Goal: Task Accomplishment & Management: Manage account settings

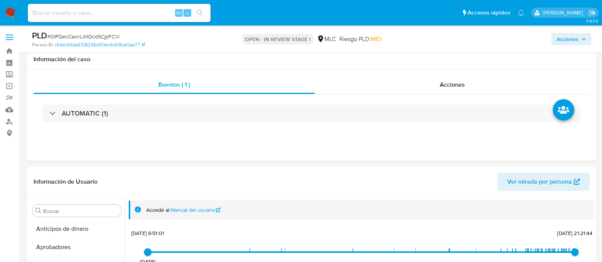
select select "10"
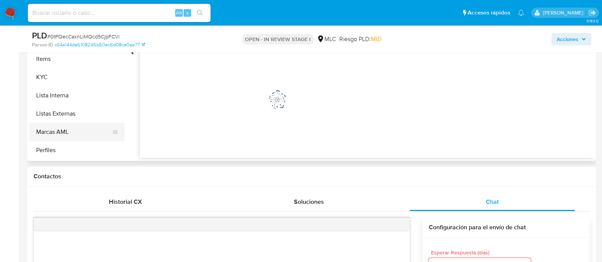
scroll to position [376, 0]
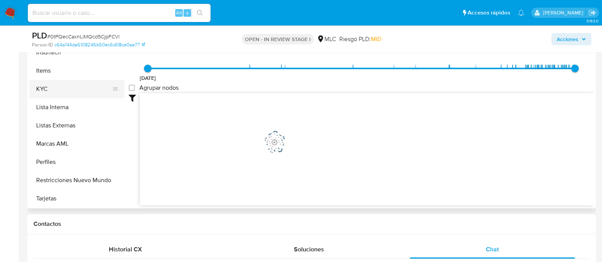
click at [43, 89] on button "KYC" at bounding box center [73, 89] width 89 height 18
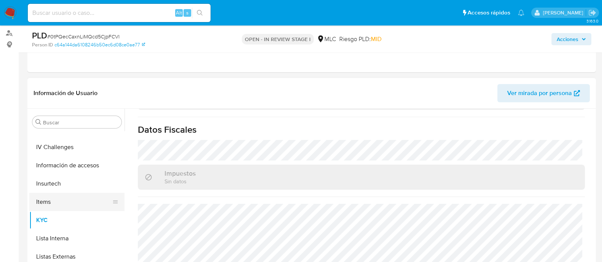
scroll to position [281, 0]
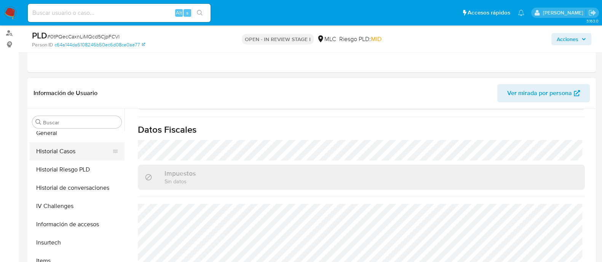
click at [78, 150] on button "Historial Casos" at bounding box center [73, 151] width 89 height 18
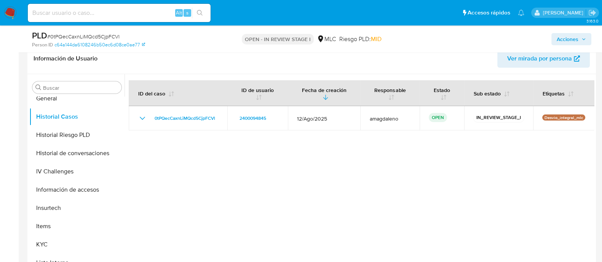
scroll to position [0, 0]
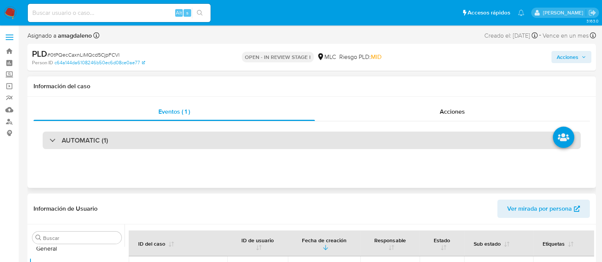
click at [298, 144] on div "AUTOMATIC (1)" at bounding box center [312, 141] width 538 height 18
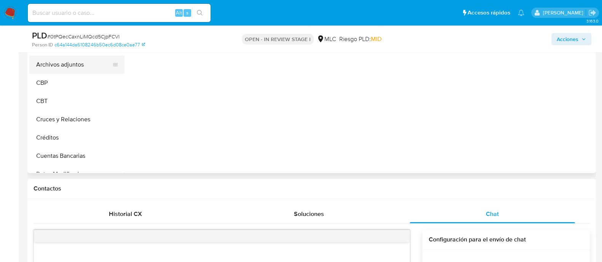
click at [64, 62] on button "Archivos adjuntos" at bounding box center [73, 65] width 89 height 18
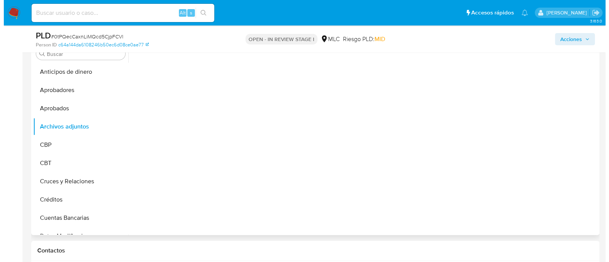
scroll to position [713, 0]
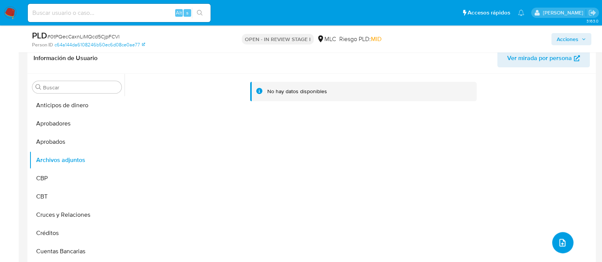
click at [558, 245] on icon "upload-file" at bounding box center [562, 242] width 9 height 9
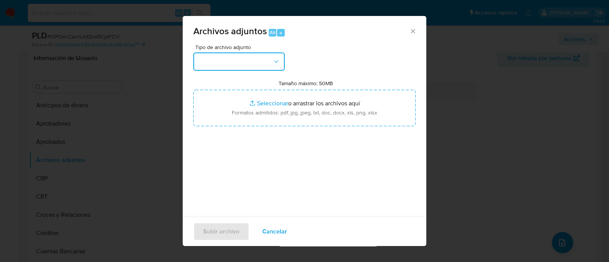
click at [246, 56] on button "button" at bounding box center [238, 62] width 91 height 18
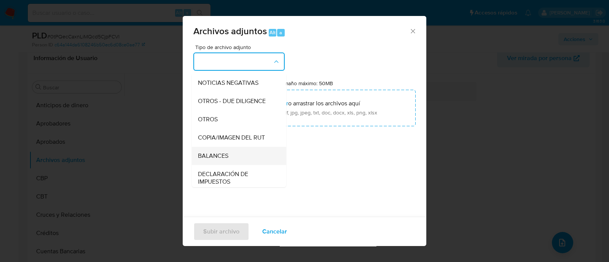
scroll to position [78, 0]
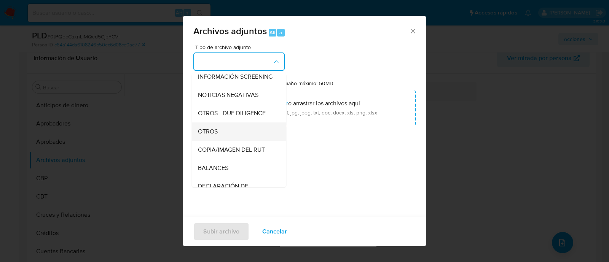
click at [220, 139] on div "OTROS" at bounding box center [237, 132] width 78 height 18
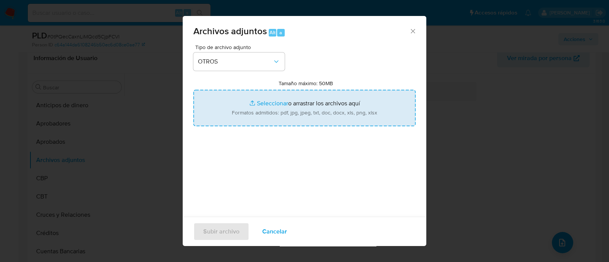
click at [273, 103] on input "Tamaño máximo: 50MB Seleccionar archivos" at bounding box center [304, 108] width 222 height 37
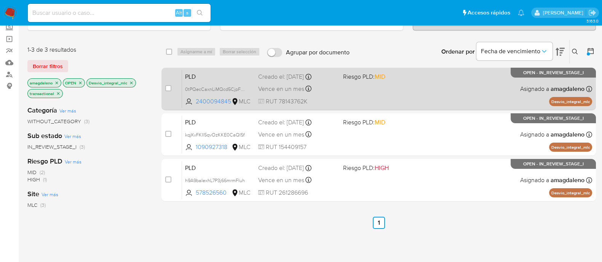
scroll to position [47, 0]
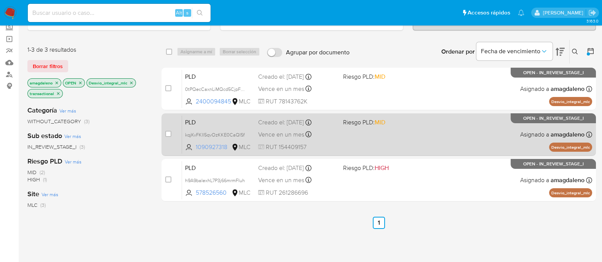
click at [212, 147] on span "1090927318" at bounding box center [213, 147] width 34 height 8
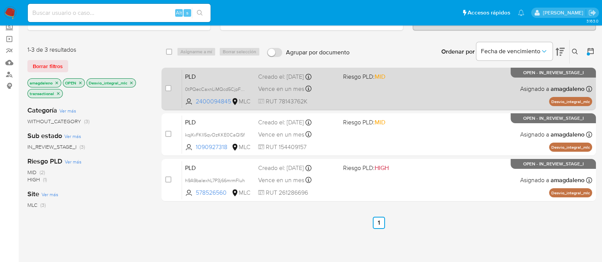
click at [361, 84] on div "PLD 0tPQecCaxnLiMQcd5CjpFCVl 2400094845 MLC Riesgo PLD: MID Creado el: 12/08/20…" at bounding box center [387, 89] width 410 height 38
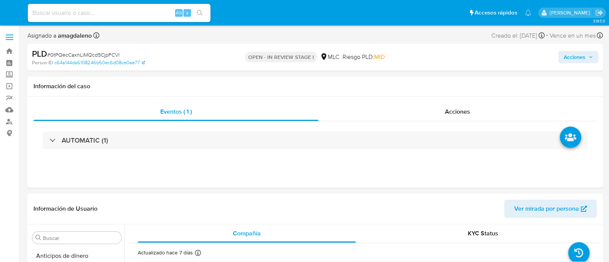
select select "10"
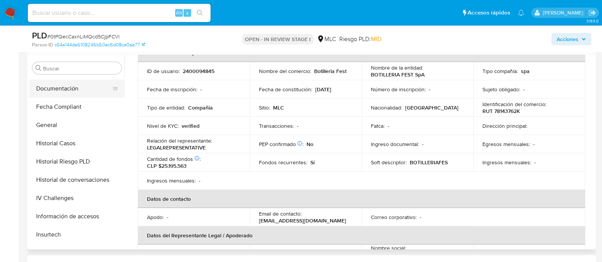
scroll to position [43, 0]
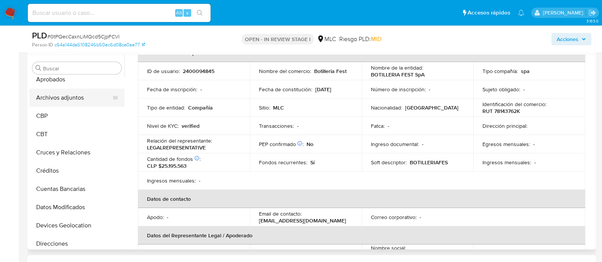
click at [81, 94] on button "Archivos adjuntos" at bounding box center [73, 98] width 89 height 18
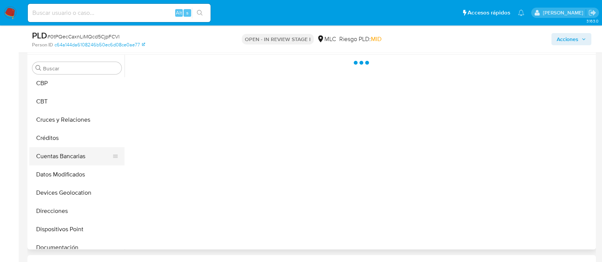
scroll to position [91, 0]
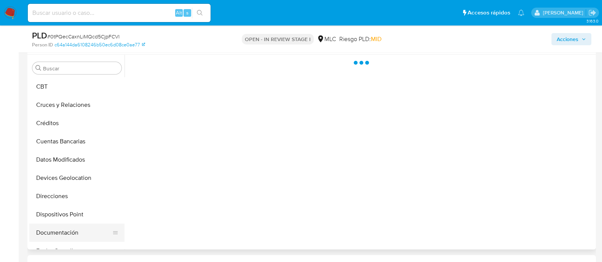
click at [66, 230] on button "Documentación" at bounding box center [73, 233] width 89 height 18
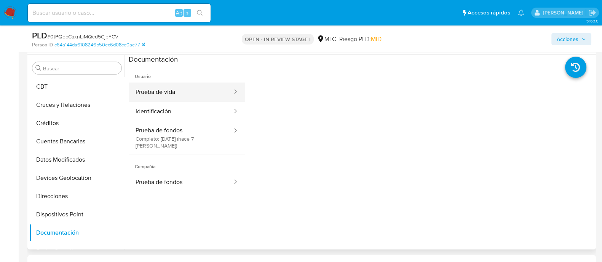
click at [183, 94] on button "Prueba de vida" at bounding box center [181, 92] width 104 height 19
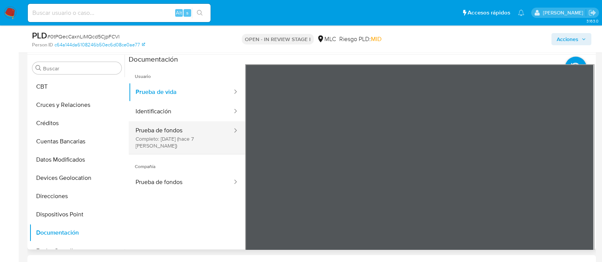
click at [177, 144] on button "Prueba de fondos Completo: 06/10/2025 (hace 7 días)" at bounding box center [181, 137] width 104 height 33
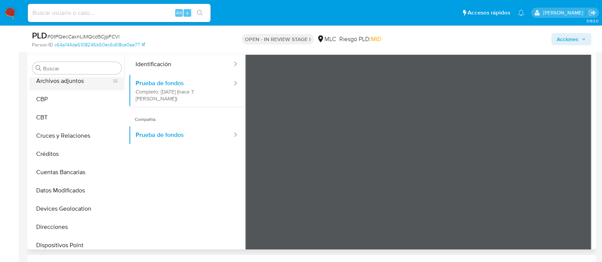
scroll to position [0, 0]
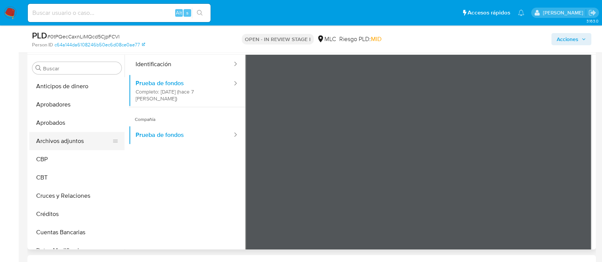
click at [77, 135] on button "Archivos adjuntos" at bounding box center [73, 141] width 89 height 18
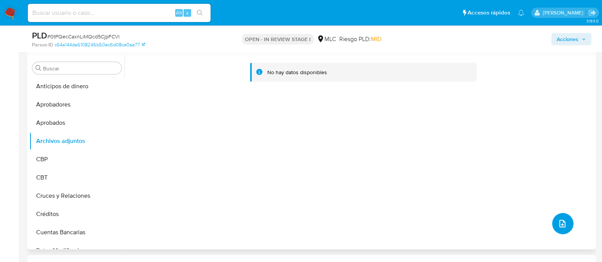
click at [559, 218] on button "upload-file" at bounding box center [562, 223] width 21 height 21
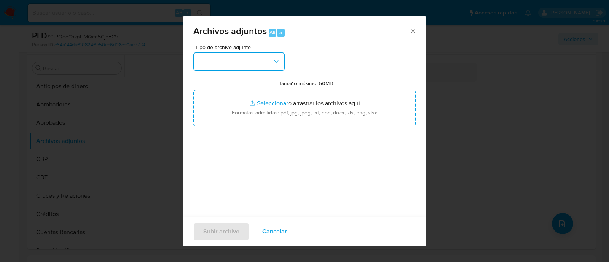
click at [243, 65] on button "button" at bounding box center [238, 62] width 91 height 18
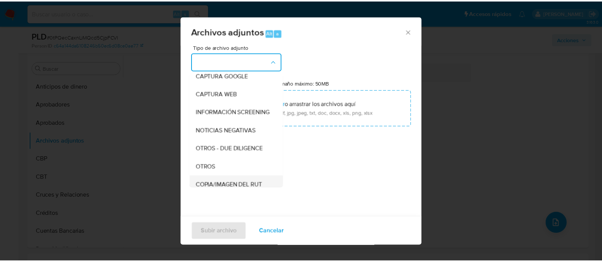
scroll to position [78, 0]
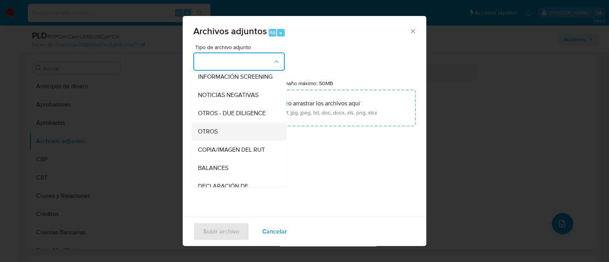
click at [219, 130] on div "OTROS" at bounding box center [237, 132] width 78 height 18
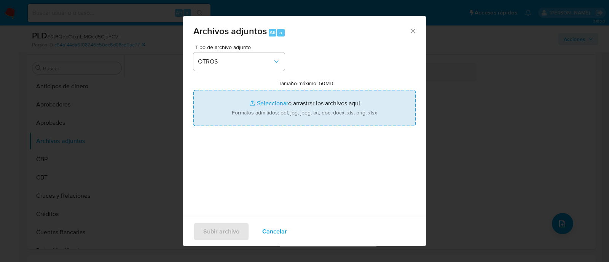
click at [266, 101] on input "Tamaño máximo: 50MB Seleccionar archivos" at bounding box center [304, 108] width 222 height 37
type input "C:\fakepath\AM 2400094845 - 13_10_2025.xlsx"
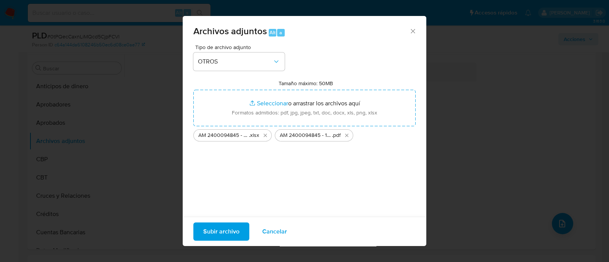
click at [209, 231] on span "Subir archivo" at bounding box center [221, 231] width 36 height 17
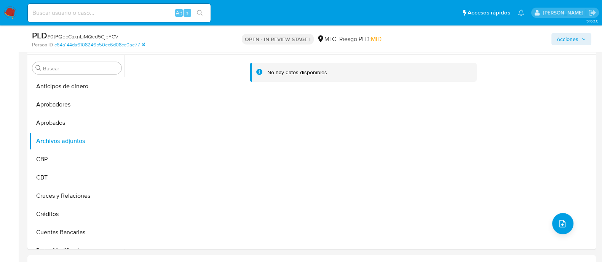
click at [570, 37] on span "Acciones" at bounding box center [568, 39] width 22 height 12
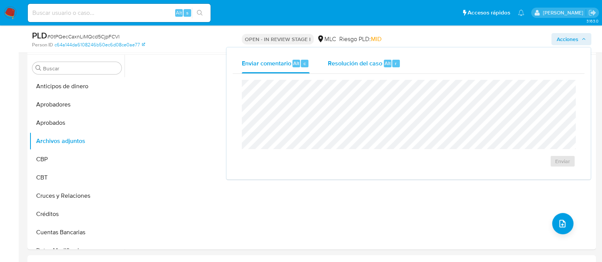
drag, startPoint x: 359, startPoint y: 62, endPoint x: 357, endPoint y: 69, distance: 7.0
click at [359, 63] on span "Resolución del caso" at bounding box center [355, 63] width 54 height 9
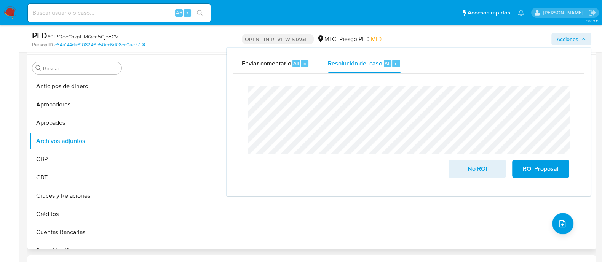
click at [185, 116] on div "No hay datos disponibles" at bounding box center [358, 152] width 469 height 195
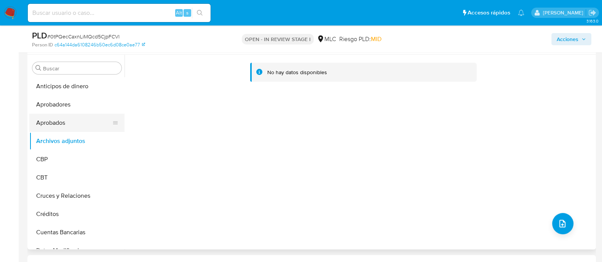
click at [65, 118] on button "Aprobados" at bounding box center [73, 123] width 89 height 18
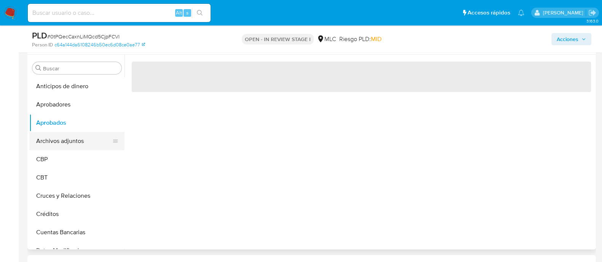
click at [59, 141] on button "Archivos adjuntos" at bounding box center [73, 141] width 89 height 18
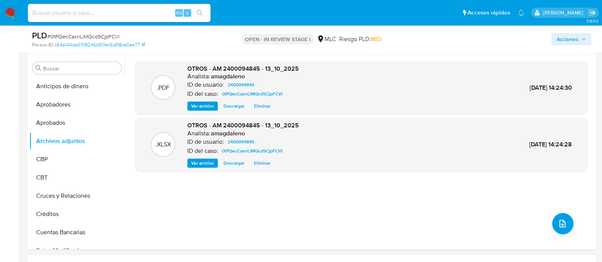
click at [571, 41] on span "Acciones" at bounding box center [568, 39] width 22 height 12
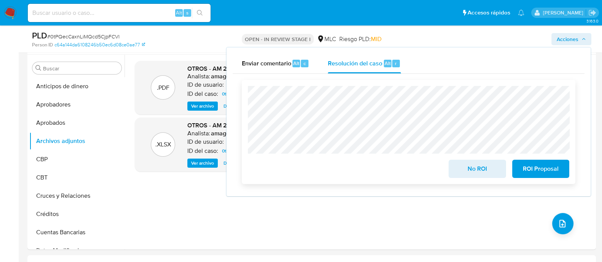
click at [482, 173] on span "No ROI" at bounding box center [476, 169] width 37 height 17
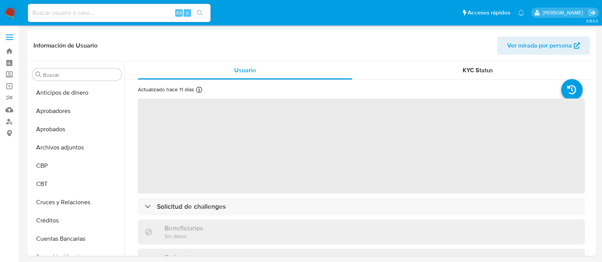
select select "10"
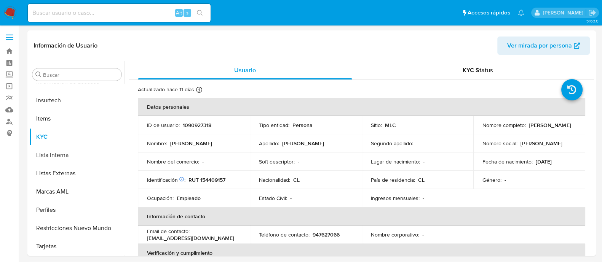
scroll to position [376, 0]
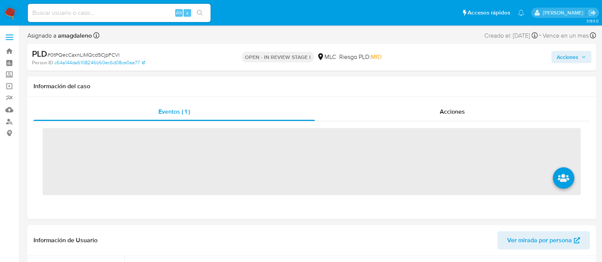
scroll to position [376, 0]
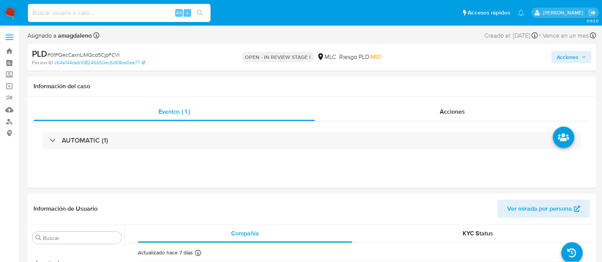
select select "10"
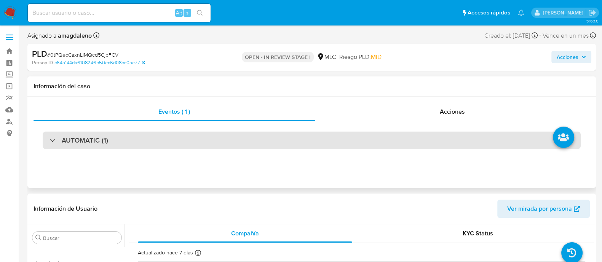
click at [211, 136] on div "AUTOMATIC (1)" at bounding box center [312, 141] width 538 height 18
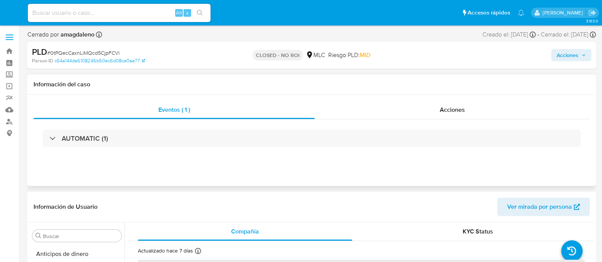
select select "10"
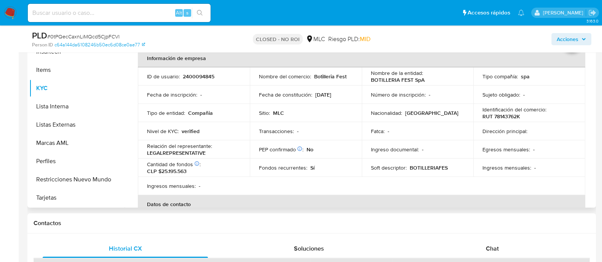
scroll to position [95, 0]
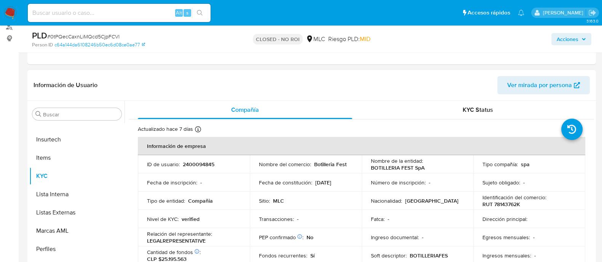
click at [506, 203] on p "RUT 78143762K" at bounding box center [501, 204] width 38 height 7
copy p "78143762K"
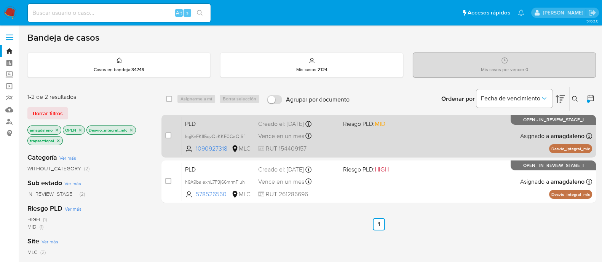
click at [351, 134] on div "PLD kqjKvFKIl5qvOzKKE0CaQISf 1090927318 MLC Riesgo PLD: MID Creado el: [DATE] C…" at bounding box center [387, 136] width 410 height 38
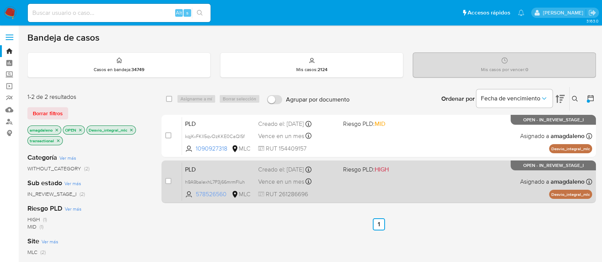
click at [220, 191] on span "578526560" at bounding box center [213, 194] width 34 height 8
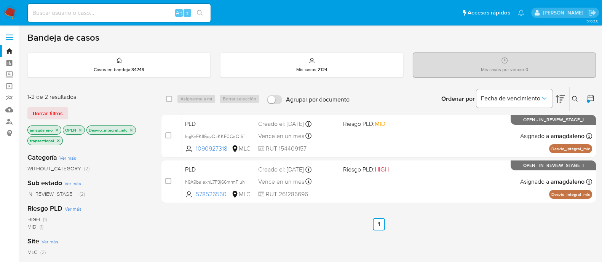
click at [133, 130] on icon "close-filter" at bounding box center [131, 130] width 5 height 5
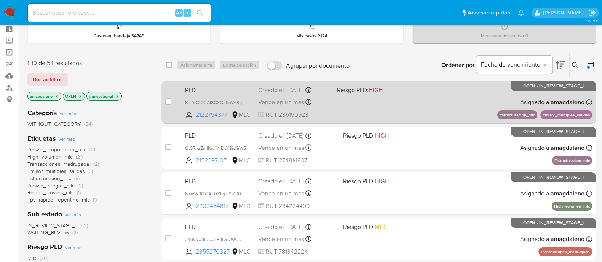
scroll to position [47, 0]
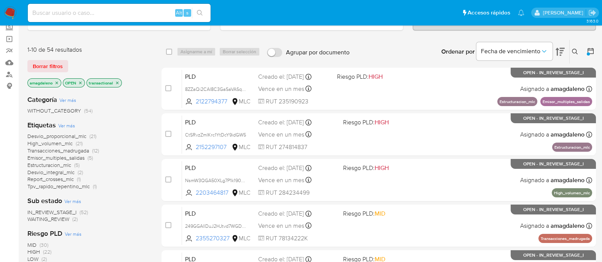
drag, startPoint x: 59, startPoint y: 180, endPoint x: 64, endPoint y: 176, distance: 6.2
click at [59, 179] on span "Report_crosses_mlc" at bounding box center [50, 179] width 46 height 8
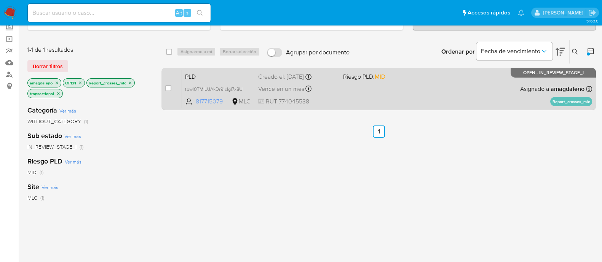
click at [215, 101] on span "817715079" at bounding box center [213, 101] width 34 height 8
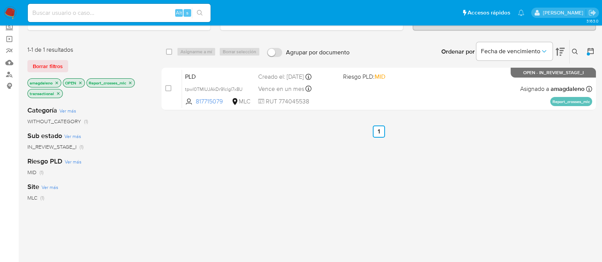
click at [130, 81] on icon "close-filter" at bounding box center [130, 83] width 5 height 5
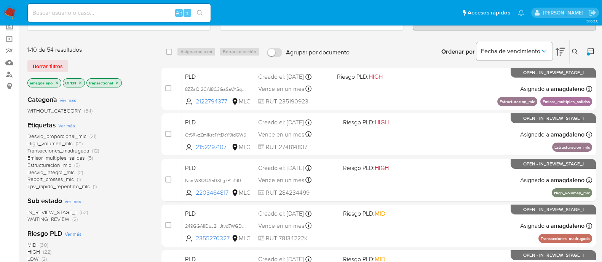
click at [59, 188] on span "Tpv_rapido_repentino_mlc" at bounding box center [58, 187] width 62 height 8
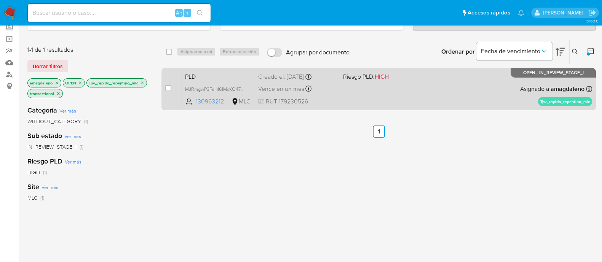
drag, startPoint x: 227, startPoint y: 102, endPoint x: 192, endPoint y: 105, distance: 35.2
click at [192, 105] on div "PLD MJRmgwP3FsHI61McKQ47pnt6 130963212 MLC Riesgo PLD: HIGH Creado el: 12/08/20…" at bounding box center [387, 89] width 410 height 38
click at [210, 100] on span "130963212" at bounding box center [213, 101] width 34 height 8
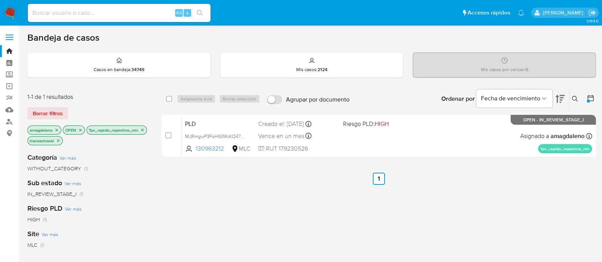
click at [140, 132] on icon "close-filter" at bounding box center [142, 130] width 5 height 5
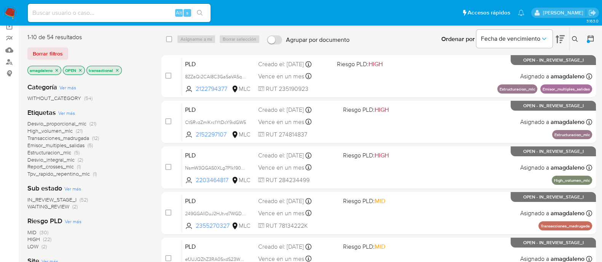
scroll to position [95, 0]
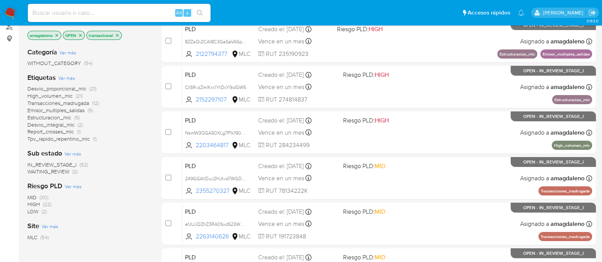
click at [85, 88] on span "Desvio_proporcional_mlc" at bounding box center [56, 89] width 59 height 8
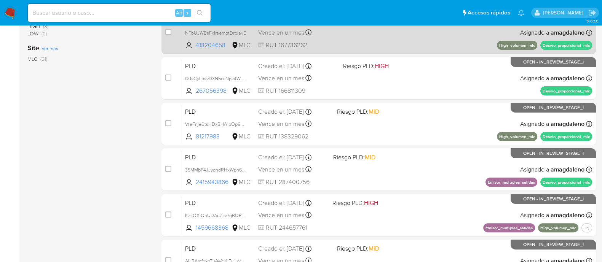
scroll to position [80, 0]
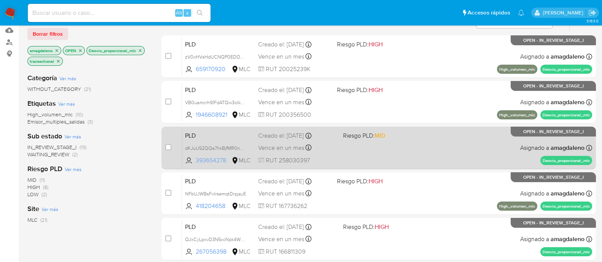
click at [217, 161] on span "393654278" at bounding box center [213, 160] width 34 height 8
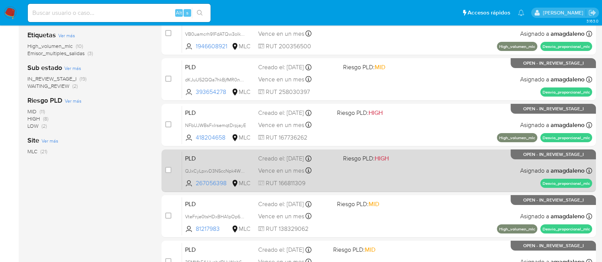
scroll to position [175, 0]
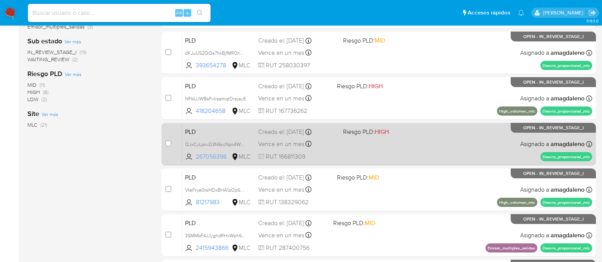
click at [222, 155] on span "267056398" at bounding box center [213, 157] width 34 height 8
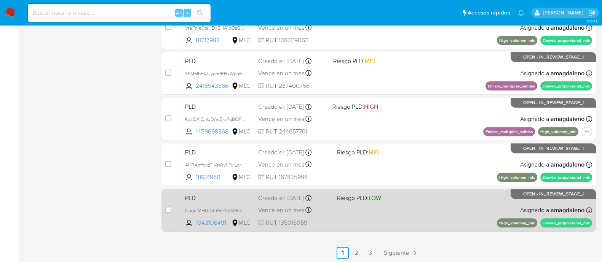
scroll to position [365, 0]
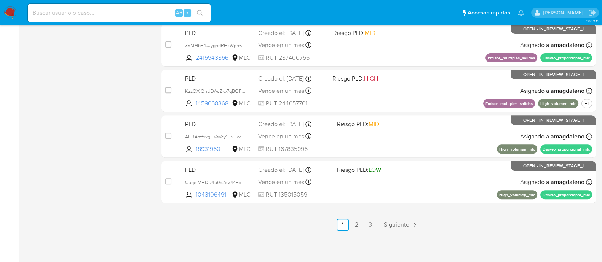
click at [356, 223] on link "2" at bounding box center [356, 225] width 12 height 12
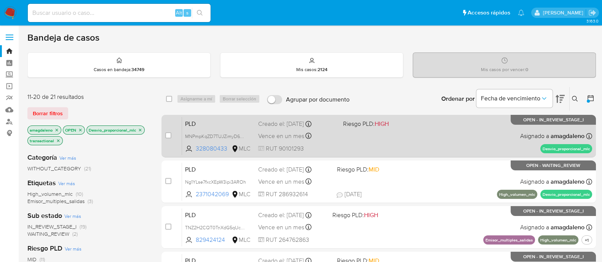
drag, startPoint x: 220, startPoint y: 147, endPoint x: 227, endPoint y: 123, distance: 24.1
click at [221, 145] on span "328080433" at bounding box center [213, 149] width 34 height 8
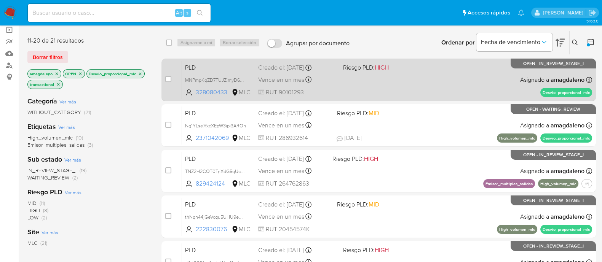
scroll to position [143, 0]
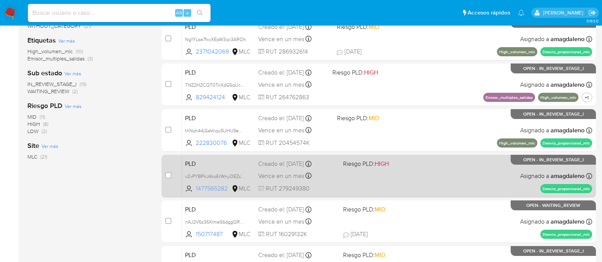
click at [223, 190] on span "1477565282" at bounding box center [213, 189] width 34 height 8
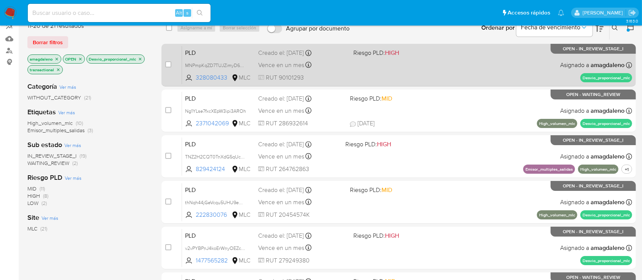
scroll to position [0, 0]
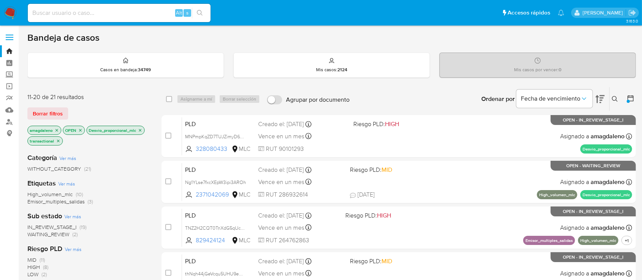
click at [140, 131] on icon "close-filter" at bounding box center [140, 130] width 5 height 5
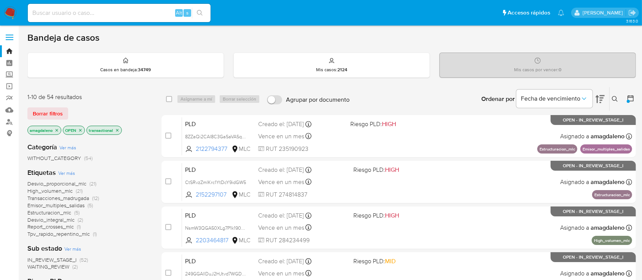
click at [55, 219] on span "Desvio_integral_mlc" at bounding box center [50, 220] width 47 height 8
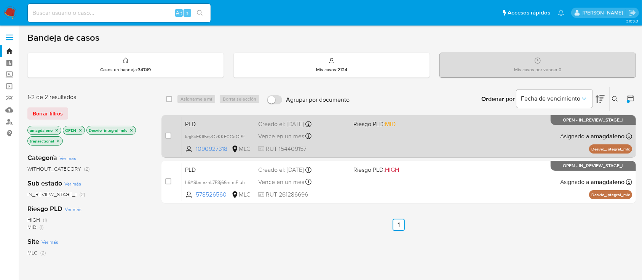
click at [406, 140] on div "PLD kqjKvFKIl5qvOzKKE0CaQISf 1090927318 MLC Riesgo PLD: MID Creado el: 12/08/20…" at bounding box center [407, 136] width 450 height 38
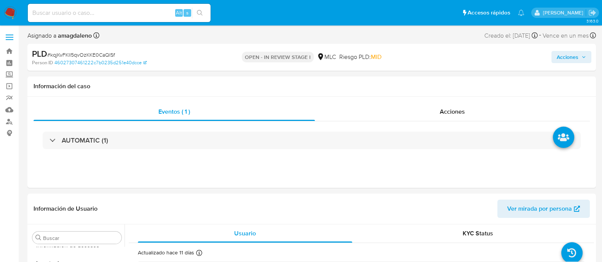
scroll to position [376, 0]
select select "10"
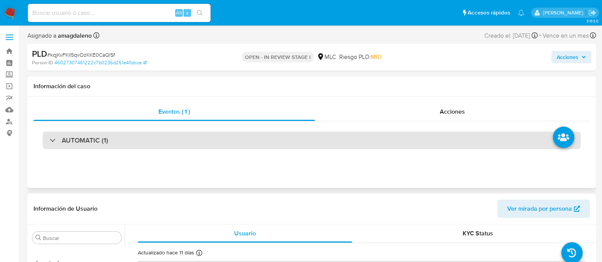
click at [227, 136] on div "AUTOMATIC (1)" at bounding box center [312, 141] width 538 height 18
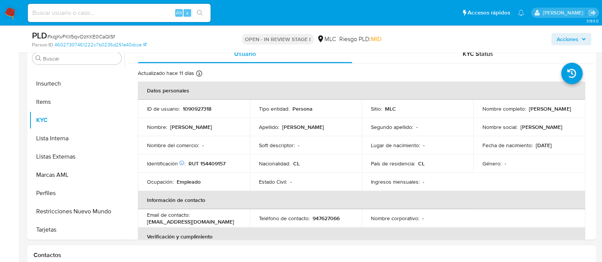
scroll to position [756, 0]
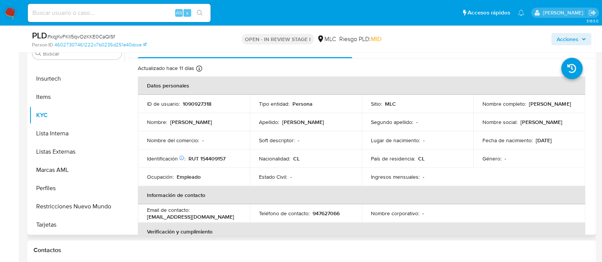
click at [212, 157] on p "RUT 154409157" at bounding box center [206, 158] width 37 height 7
copy p "154409157"
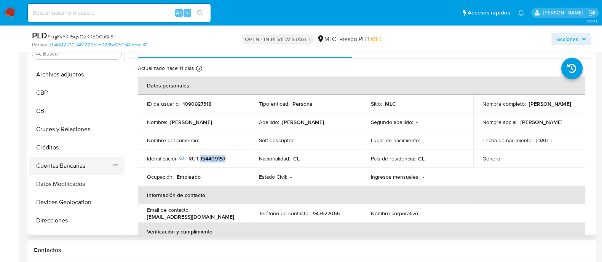
scroll to position [0, 0]
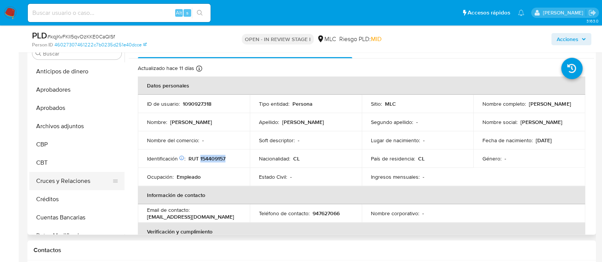
click at [80, 181] on button "Cruces y Relaciones" at bounding box center [73, 181] width 89 height 18
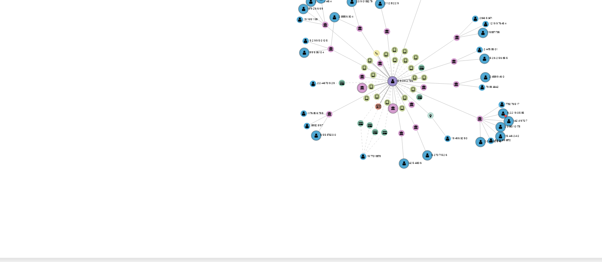
scroll to position [754, 0]
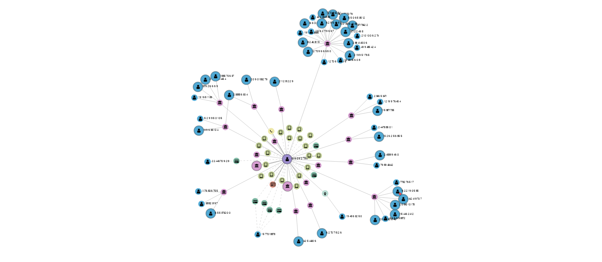
drag, startPoint x: 458, startPoint y: 149, endPoint x: 423, endPoint y: 161, distance: 37.0
click at [423, 161] on icon "device-62f54a1608813b0018724ba4  device-6682bad6f81ad15820020e16  device-6613…" at bounding box center [367, 148] width 454 height 110
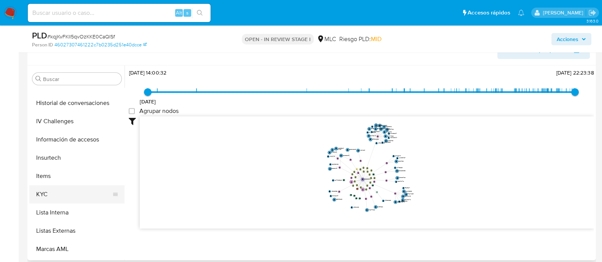
scroll to position [321, 0]
click at [67, 199] on button "KYC" at bounding box center [73, 196] width 89 height 18
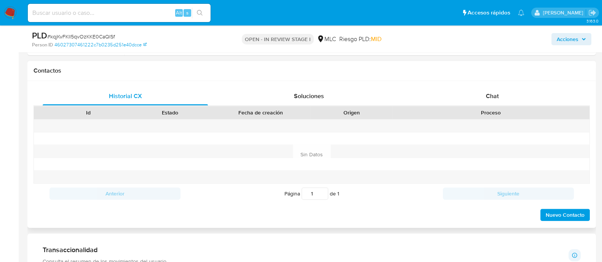
scroll to position [969, 0]
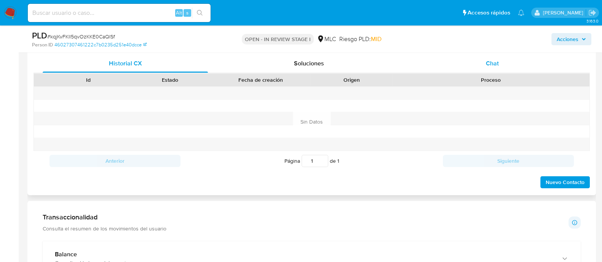
click at [474, 63] on div "Chat" at bounding box center [492, 63] width 165 height 18
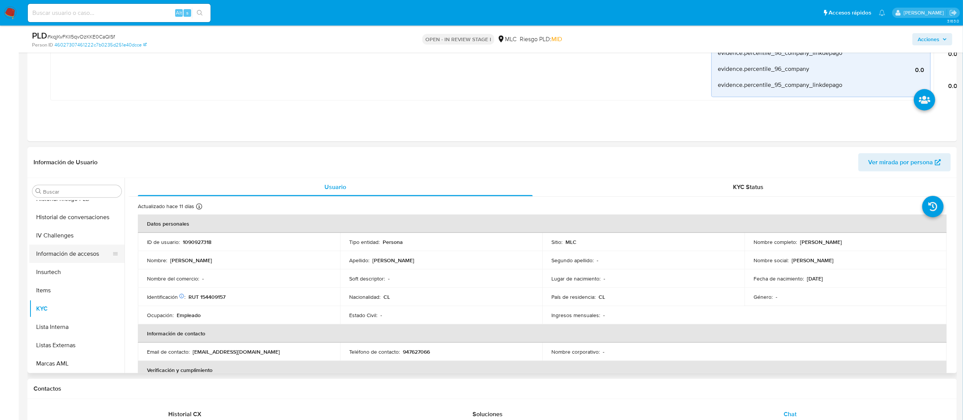
scroll to position [609, 0]
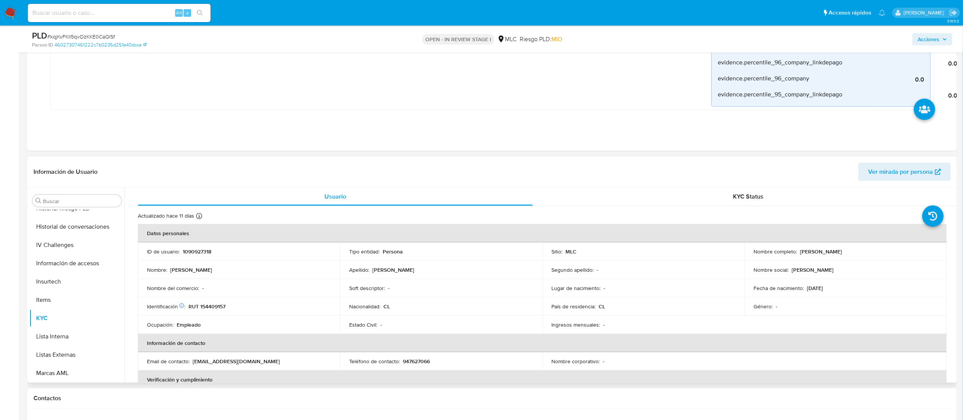
click at [198, 252] on p "1090927318" at bounding box center [197, 251] width 29 height 7
copy p "1090927318"
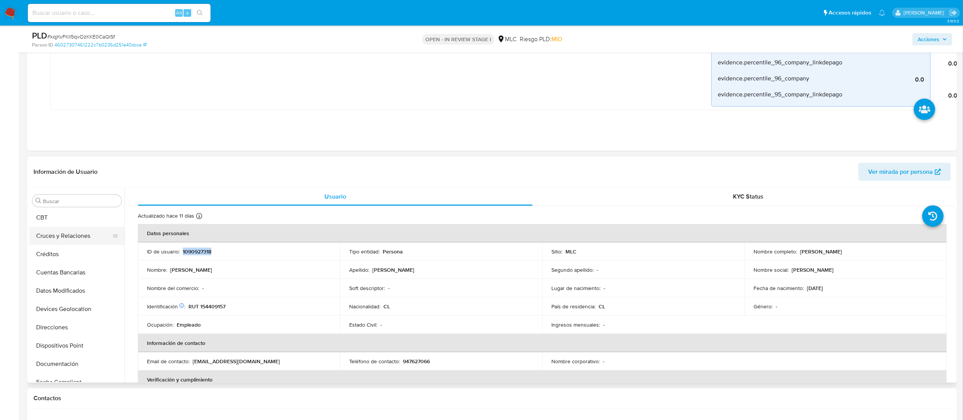
click at [48, 236] on button "Cruces y Relaciones" at bounding box center [73, 236] width 89 height 18
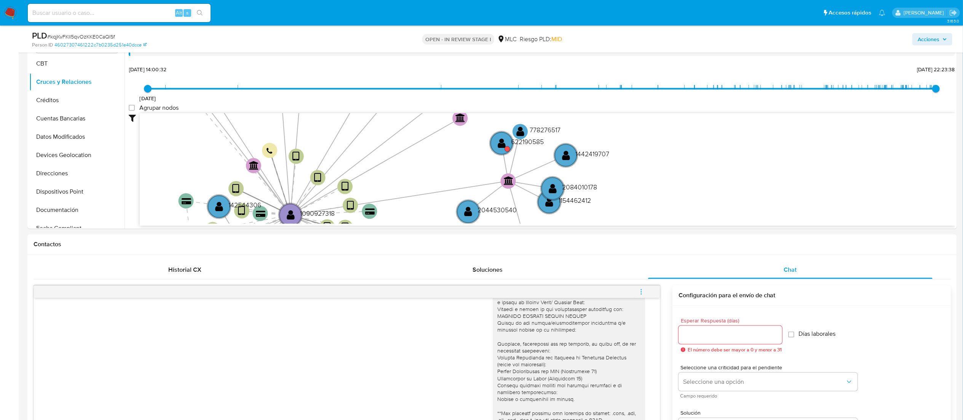
scroll to position [737, 0]
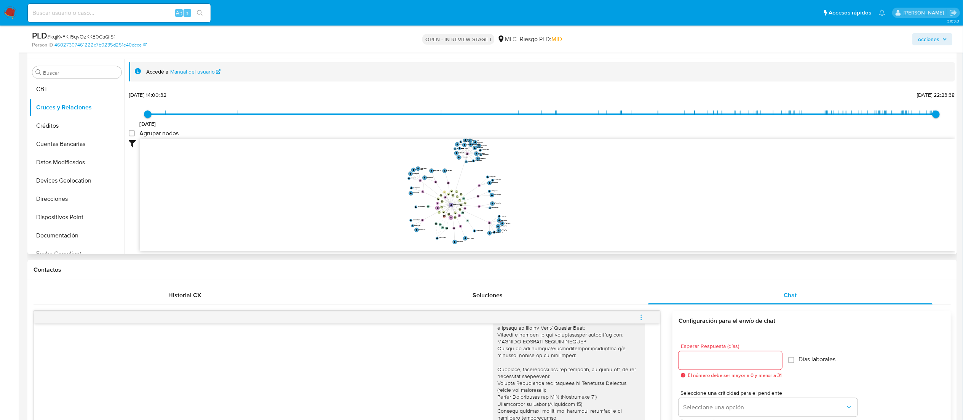
drag, startPoint x: 695, startPoint y: 206, endPoint x: 695, endPoint y: 220, distance: 13.7
click at [609, 220] on icon "device-62f54a1608813b0018724ba4  device-6682bad6f81ad15820020e16  device-6613…" at bounding box center [547, 194] width 815 height 110
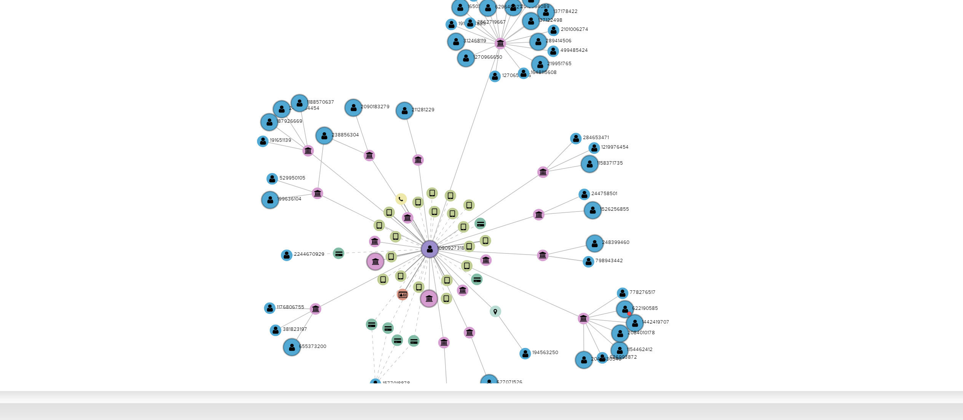
drag, startPoint x: 557, startPoint y: 194, endPoint x: 608, endPoint y: 199, distance: 52.0
click at [607, 199] on icon "device-62f54a1608813b0018724ba4  device-6682bad6f81ad15820020e16  device-6613…" at bounding box center [547, 194] width 815 height 110
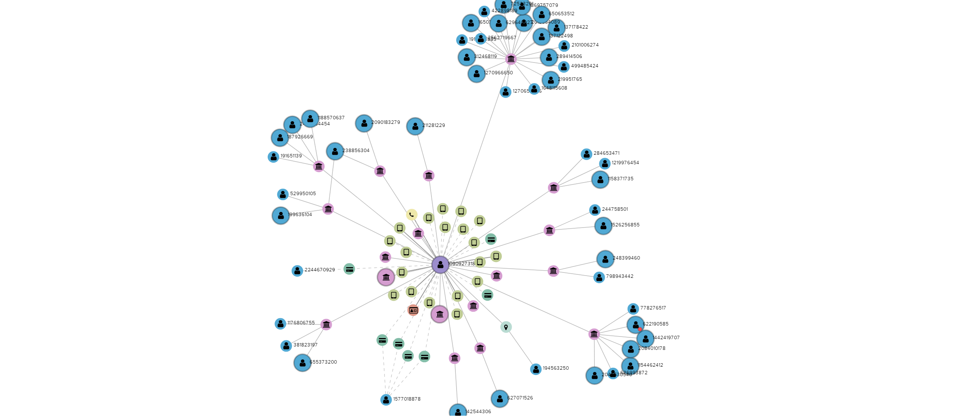
drag, startPoint x: 592, startPoint y: 197, endPoint x: 595, endPoint y: 192, distance: 5.1
click at [595, 192] on icon "device-62f54a1608813b0018724ba4  device-6682bad6f81ad15820020e16  device-6613…" at bounding box center [547, 194] width 815 height 110
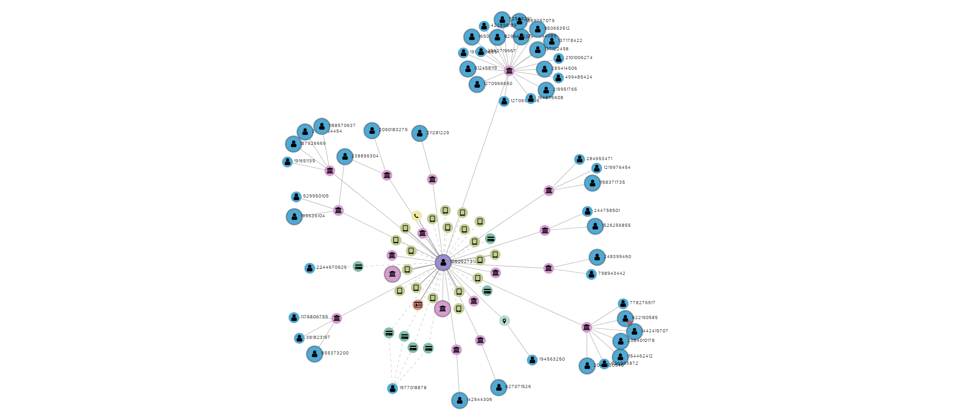
click at [589, 193] on icon "device-62f54a1608813b0018724ba4  device-6682bad6f81ad15820020e16  device-6613…" at bounding box center [547, 194] width 815 height 110
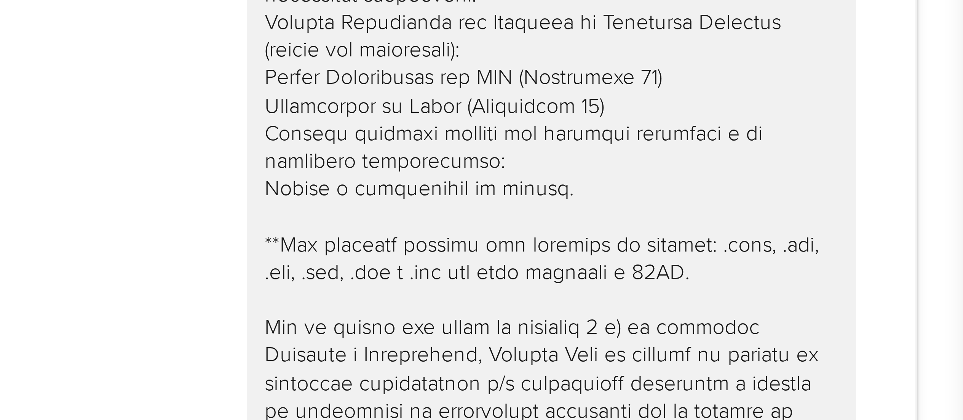
scroll to position [1059, 0]
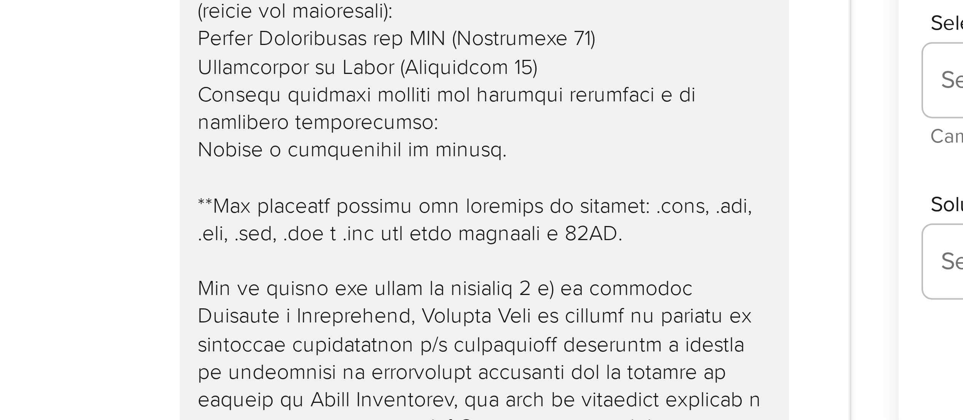
drag, startPoint x: 638, startPoint y: 197, endPoint x: 674, endPoint y: 117, distance: 87.9
click at [609, 117] on html "Pausado Ver notificaciones Alt s Accesos rápidos Presiona las siguientes teclas…" at bounding box center [481, 32] width 963 height 2185
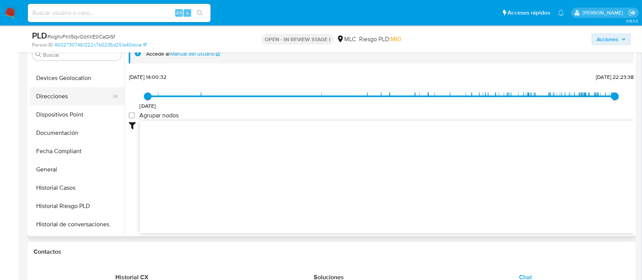
scroll to position [203, 0]
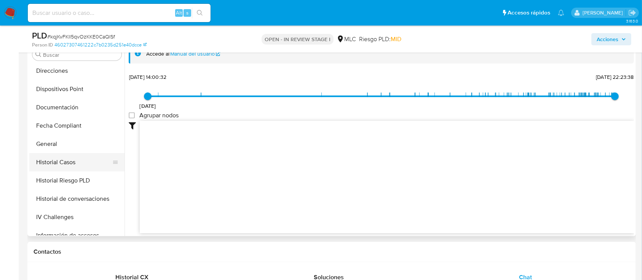
click at [78, 165] on button "Historial Casos" at bounding box center [73, 162] width 89 height 18
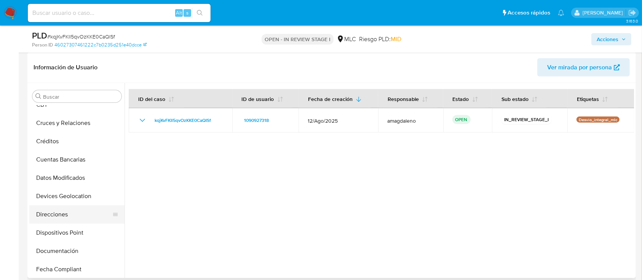
scroll to position [51, 0]
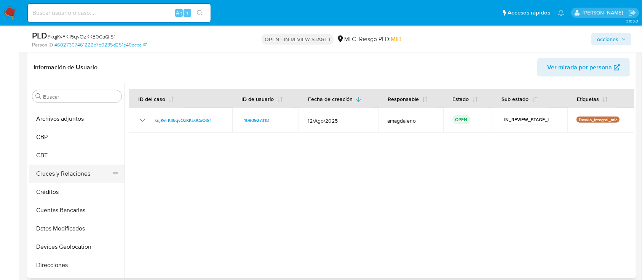
click at [75, 175] on button "Cruces y Relaciones" at bounding box center [73, 173] width 89 height 18
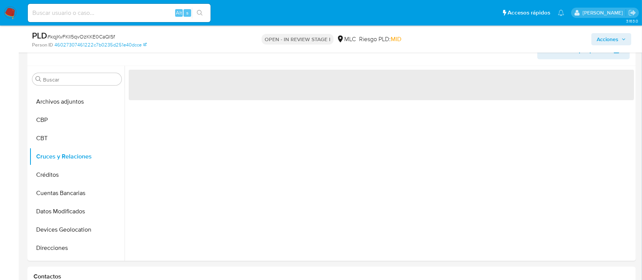
scroll to position [740, 0]
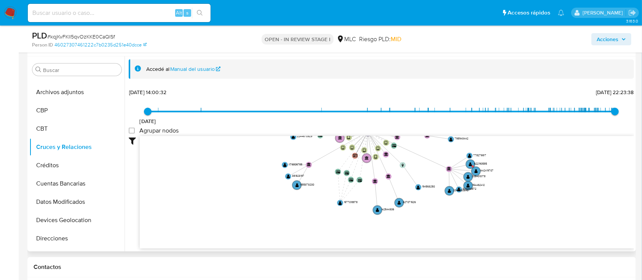
drag, startPoint x: 438, startPoint y: 179, endPoint x: 504, endPoint y: 126, distance: 84.8
click at [504, 126] on div "16/3/2022 16/3/2022, 14:00:32 30/9/2025, 22:23:38 Agrupar nodos Filtros Confian…" at bounding box center [381, 181] width 505 height 189
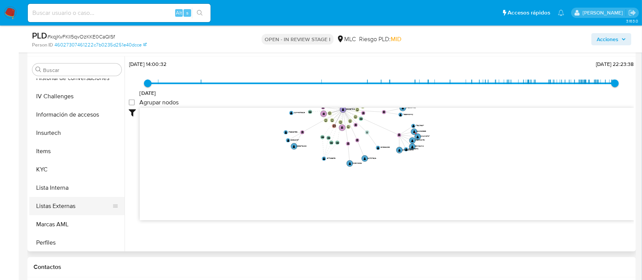
scroll to position [355, 0]
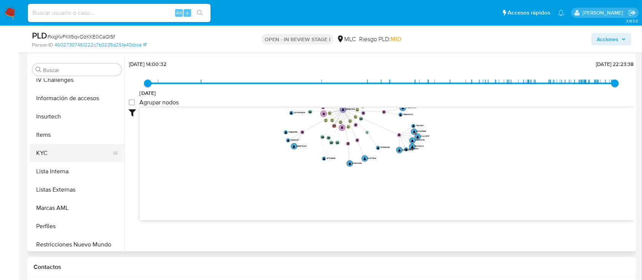
click at [61, 149] on button "KYC" at bounding box center [73, 153] width 89 height 18
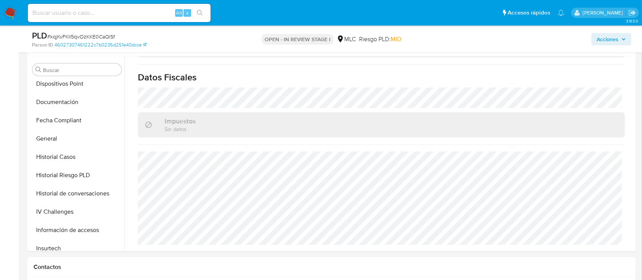
scroll to position [203, 0]
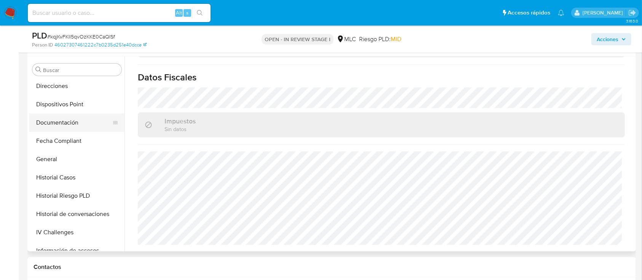
click at [70, 126] on button "Documentación" at bounding box center [73, 122] width 89 height 18
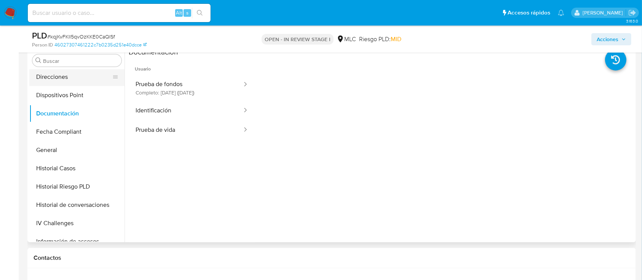
click at [75, 80] on button "Direcciones" at bounding box center [73, 77] width 89 height 18
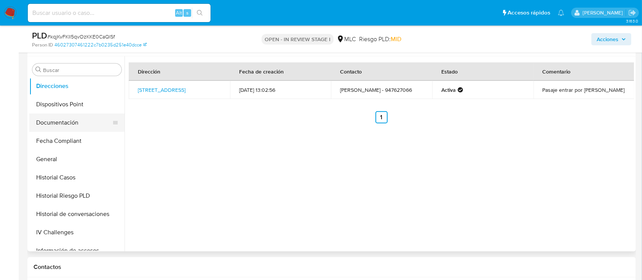
scroll to position [152, 0]
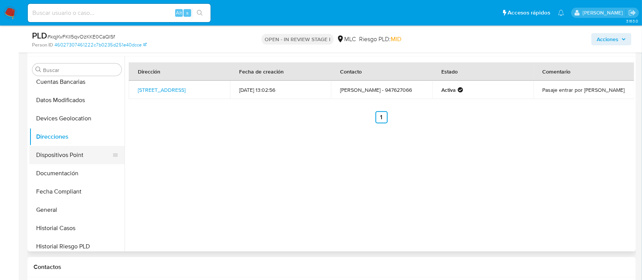
drag, startPoint x: 64, startPoint y: 172, endPoint x: 91, endPoint y: 144, distance: 39.0
click at [64, 172] on button "Documentación" at bounding box center [76, 173] width 95 height 18
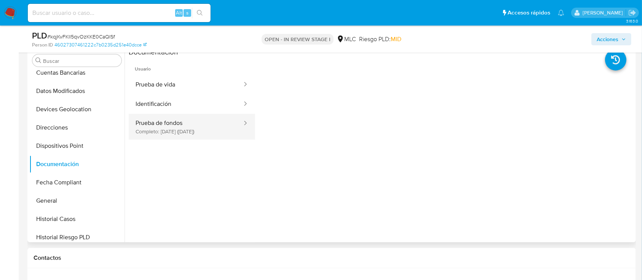
click at [188, 136] on button "Prueba de fondos Completo: 07/07/2025 (hace 3 meses)" at bounding box center [186, 127] width 114 height 26
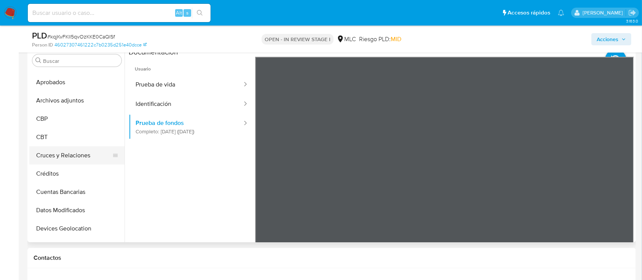
scroll to position [0, 0]
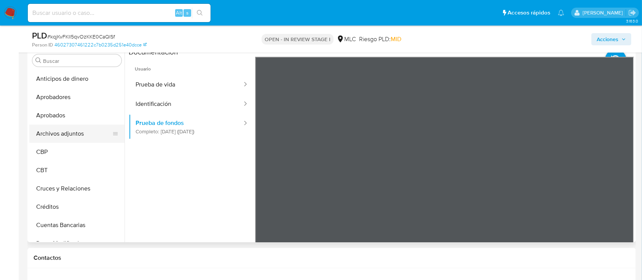
click at [67, 132] on button "Archivos adjuntos" at bounding box center [73, 133] width 89 height 18
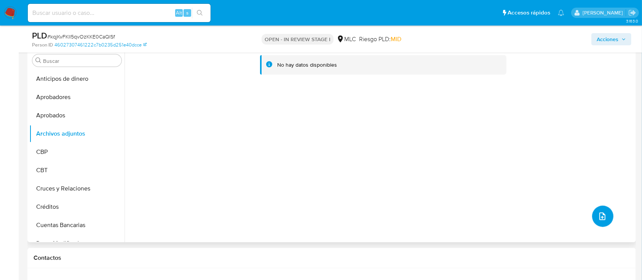
click at [594, 212] on button "upload-file" at bounding box center [602, 216] width 21 height 21
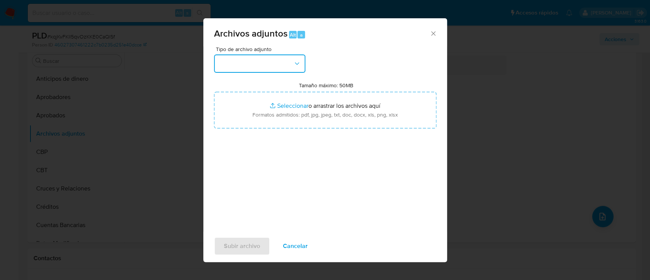
click at [245, 66] on button "button" at bounding box center [259, 63] width 91 height 18
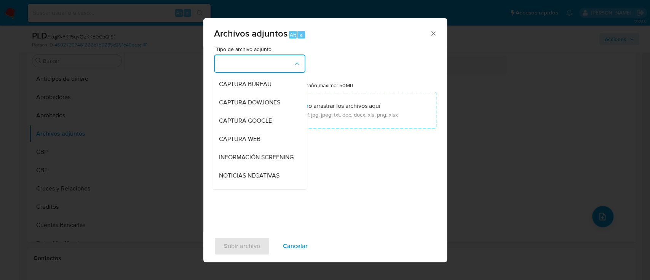
click at [432, 34] on icon "Cerrar" at bounding box center [433, 33] width 4 height 4
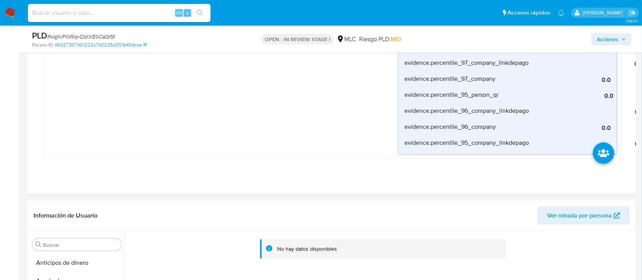
scroll to position [689, 0]
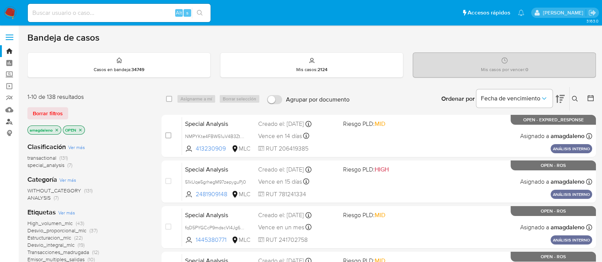
click at [8, 122] on link "Buscador de personas" at bounding box center [45, 122] width 91 height 12
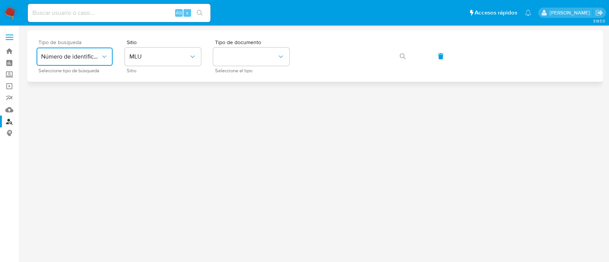
click at [63, 51] on button "Número de identificación" at bounding box center [75, 57] width 76 height 18
click at [77, 81] on span "Número de identificación" at bounding box center [72, 80] width 62 height 15
click at [145, 52] on button "site_id" at bounding box center [163, 57] width 76 height 18
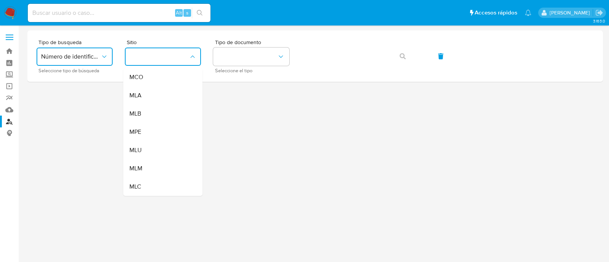
drag, startPoint x: 158, startPoint y: 183, endPoint x: 249, endPoint y: 88, distance: 131.7
click at [159, 181] on div "MLC" at bounding box center [160, 187] width 62 height 18
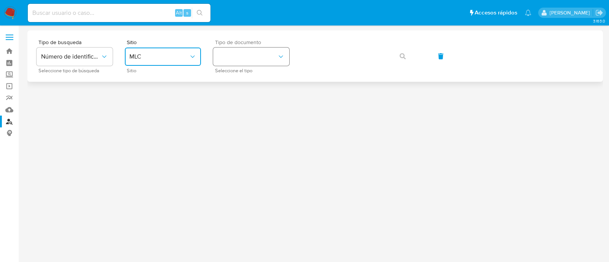
click at [264, 52] on button "identificationType" at bounding box center [251, 57] width 76 height 18
click at [244, 84] on div "RUT RUT" at bounding box center [249, 81] width 62 height 26
drag, startPoint x: 295, startPoint y: 60, endPoint x: 299, endPoint y: 58, distance: 4.4
click at [297, 60] on div "Tipo de busqueda Número de identificación Seleccione tipo de búsqueda Sitio MLC…" at bounding box center [315, 56] width 557 height 33
click at [10, 107] on link "Mulan" at bounding box center [45, 110] width 91 height 12
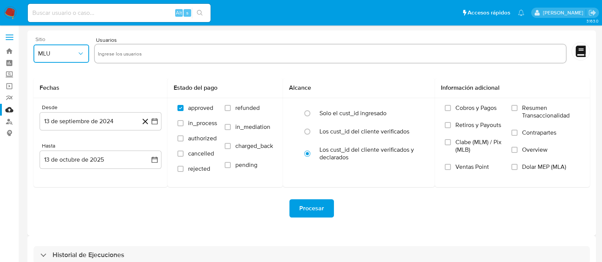
click at [51, 53] on span "MLU" at bounding box center [57, 54] width 39 height 8
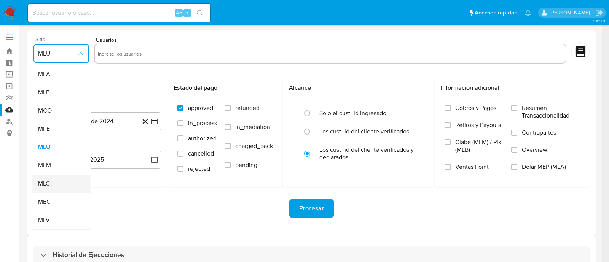
click at [53, 178] on div "MLC" at bounding box center [59, 184] width 42 height 18
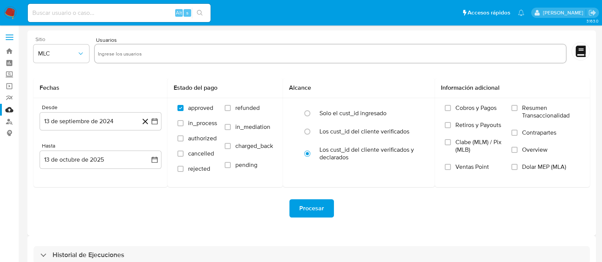
drag, startPoint x: 140, startPoint y: 41, endPoint x: 137, endPoint y: 46, distance: 6.3
click at [139, 42] on div "Usuarios" at bounding box center [330, 51] width 473 height 29
click at [133, 54] on input "text" at bounding box center [330, 54] width 465 height 12
paste input "1090927318"
type input "1090927318"
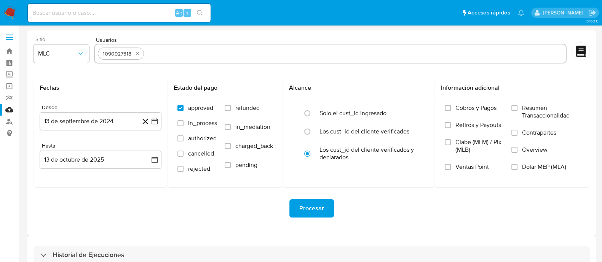
paste input "578526560"
drag, startPoint x: 173, startPoint y: 54, endPoint x: 190, endPoint y: 11, distance: 45.8
click at [173, 54] on input "578526560" at bounding box center [355, 54] width 416 height 12
type input "578526560"
paste input "817715079"
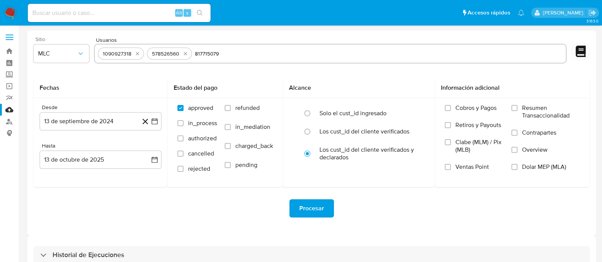
type input "817715079"
paste input "130963212"
type input "130963212"
paste input "393654278"
type input "393654278"
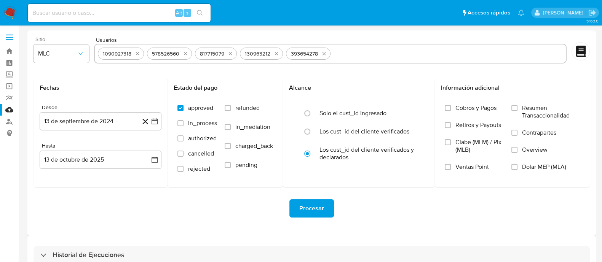
paste input "267056398"
type input "267056398"
paste input "328080433"
type input "328080433"
paste input "1477565282"
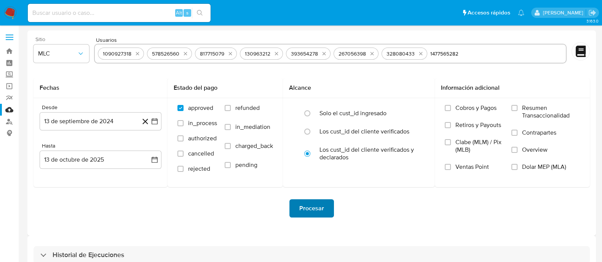
type input "1477565282"
click at [322, 212] on span "Procesar" at bounding box center [311, 208] width 25 height 17
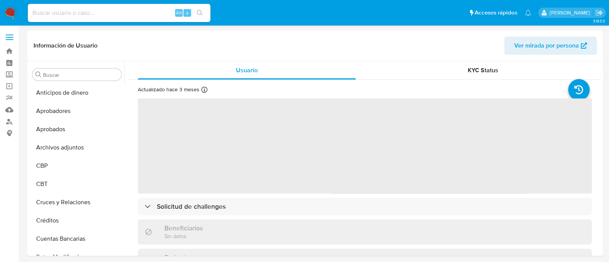
select select "10"
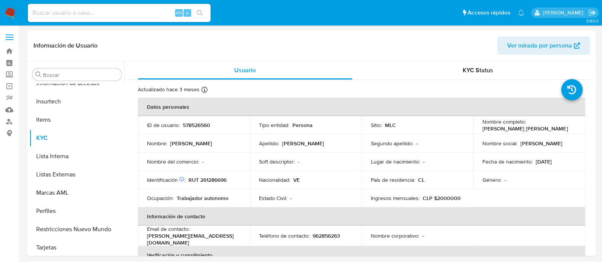
scroll to position [376, 0]
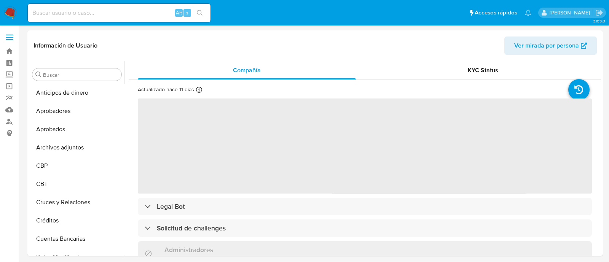
select select "10"
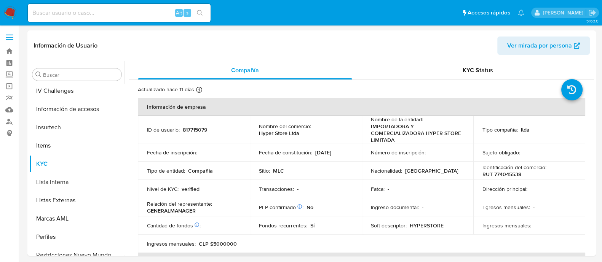
scroll to position [376, 0]
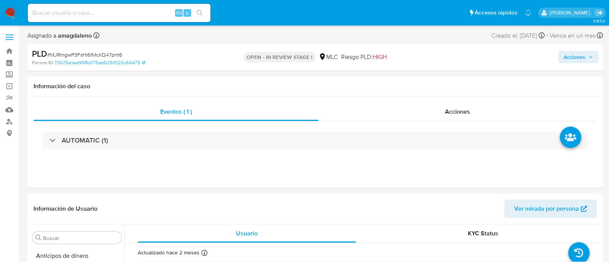
select select "10"
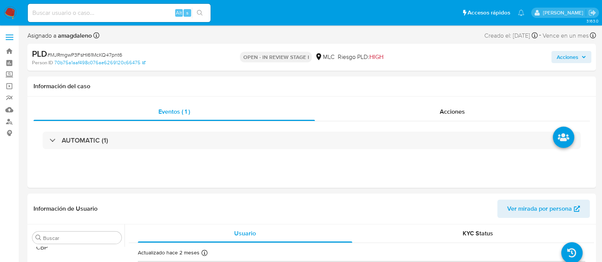
scroll to position [289, 0]
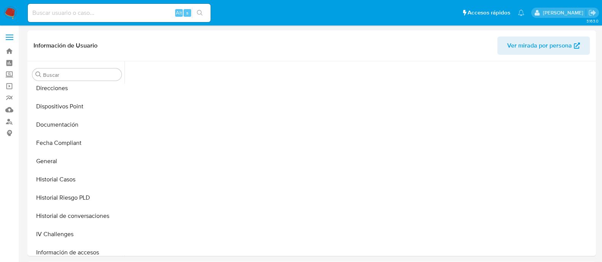
scroll to position [374, 0]
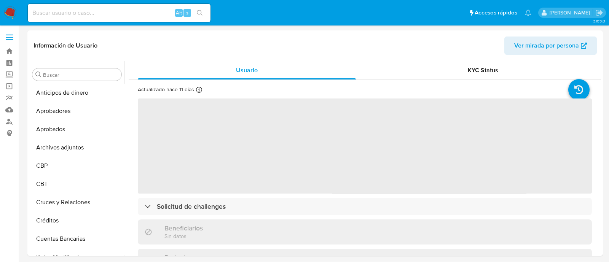
select select "10"
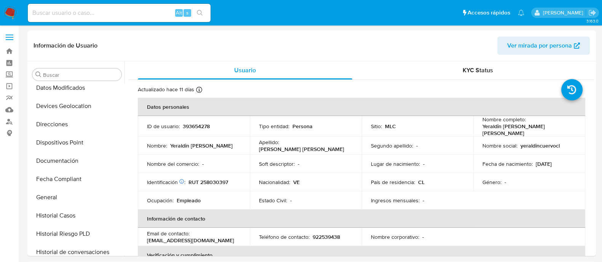
scroll to position [313, 0]
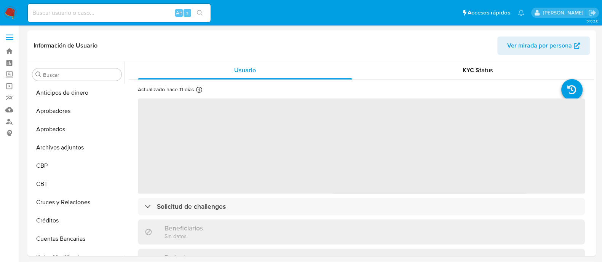
select select "10"
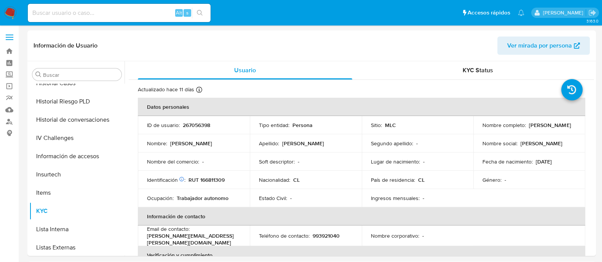
scroll to position [354, 0]
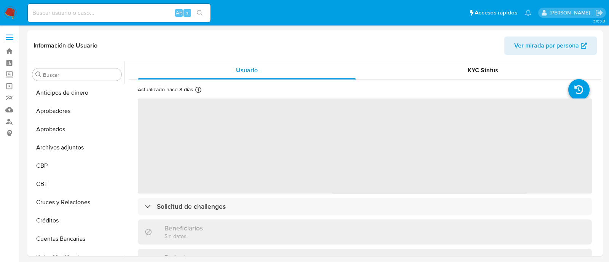
select select "10"
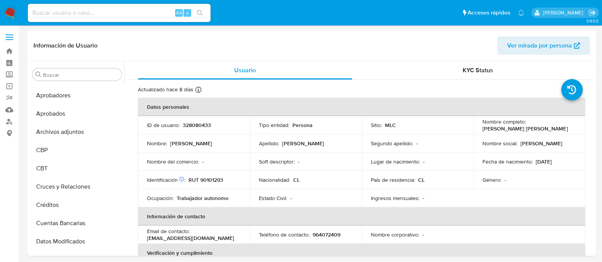
scroll to position [322, 0]
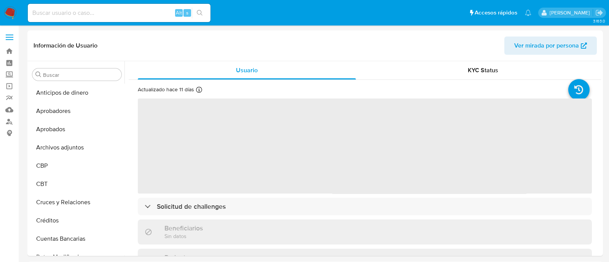
select select "10"
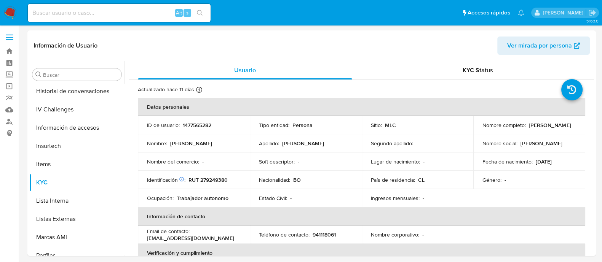
scroll to position [364, 0]
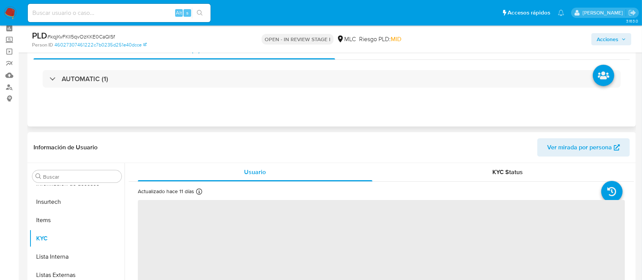
scroll to position [51, 0]
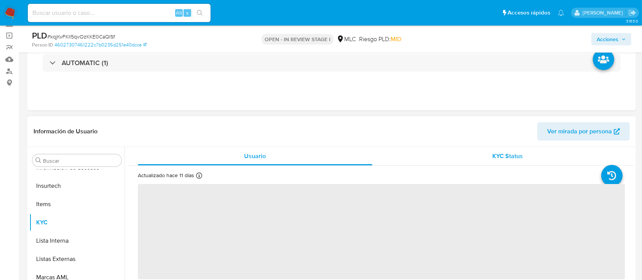
select select "10"
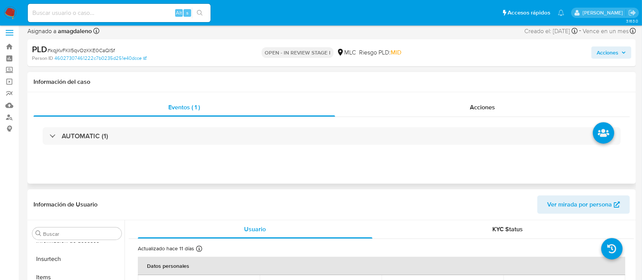
scroll to position [0, 0]
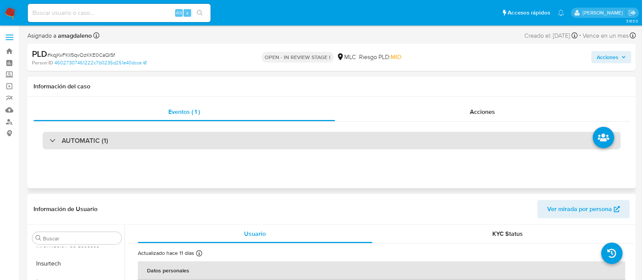
click at [282, 133] on div "AUTOMATIC (1)" at bounding box center [332, 141] width 578 height 18
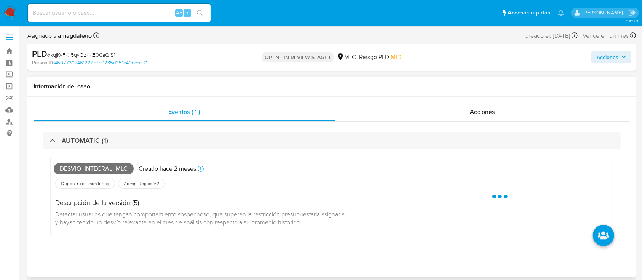
click at [439, 101] on div "Eventos ( 1 ) Acciones AUTOMATIC (1) Desvio_integral_mlc Creado hace 2 meses Cr…" at bounding box center [331, 187] width 608 height 180
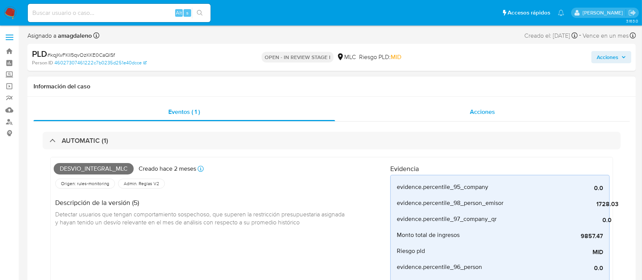
click at [396, 111] on div "Acciones" at bounding box center [482, 112] width 295 height 18
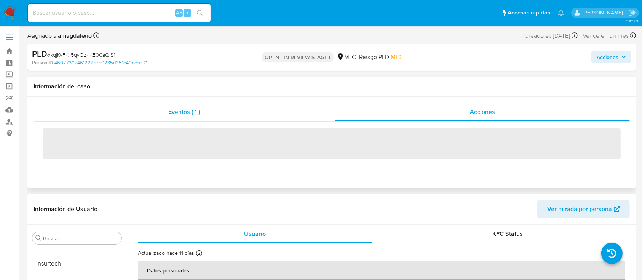
click at [209, 112] on div "Eventos ( 1 )" at bounding box center [185, 112] width 302 height 18
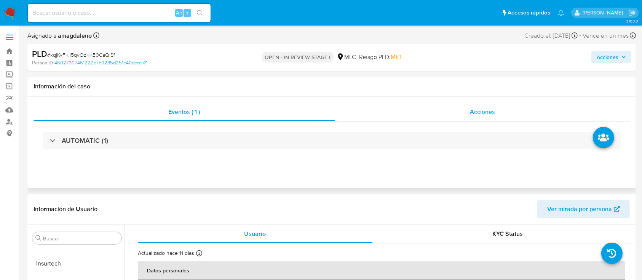
click at [416, 111] on div "Acciones" at bounding box center [482, 112] width 295 height 18
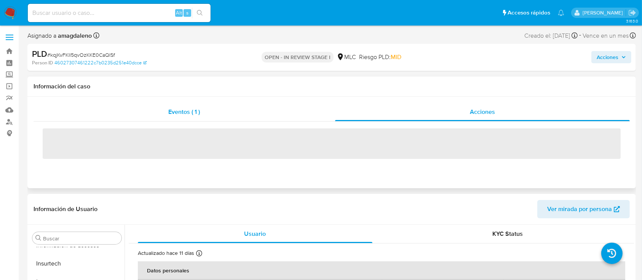
click at [231, 110] on div "Eventos ( 1 )" at bounding box center [185, 112] width 302 height 18
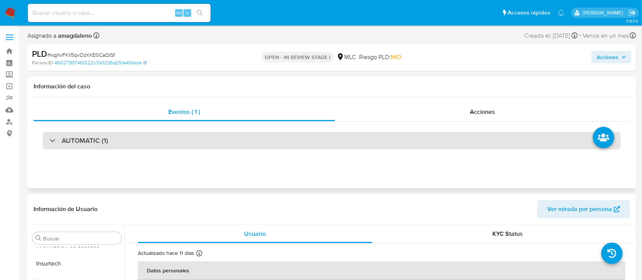
click at [204, 144] on div "AUTOMATIC (1)" at bounding box center [332, 141] width 578 height 18
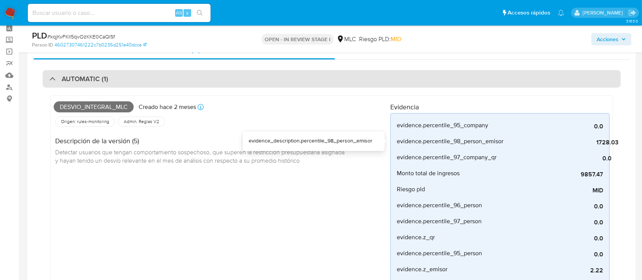
scroll to position [51, 0]
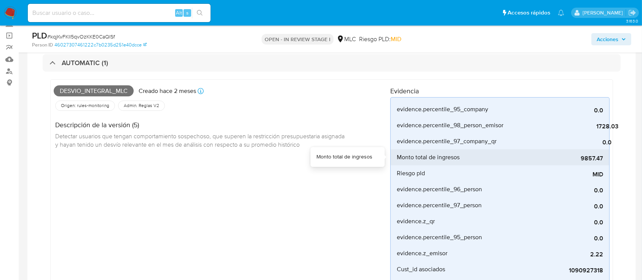
drag, startPoint x: 575, startPoint y: 160, endPoint x: 584, endPoint y: 160, distance: 8.4
click at [584, 160] on span "9857.47" at bounding box center [546, 159] width 114 height 8
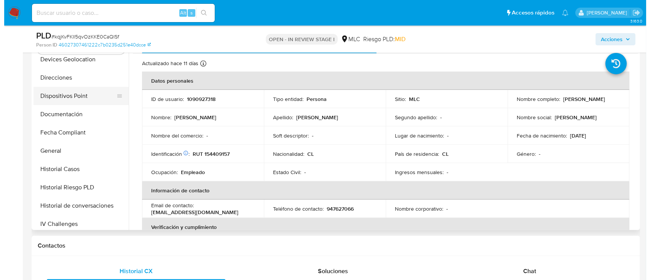
scroll to position [21, 0]
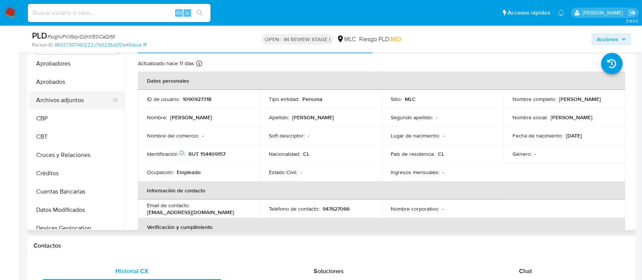
click at [72, 102] on button "Archivos adjuntos" at bounding box center [73, 100] width 89 height 18
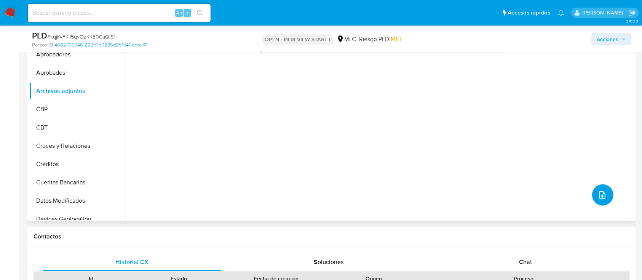
click at [600, 193] on icon "upload-file" at bounding box center [602, 194] width 9 height 9
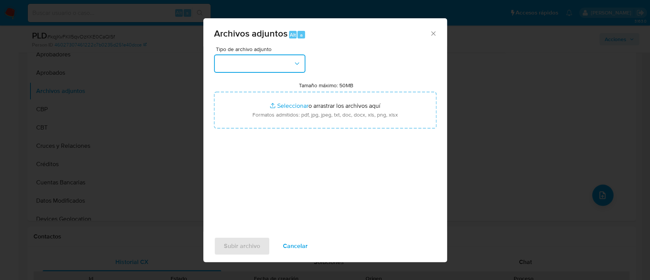
click at [270, 56] on button "button" at bounding box center [259, 63] width 91 height 18
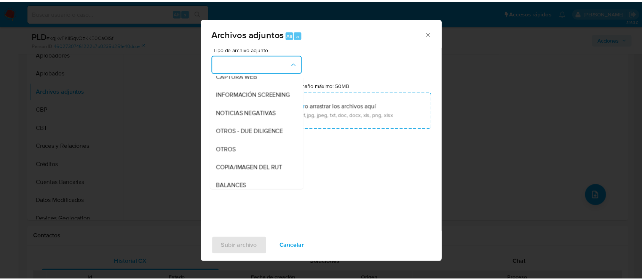
scroll to position [63, 0]
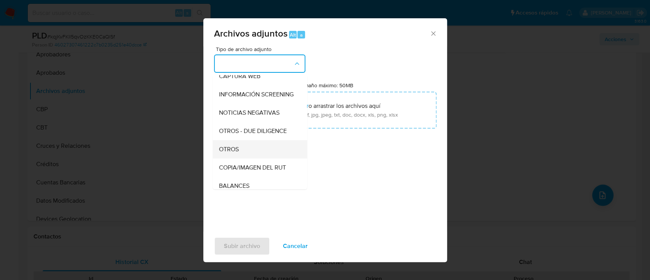
click at [254, 150] on div "OTROS" at bounding box center [258, 149] width 78 height 18
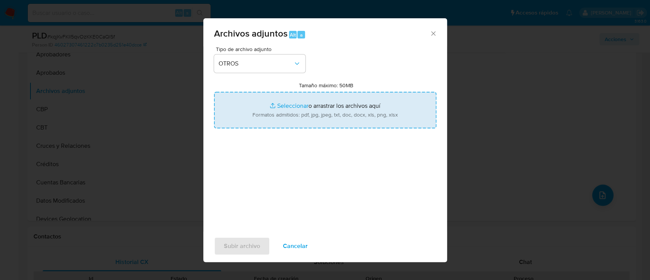
click at [284, 102] on input "Tamaño máximo: 50MB Seleccionar archivos" at bounding box center [325, 110] width 222 height 37
type input "C:\fakepath\AM 1090927318 - 10_10_2025.xlsx"
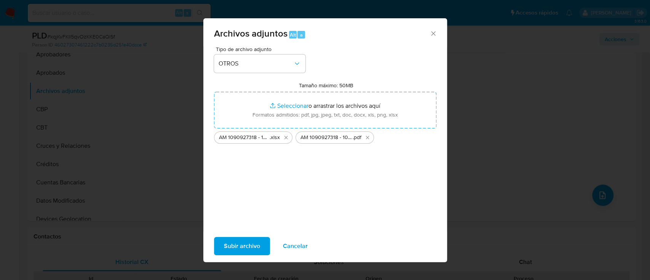
click at [254, 242] on span "Subir archivo" at bounding box center [242, 246] width 36 height 17
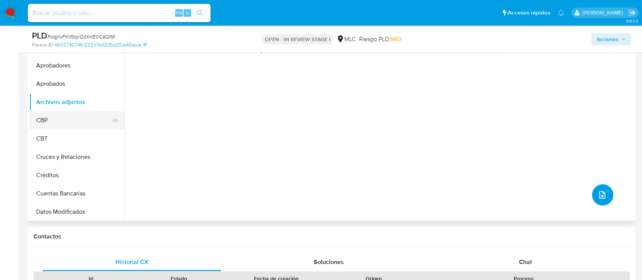
scroll to position [0, 0]
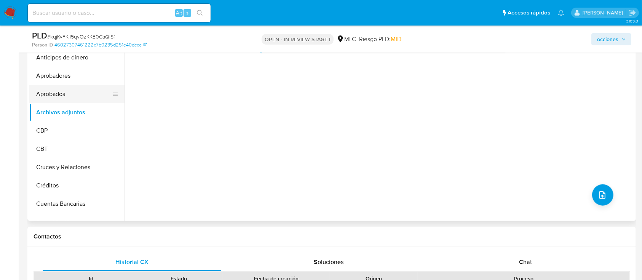
click at [83, 89] on button "Aprobados" at bounding box center [73, 94] width 89 height 18
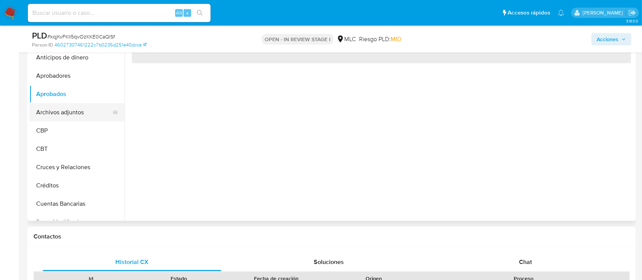
click at [81, 108] on button "Archivos adjuntos" at bounding box center [73, 112] width 89 height 18
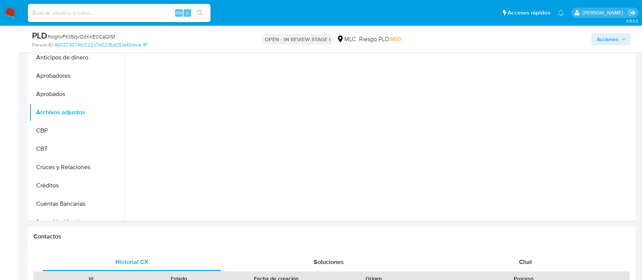
scroll to position [668, 0]
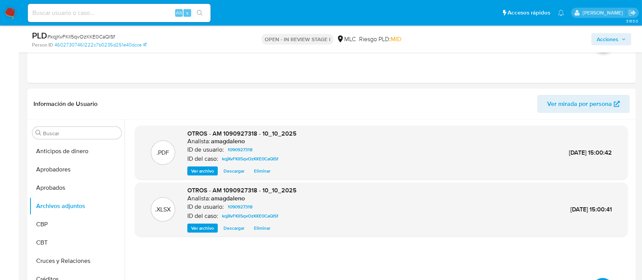
click at [610, 39] on span "Acciones" at bounding box center [608, 39] width 22 height 12
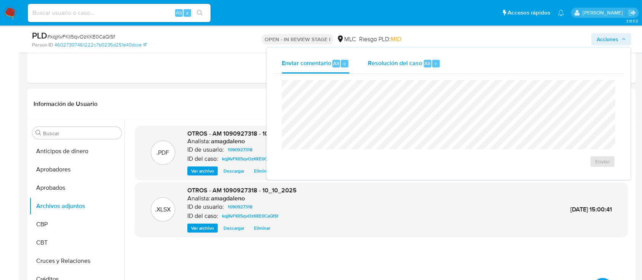
click at [374, 58] on div "Resolución del caso Alt r" at bounding box center [404, 64] width 73 height 20
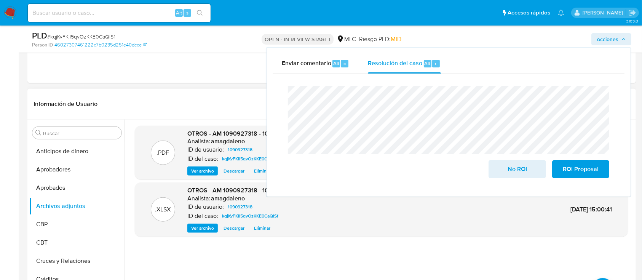
click at [263, 171] on span "Eliminar" at bounding box center [262, 171] width 16 height 8
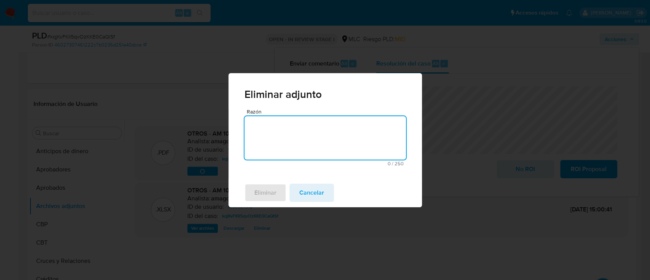
click at [285, 148] on textarea "Razón" at bounding box center [324, 137] width 161 height 43
type textarea "corrección"
click at [256, 196] on span "Eliminar" at bounding box center [265, 192] width 22 height 17
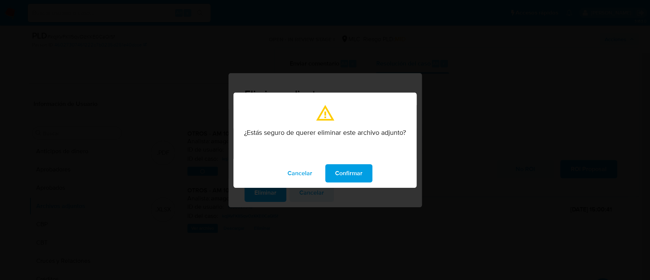
click at [338, 163] on div "Cancelar Confirmar" at bounding box center [324, 173] width 183 height 29
drag, startPoint x: 340, startPoint y: 172, endPoint x: 364, endPoint y: 21, distance: 152.7
click at [339, 171] on span "Confirmar" at bounding box center [348, 173] width 27 height 17
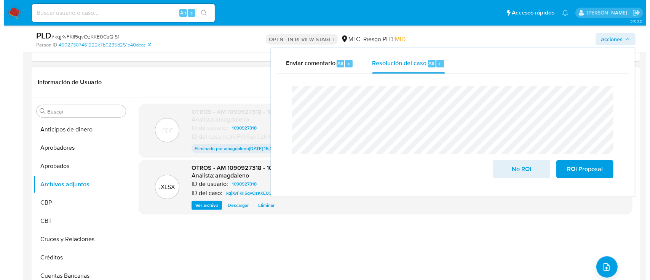
scroll to position [719, 0]
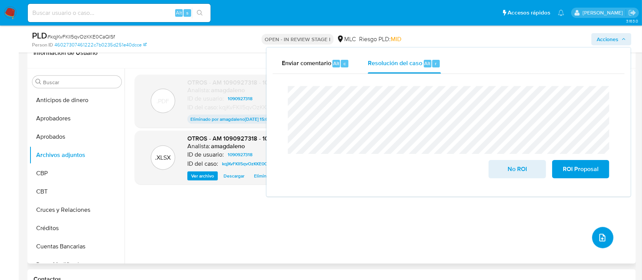
click at [600, 235] on icon "upload-file" at bounding box center [602, 237] width 9 height 9
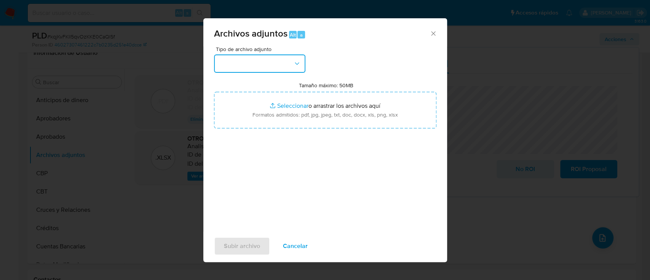
click at [260, 62] on button "button" at bounding box center [259, 63] width 91 height 18
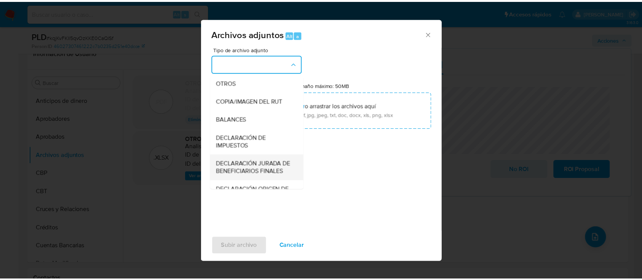
scroll to position [113, 0]
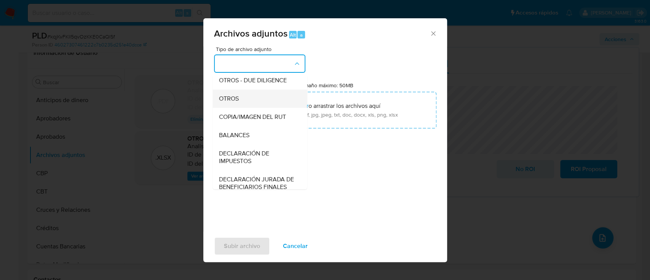
click at [220, 102] on span "OTROS" at bounding box center [229, 99] width 20 height 8
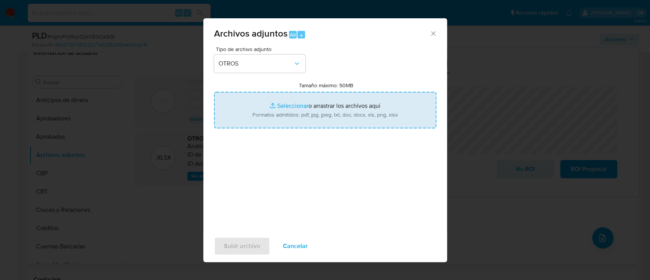
click at [299, 108] on input "Tamaño máximo: 50MB Seleccionar archivos" at bounding box center [325, 110] width 222 height 37
type input "C:\fakepath\AM 1090927318 - 10_10_2025 (1).pdf"
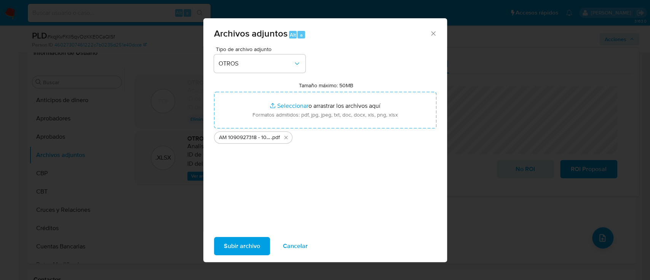
click at [241, 244] on span "Subir archivo" at bounding box center [242, 246] width 36 height 17
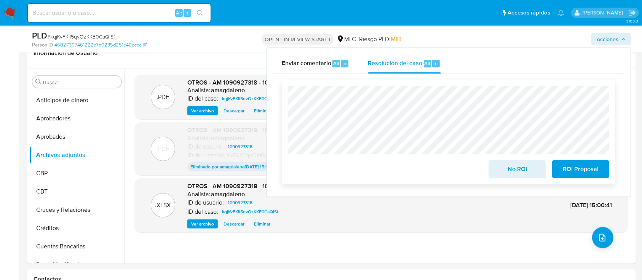
click at [574, 167] on span "ROI Proposal" at bounding box center [580, 169] width 37 height 17
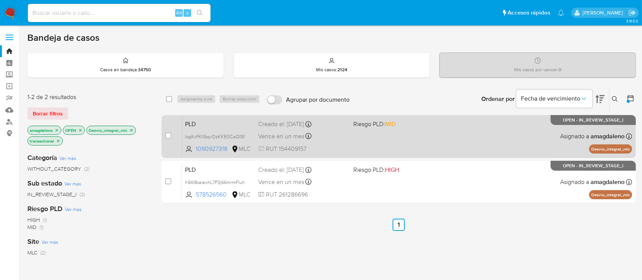
click at [359, 141] on div "PLD kqjKvFKIl5qvOzKKE0CaQISf 1090927318 MLC Riesgo PLD: MID Creado el: [DATE] C…" at bounding box center [407, 136] width 450 height 38
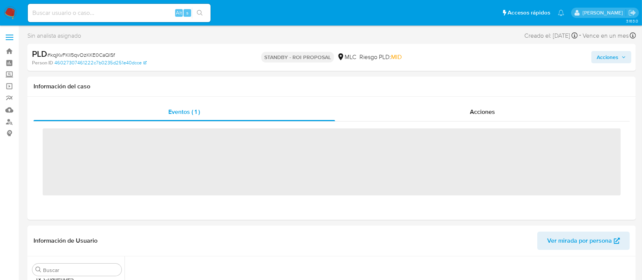
scroll to position [376, 0]
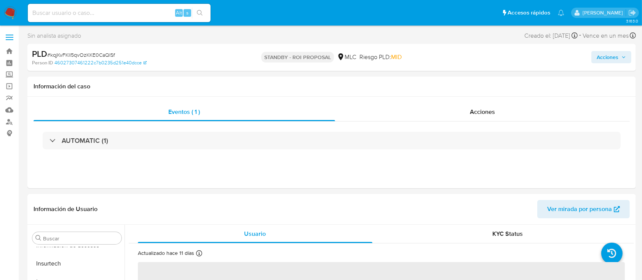
select select "10"
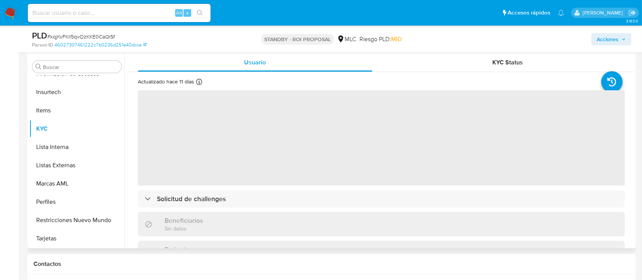
scroll to position [152, 0]
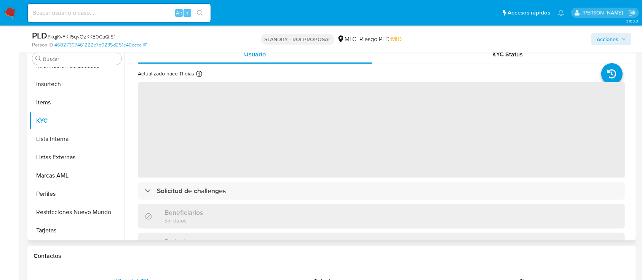
select select "10"
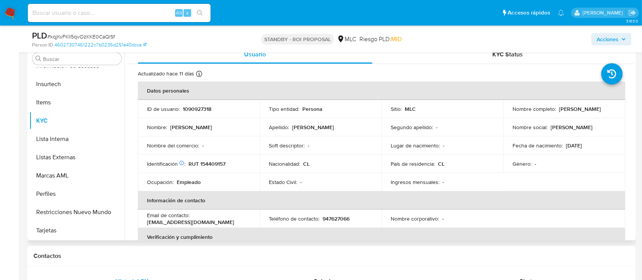
click at [220, 163] on p "RUT 154409157" at bounding box center [206, 163] width 37 height 7
click at [220, 164] on p "RUT 154409157" at bounding box center [206, 163] width 37 height 7
copy p "154409157"
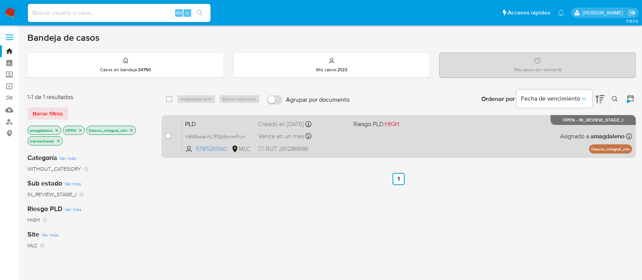
click at [209, 154] on div "PLD h9A9baIexhL7P3j66mrmFIuh 578526560 MLC Riesgo PLD: HIGH Creado el: [DATE] C…" at bounding box center [407, 136] width 450 height 38
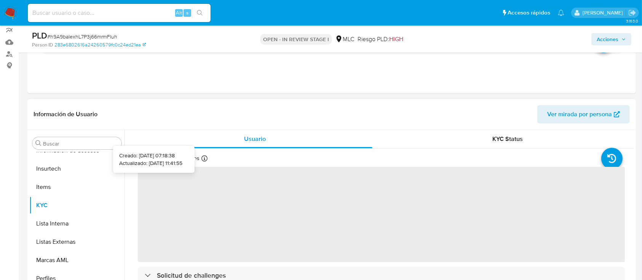
scroll to position [101, 0]
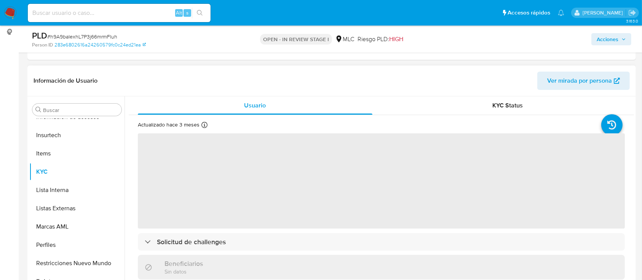
select select "10"
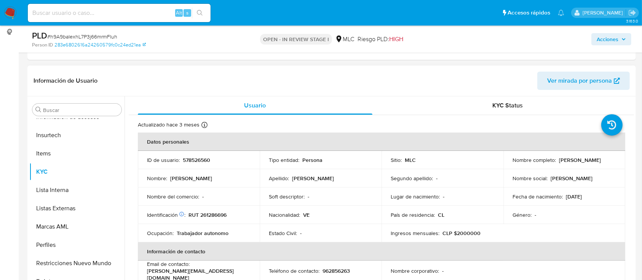
click at [207, 155] on td "ID de usuario : 578526560" at bounding box center [199, 160] width 122 height 18
click at [200, 160] on p "578526560" at bounding box center [196, 159] width 27 height 7
copy p "578526560"
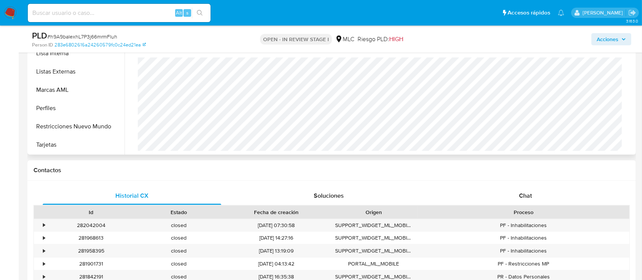
scroll to position [254, 0]
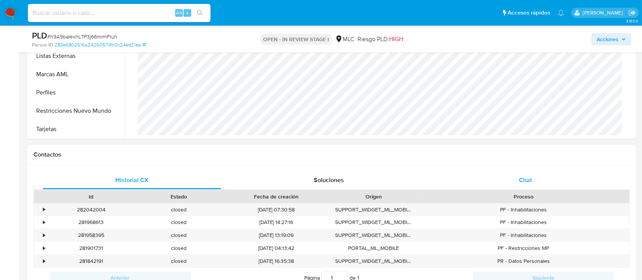
click at [515, 179] on div "Chat" at bounding box center [525, 180] width 179 height 18
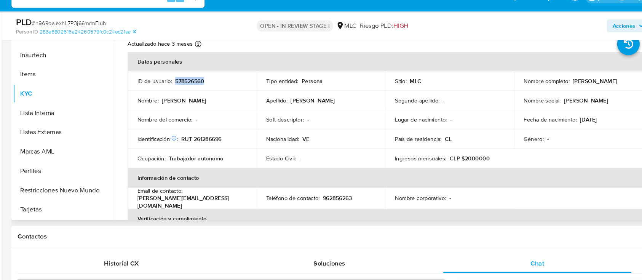
scroll to position [170, 0]
click at [209, 143] on p "RUT 261286696" at bounding box center [207, 145] width 38 height 7
copy p "261286696"
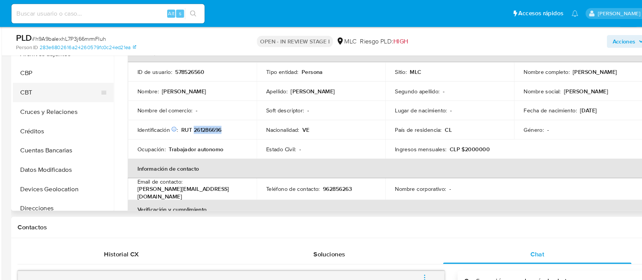
scroll to position [144, 0]
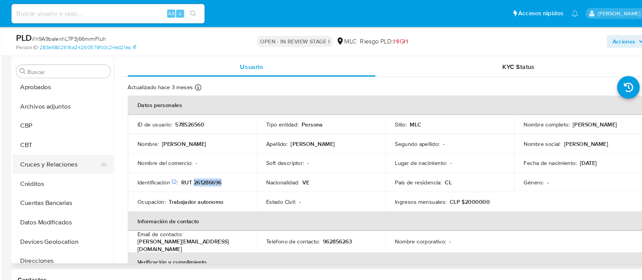
click at [78, 153] on button "Cruces y Relaciones" at bounding box center [73, 155] width 89 height 18
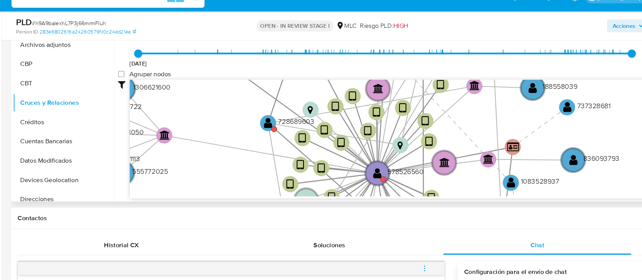
scroll to position [193, 0]
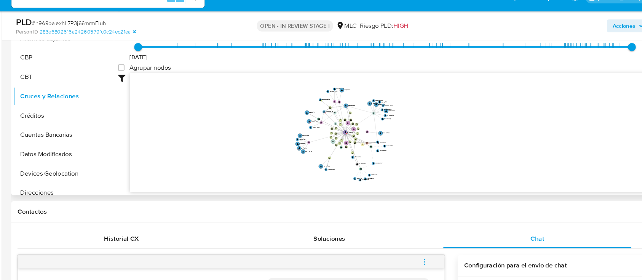
drag, startPoint x: 391, startPoint y: 168, endPoint x: 410, endPoint y: 164, distance: 19.3
click at [410, 164] on icon "device-641f6a6708813b001849190b  device-6865c6fad49f3d22a07f7440  device-6358…" at bounding box center [387, 139] width 494 height 110
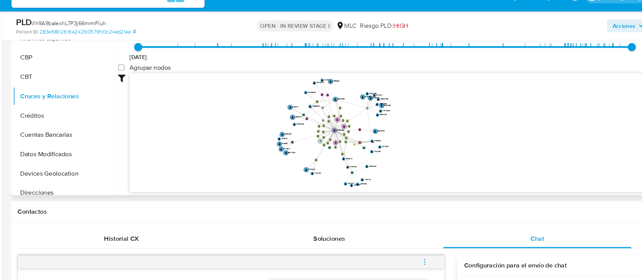
click at [411, 166] on icon "device-641f6a6708813b001849190b  device-6865c6fad49f3d22a07f7440  device-6358…" at bounding box center [387, 139] width 494 height 110
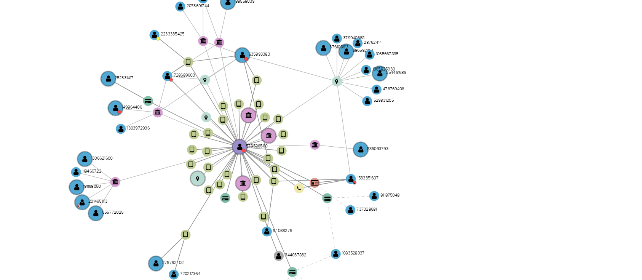
scroll to position [192, 0]
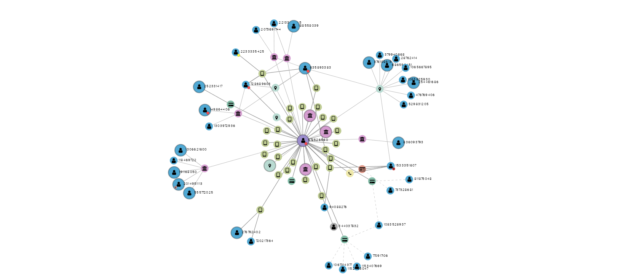
click at [419, 128] on icon "device-641f6a6708813b001849190b  device-6865c6fad49f3d22a07f7440  device-6358…" at bounding box center [387, 140] width 494 height 110
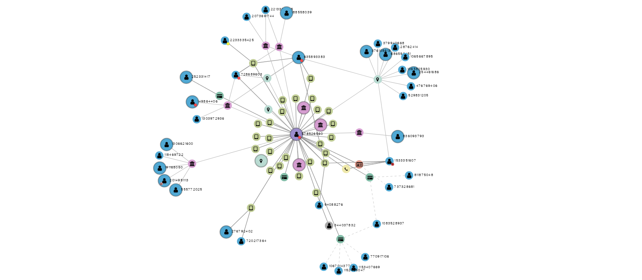
click at [422, 125] on icon "device-641f6a6708813b001849190b  device-6865c6fad49f3d22a07f7440  device-6358…" at bounding box center [387, 140] width 494 height 110
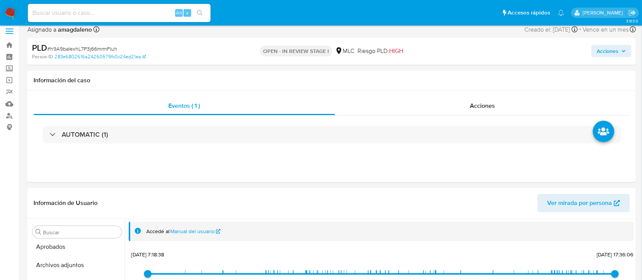
scroll to position [0, 0]
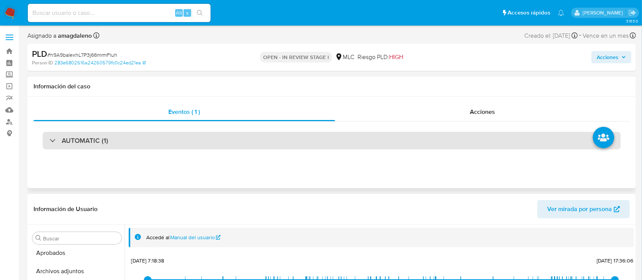
click at [275, 138] on div "AUTOMATIC (1)" at bounding box center [332, 141] width 578 height 18
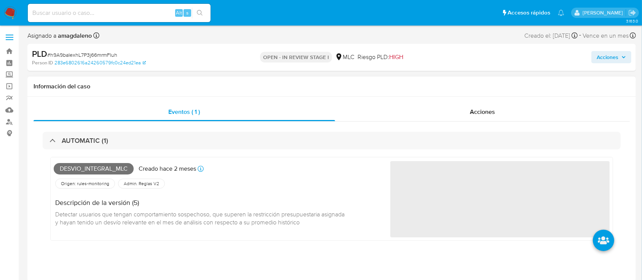
click at [413, 102] on div "Eventos ( 1 ) Acciones AUTOMATIC (1) Desvio_integral_mlc Creado hace 2 meses Cr…" at bounding box center [331, 189] width 608 height 185
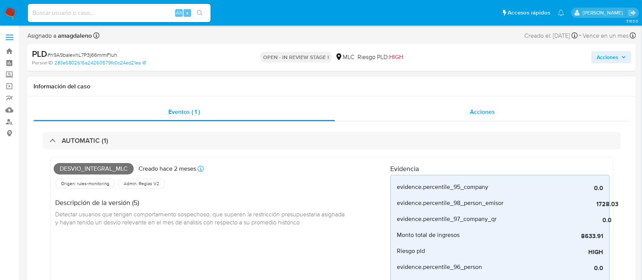
click at [443, 109] on div "Acciones" at bounding box center [482, 112] width 295 height 18
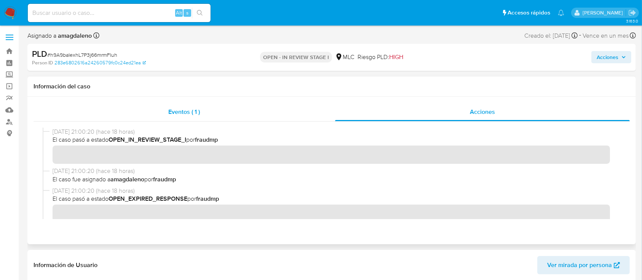
click at [220, 102] on div "Eventos ( 1 ) Acciones" at bounding box center [331, 170] width 608 height 147
click at [232, 111] on div "Eventos ( 1 )" at bounding box center [185, 112] width 302 height 18
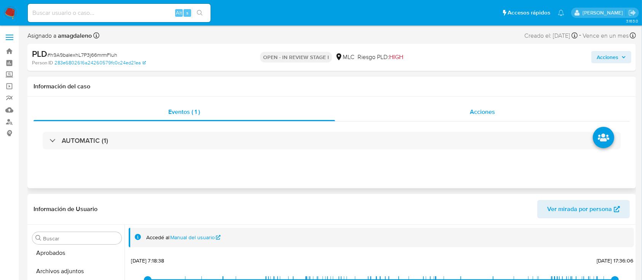
click at [399, 105] on div "Acciones" at bounding box center [482, 112] width 295 height 18
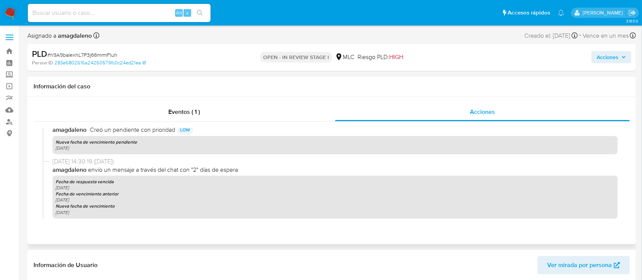
scroll to position [179, 0]
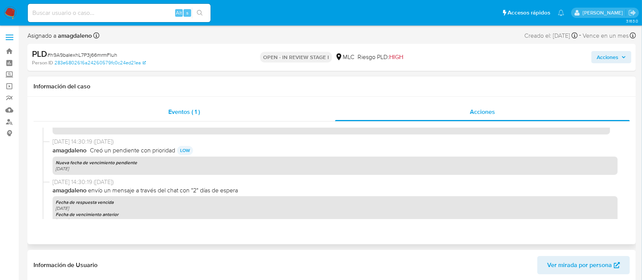
click at [249, 115] on div "Eventos ( 1 )" at bounding box center [185, 112] width 302 height 18
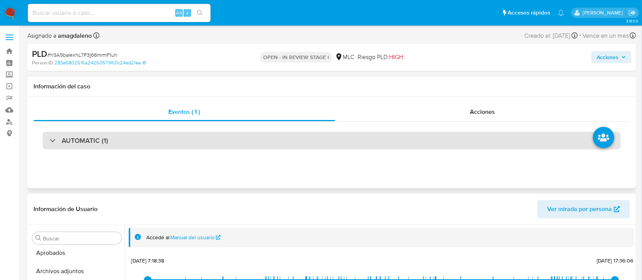
click at [255, 139] on div "AUTOMATIC (1)" at bounding box center [332, 141] width 578 height 18
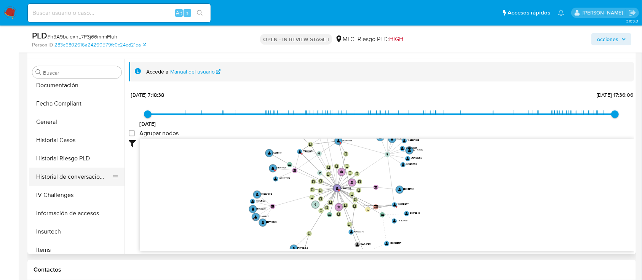
scroll to position [243, 0]
click at [68, 142] on button "Historial Casos" at bounding box center [73, 140] width 89 height 18
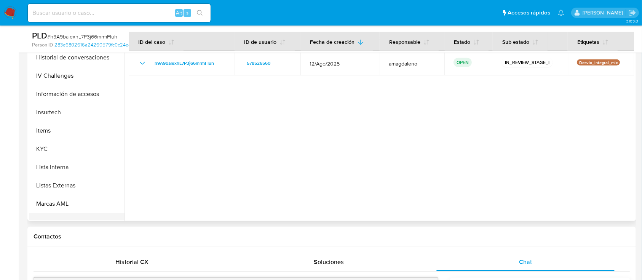
scroll to position [376, 0]
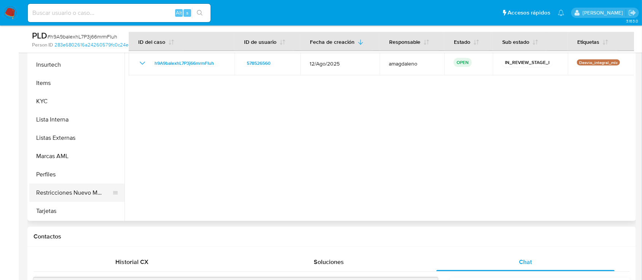
click at [77, 187] on button "Restricciones Nuevo Mundo" at bounding box center [73, 192] width 89 height 18
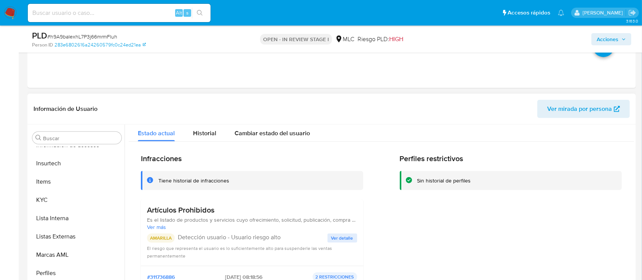
scroll to position [0, 0]
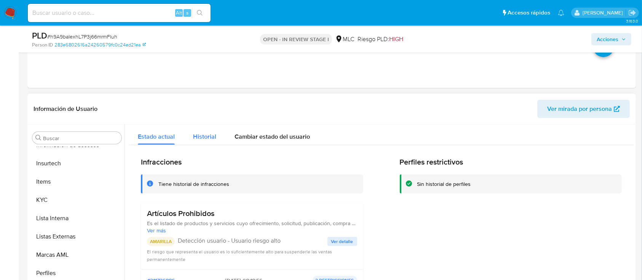
click at [215, 132] on button "Historial" at bounding box center [204, 134] width 41 height 20
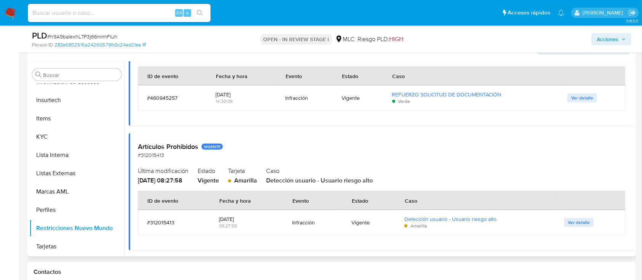
scroll to position [101, 0]
click at [574, 220] on span "Ver detalle" at bounding box center [579, 222] width 22 height 8
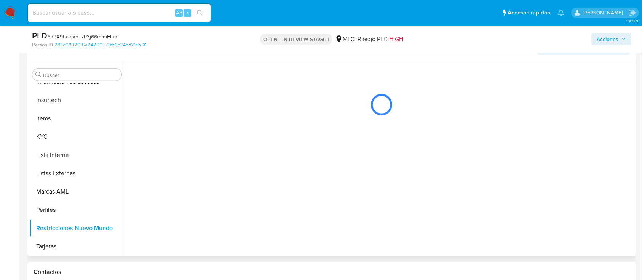
scroll to position [0, 0]
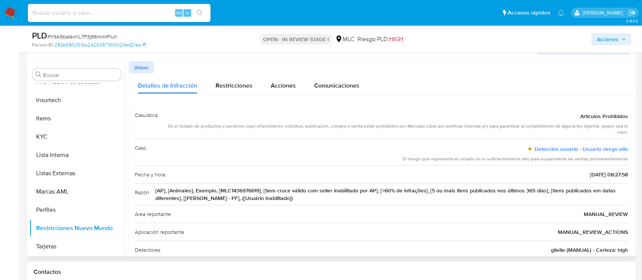
drag, startPoint x: 247, startPoint y: 120, endPoint x: 399, endPoint y: 127, distance: 152.0
click at [399, 127] on div "Artículos Prohibidos Es el listado de productos y servicios cuyo ofrecimiento, …" at bounding box center [396, 122] width 464 height 27
click at [411, 127] on div "Es el listado de productos y servicios cuyo ofrecimiento, solicitud, publicació…" at bounding box center [396, 129] width 464 height 13
drag, startPoint x: 482, startPoint y: 131, endPoint x: 519, endPoint y: 132, distance: 37.3
click at [484, 131] on div "Es el listado de productos y servicios cuyo ofrecimiento, solicitud, publicació…" at bounding box center [396, 129] width 464 height 13
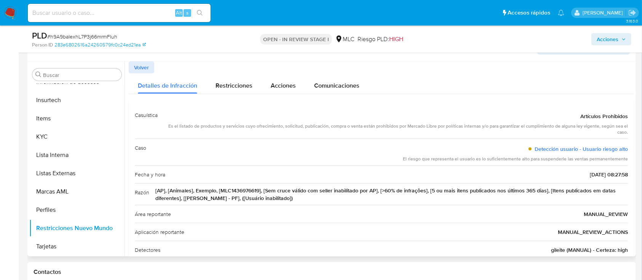
click at [556, 129] on div "Es el listado de productos y servicios cuyo ofrecimiento, solicitud, publicació…" at bounding box center [396, 129] width 464 height 13
click at [601, 124] on div "Es el listado de productos y servicios cuyo ofrecimiento, solicitud, publicació…" at bounding box center [396, 129] width 464 height 13
click at [595, 116] on span "Artículos Prohibidos" at bounding box center [604, 116] width 48 height 8
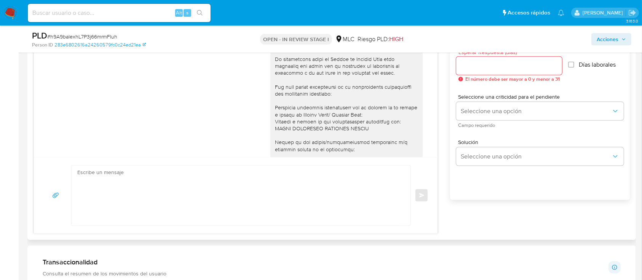
scroll to position [929, 0]
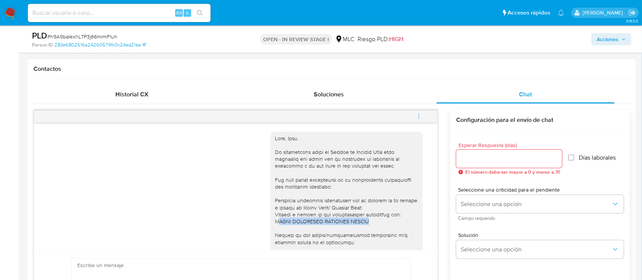
drag, startPoint x: 340, startPoint y: 222, endPoint x: 393, endPoint y: 212, distance: 53.4
copy div "ORGE SEBASTIÁN VILLEGAS MOLINA"
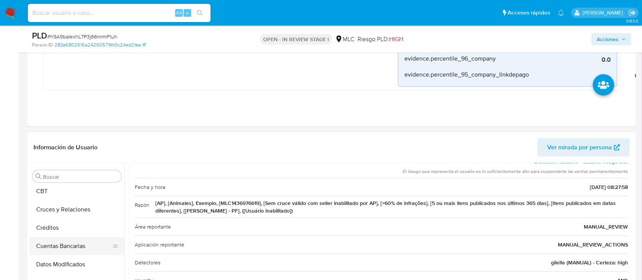
scroll to position [72, 0]
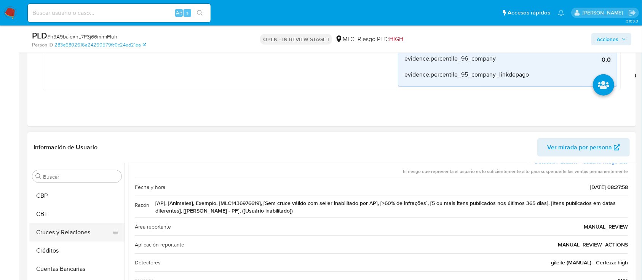
click at [73, 233] on button "Cruces y Relaciones" at bounding box center [73, 232] width 89 height 18
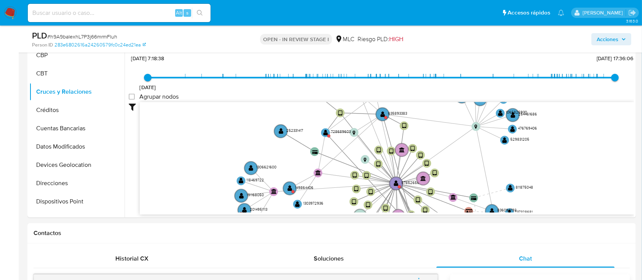
scroll to position [28, 0]
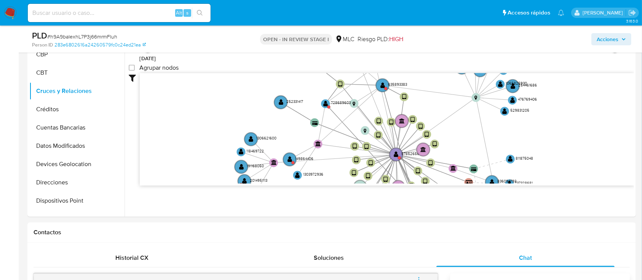
drag, startPoint x: 313, startPoint y: 257, endPoint x: 330, endPoint y: 289, distance: 36.5
click at [330, 279] on html "Pausado Ver notificaciones Alt s Accesos rápidos Presiona las siguientes teclas…" at bounding box center [321, 271] width 642 height 2093
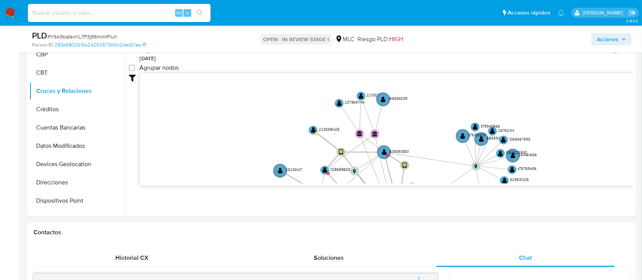
scroll to position [792, 0]
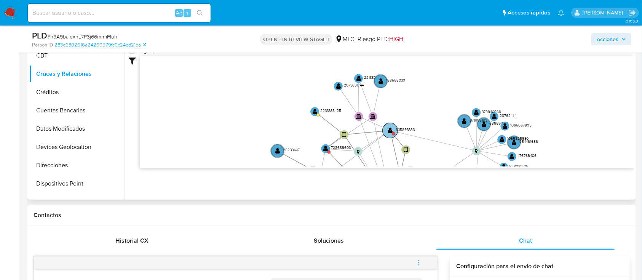
click at [390, 131] on text "" at bounding box center [390, 130] width 5 height 6
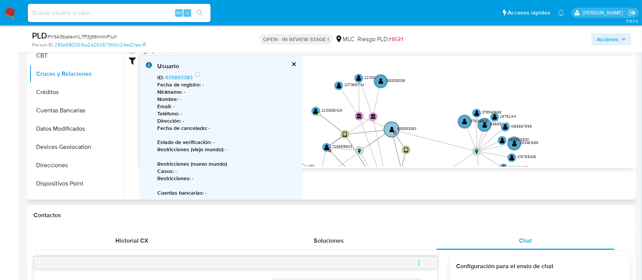
click at [390, 131] on text "" at bounding box center [391, 129] width 5 height 6
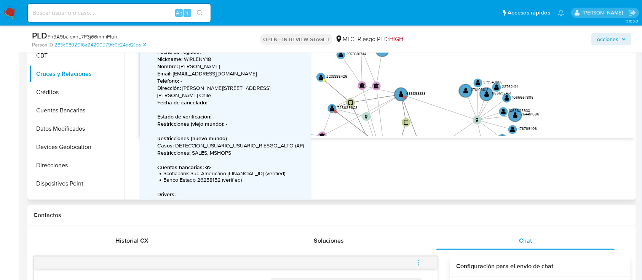
scroll to position [70, 0]
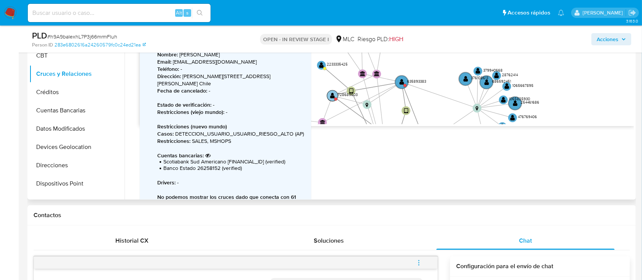
click at [334, 93] on text "" at bounding box center [332, 96] width 5 height 6
click at [334, 93] on text "" at bounding box center [333, 95] width 5 height 6
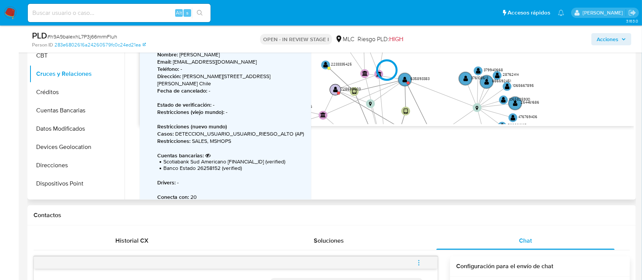
click at [334, 93] on div "Usuario ID : 728689603 Fecha de registro : - Nickname : WIRLENY18 Nombre : WIrl…" at bounding box center [387, 70] width 494 height 113
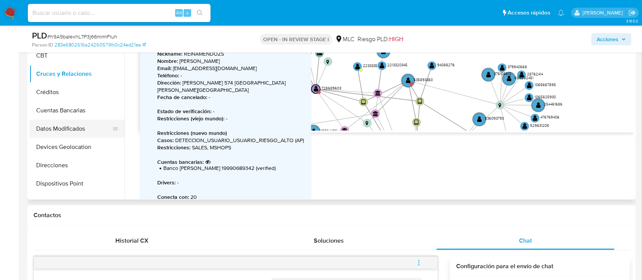
scroll to position [0, 0]
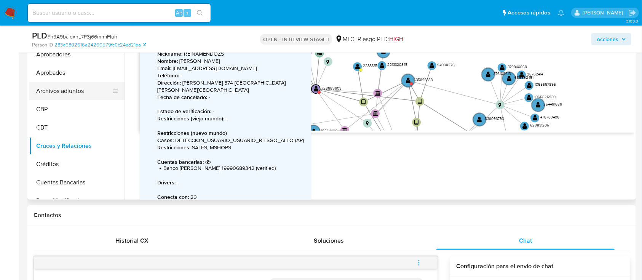
click at [61, 91] on button "Archivos adjuntos" at bounding box center [73, 91] width 89 height 18
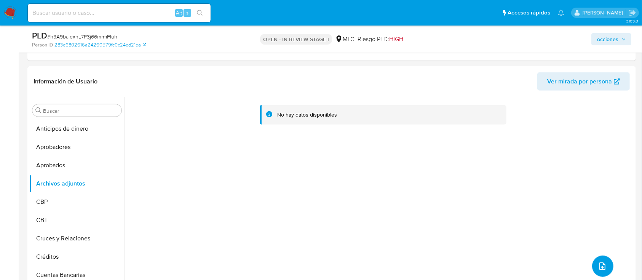
click at [592, 265] on button "upload-file" at bounding box center [602, 265] width 21 height 21
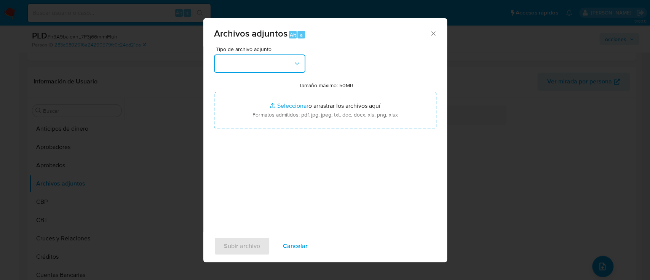
click at [268, 66] on button "button" at bounding box center [259, 63] width 91 height 18
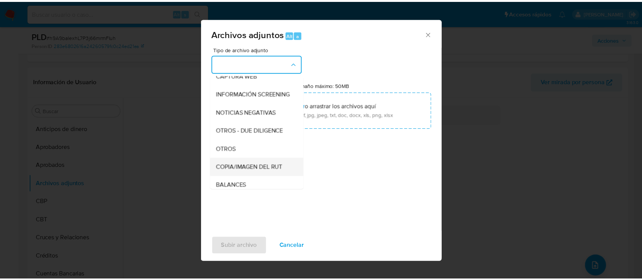
scroll to position [63, 0]
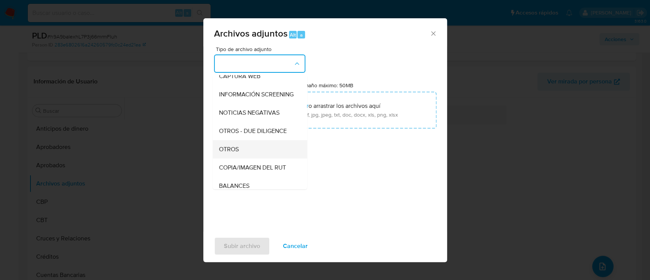
click at [261, 158] on div "OTROS" at bounding box center [258, 149] width 78 height 18
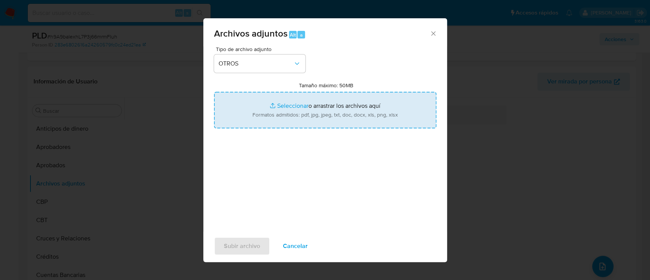
click at [298, 104] on input "Tamaño máximo: 50MB Seleccionar archivos" at bounding box center [325, 110] width 222 height 37
type input "C:\fakepath\AM 578526560 - 10_10_2025.xlsx"
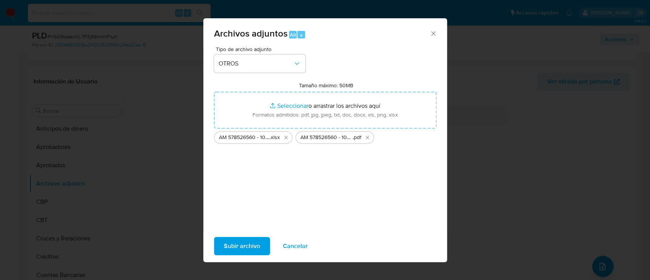
click at [240, 242] on span "Subir archivo" at bounding box center [242, 246] width 36 height 17
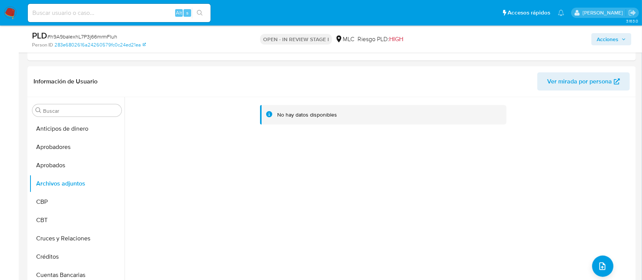
click at [614, 40] on span "Acciones" at bounding box center [608, 39] width 22 height 12
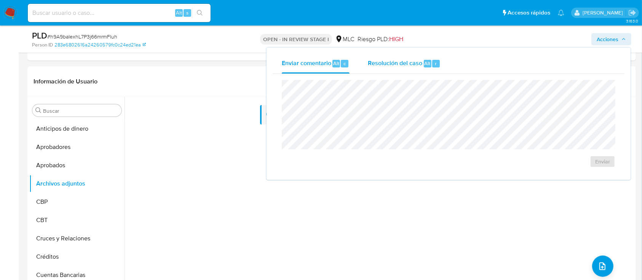
click at [402, 64] on span "Resolución del caso" at bounding box center [395, 63] width 54 height 9
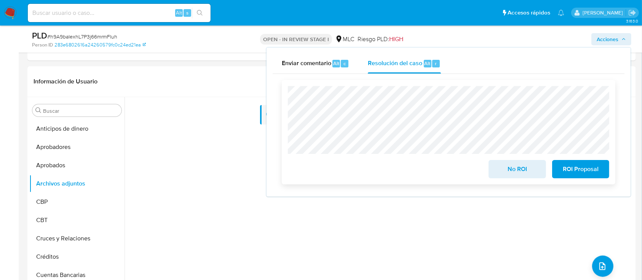
click at [568, 173] on span "ROI Proposal" at bounding box center [580, 169] width 37 height 17
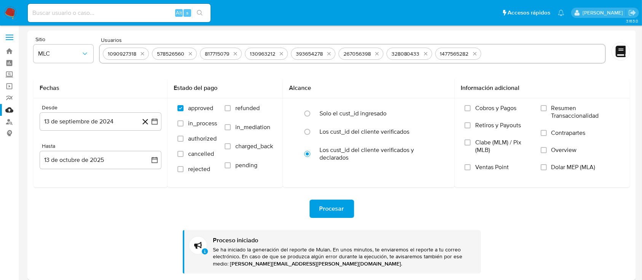
click at [75, 14] on input at bounding box center [119, 13] width 183 height 10
paste input "2360264770"
type input "2360264770"
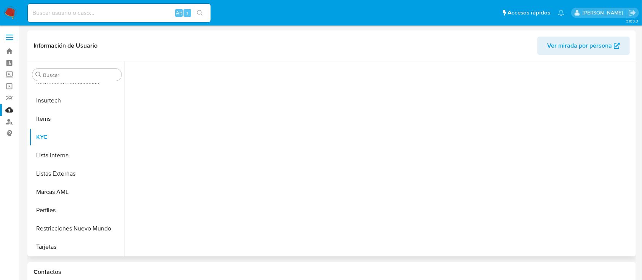
scroll to position [376, 0]
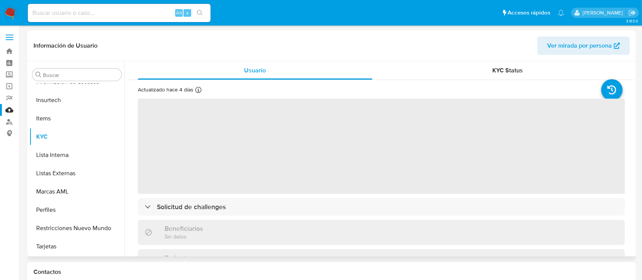
select select "10"
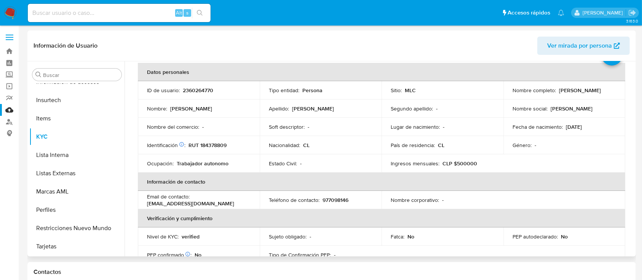
scroll to position [51, 0]
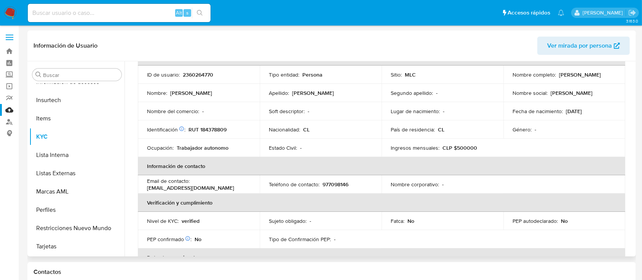
click at [218, 129] on p "RUT 184378809" at bounding box center [207, 129] width 38 height 7
copy p "184378809"
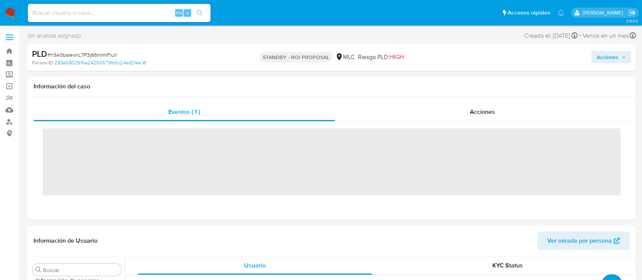
scroll to position [376, 0]
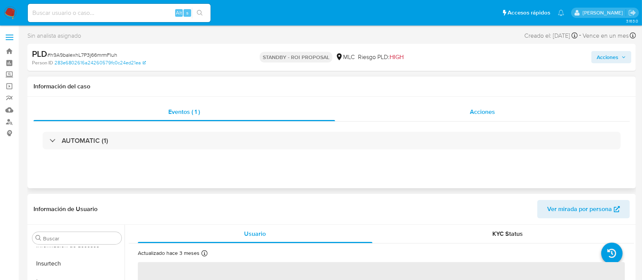
click at [426, 111] on div "Acciones" at bounding box center [482, 112] width 295 height 18
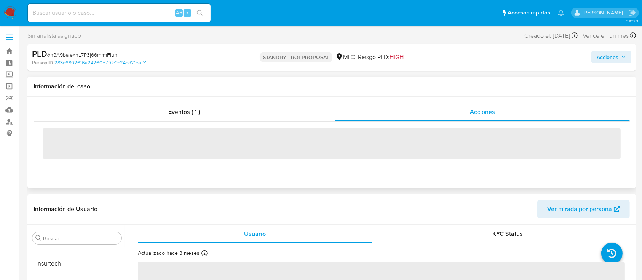
select select "10"
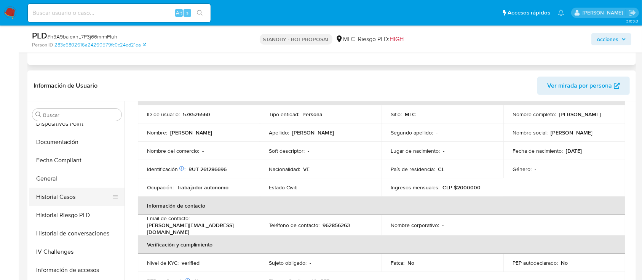
scroll to position [224, 0]
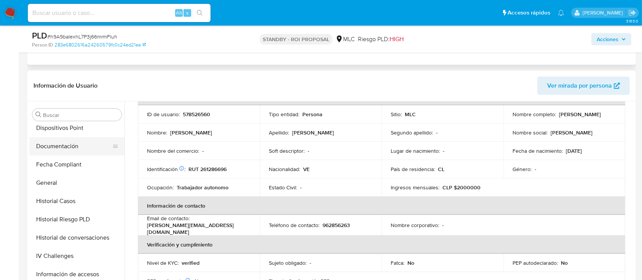
click at [66, 140] on button "Documentación" at bounding box center [73, 146] width 89 height 18
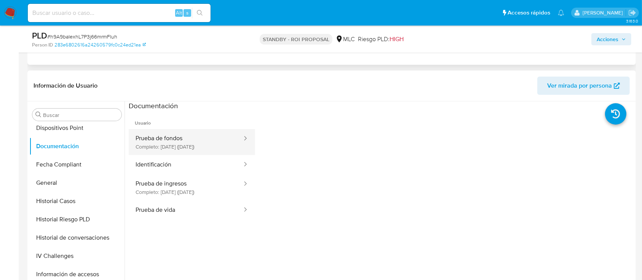
click at [171, 149] on button "Prueba de fondos Completo: [DATE] ([DATE])" at bounding box center [186, 142] width 114 height 26
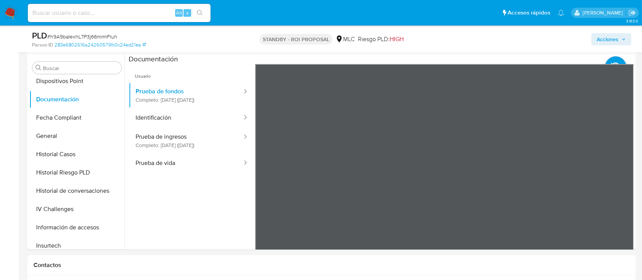
scroll to position [207, 0]
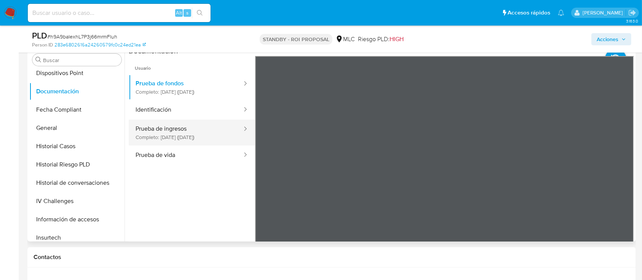
click at [179, 139] on button "Prueba de ingresos Completo: 21/10/2022 (hace 3 años)" at bounding box center [186, 133] width 114 height 26
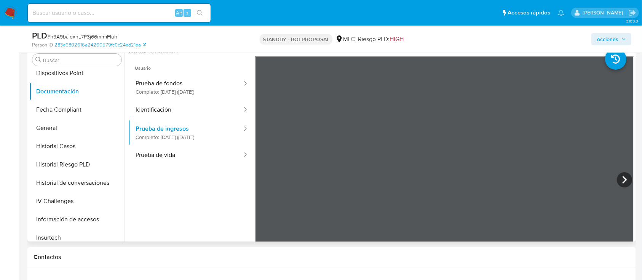
click at [448, 153] on div at bounding box center [444, 181] width 379 height 250
click at [197, 136] on button "Prueba de ingresos Completo: 21/10/2022 (hace 3 años)" at bounding box center [186, 133] width 114 height 26
click at [181, 91] on button "Prueba de fondos Completo: 02/03/2023 (hace 3 años)" at bounding box center [186, 87] width 114 height 26
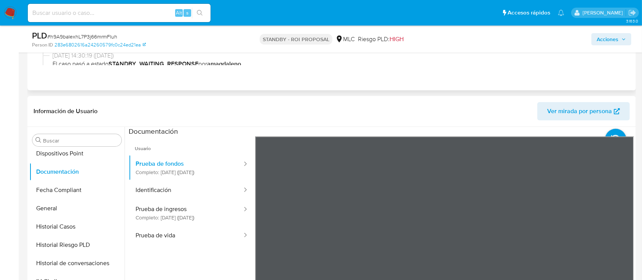
scroll to position [163, 0]
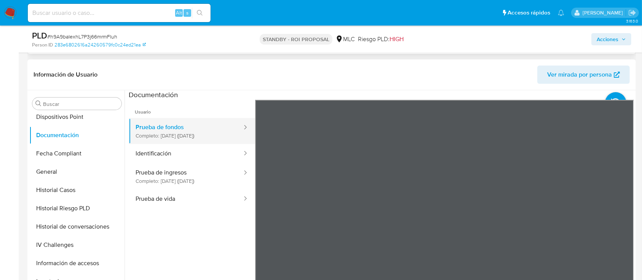
drag, startPoint x: 96, startPoint y: 120, endPoint x: 155, endPoint y: 126, distance: 59.4
click at [113, 120] on li "Dispositivos Point" at bounding box center [76, 117] width 95 height 18
click at [154, 126] on button "Prueba de fondos Completo: 02/03/2023 (hace 3 años)" at bounding box center [186, 131] width 114 height 26
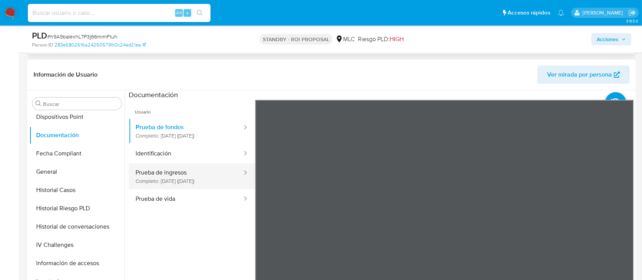
click at [194, 169] on button "Prueba de ingresos Completo: 21/10/2022 (hace 3 años)" at bounding box center [186, 176] width 114 height 26
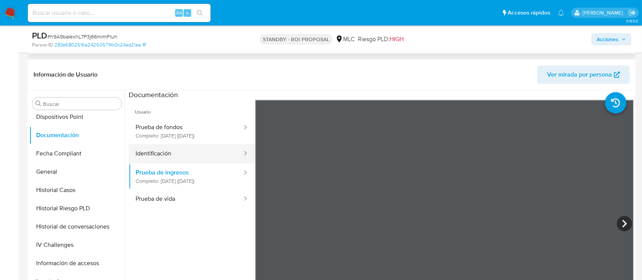
click at [190, 148] on button "Identificación" at bounding box center [186, 153] width 114 height 19
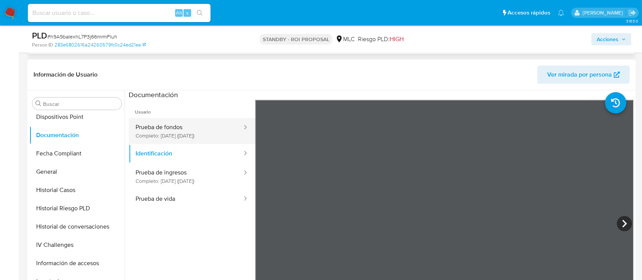
click at [190, 132] on button "Prueba de fondos Completo: 02/03/2023 (hace 3 años)" at bounding box center [186, 131] width 114 height 26
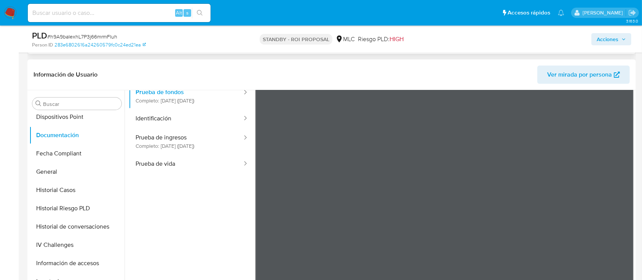
scroll to position [13, 0]
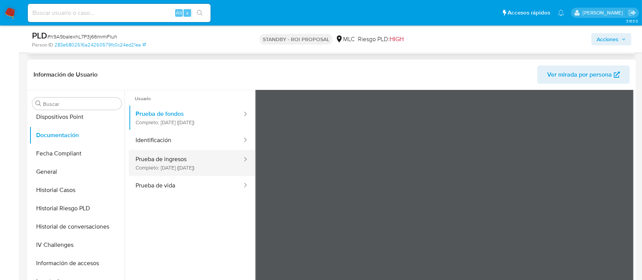
click at [183, 158] on button "Prueba de ingresos Completo: 21/10/2022 (hace 3 años)" at bounding box center [186, 163] width 114 height 26
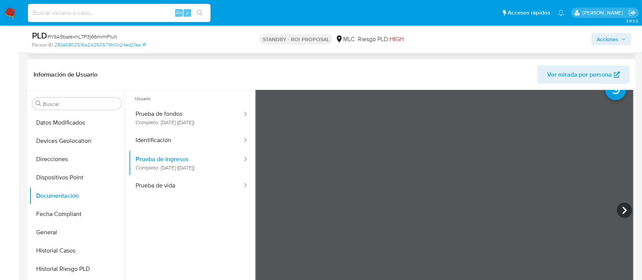
scroll to position [21, 0]
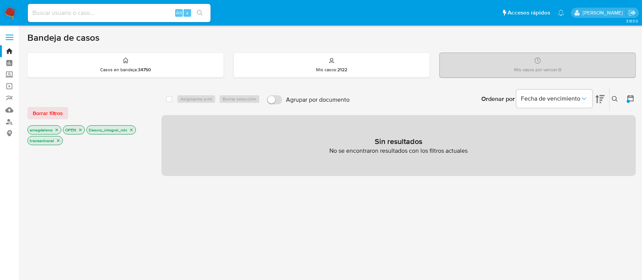
click at [129, 129] on icon "close-filter" at bounding box center [131, 130] width 5 height 5
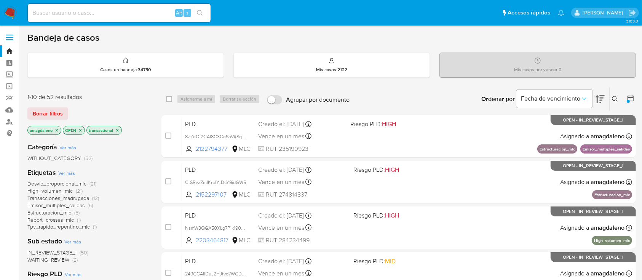
click at [73, 181] on span "Desvio_proporcional_mlc" at bounding box center [56, 184] width 59 height 8
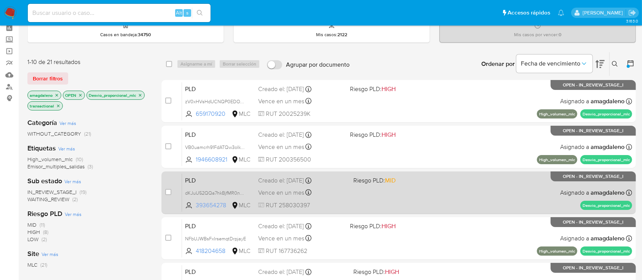
scroll to position [51, 0]
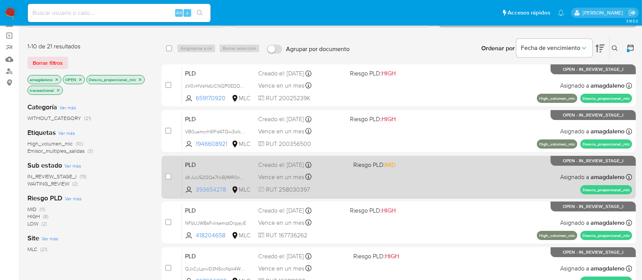
click at [203, 189] on span "393654278" at bounding box center [213, 189] width 34 height 8
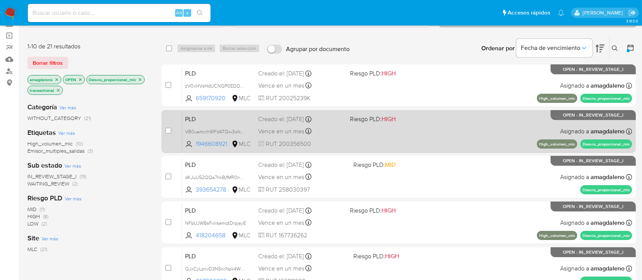
drag, startPoint x: 220, startPoint y: 144, endPoint x: 231, endPoint y: 121, distance: 25.0
click at [220, 144] on span "1946608921" at bounding box center [213, 144] width 34 height 8
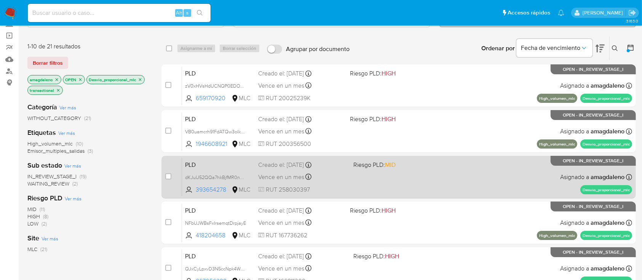
click at [418, 182] on div "PLD dKJuU52QQa7hkBjfMR0nRJbw 393654278 MLC Riesgo PLD: MID Creado el: 12/08/202…" at bounding box center [407, 177] width 450 height 38
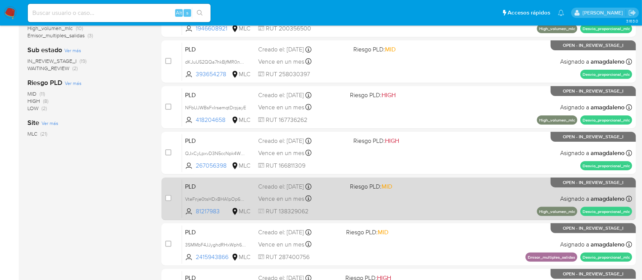
scroll to position [203, 0]
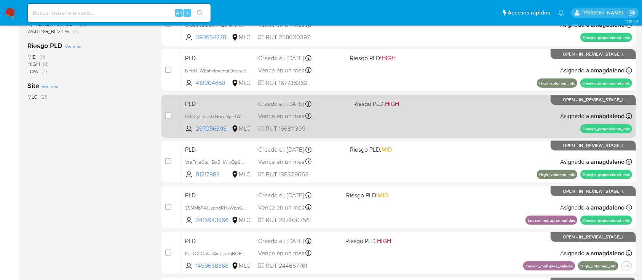
drag, startPoint x: 214, startPoint y: 128, endPoint x: 215, endPoint y: 105, distance: 23.2
click at [214, 128] on span "267056398" at bounding box center [213, 128] width 34 height 8
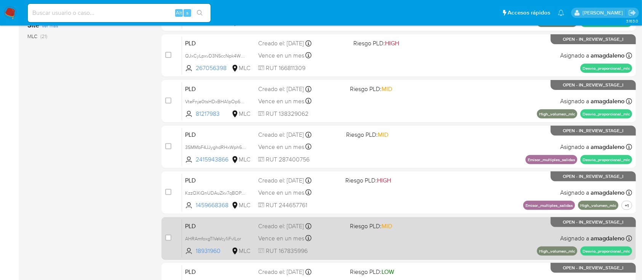
scroll to position [348, 0]
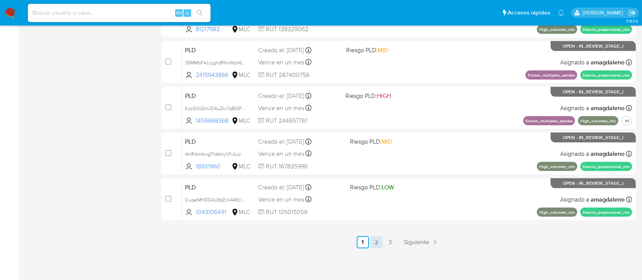
click at [376, 243] on link "2" at bounding box center [376, 242] width 12 height 12
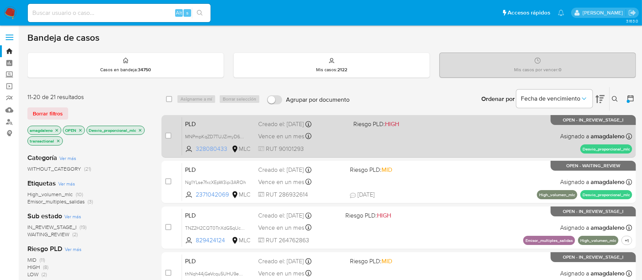
click at [217, 147] on span "328080433" at bounding box center [213, 149] width 34 height 8
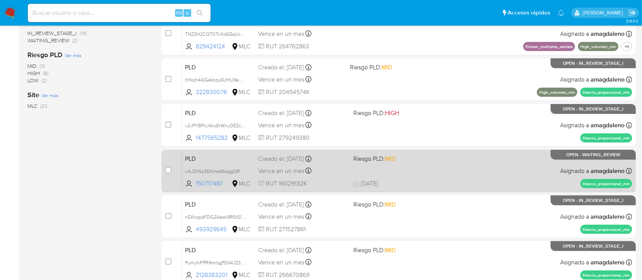
scroll to position [203, 0]
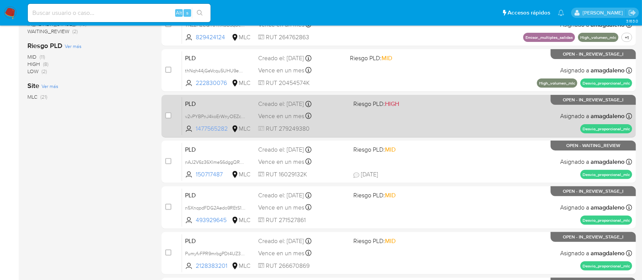
click at [204, 125] on span "1477565282" at bounding box center [213, 128] width 34 height 8
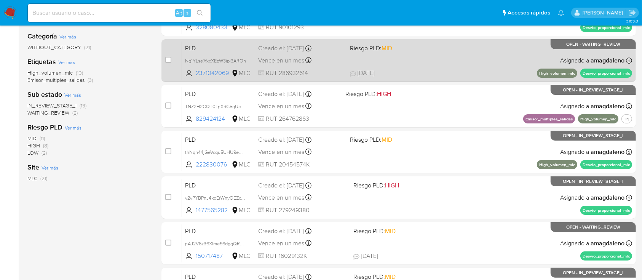
scroll to position [152, 0]
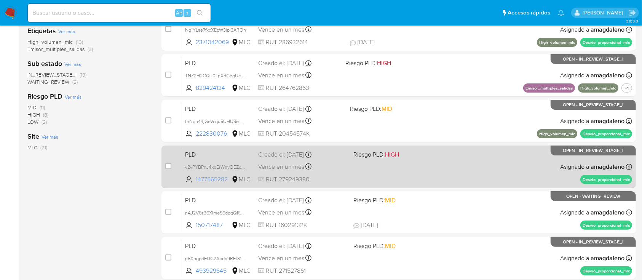
click at [204, 177] on span "1477565282" at bounding box center [213, 179] width 34 height 8
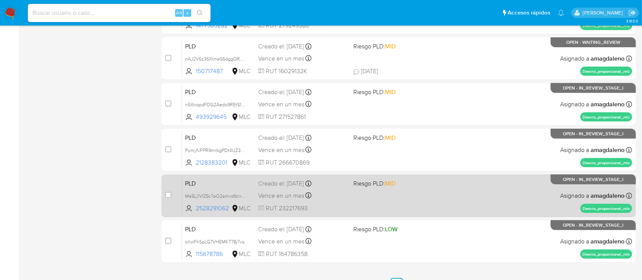
scroll to position [348, 0]
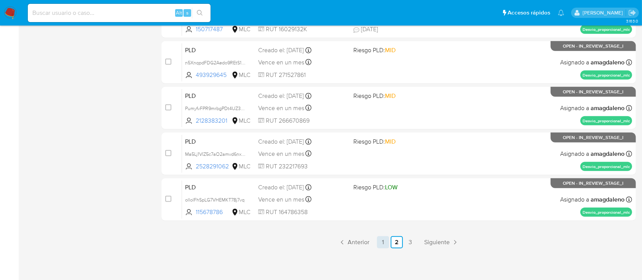
click at [379, 239] on link "1" at bounding box center [383, 242] width 12 height 12
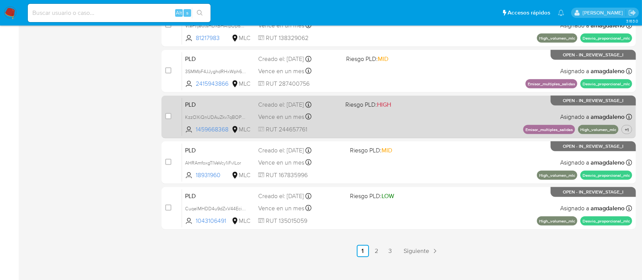
scroll to position [348, 0]
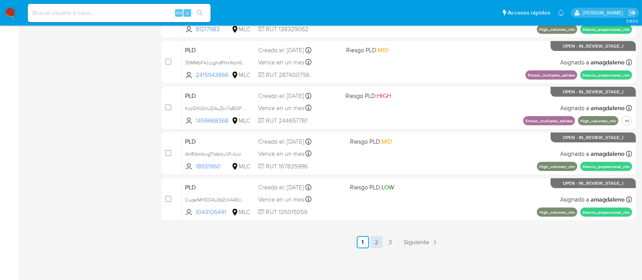
click at [372, 245] on link "2" at bounding box center [376, 242] width 12 height 12
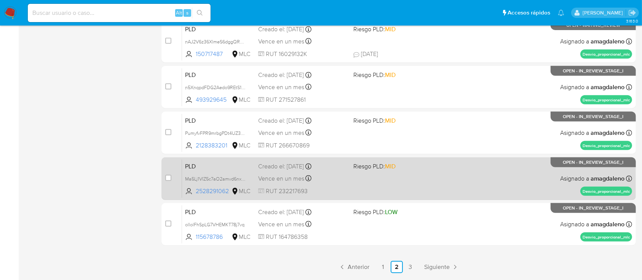
scroll to position [348, 0]
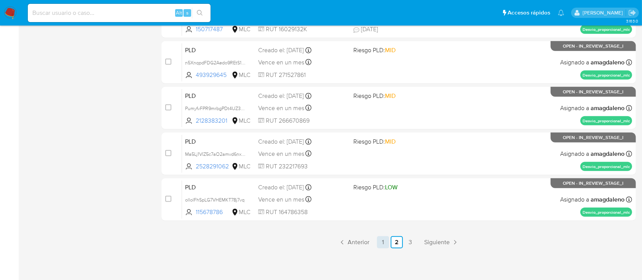
click at [384, 245] on link "1" at bounding box center [383, 242] width 12 height 12
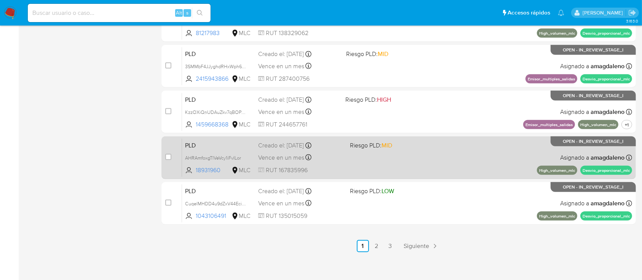
scroll to position [348, 0]
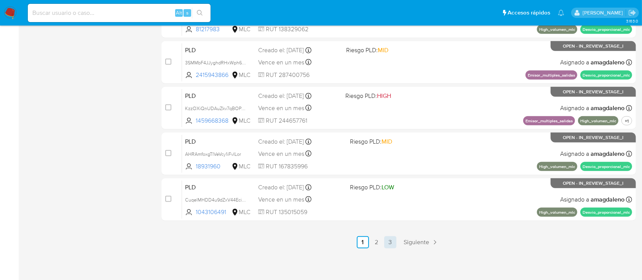
click at [393, 245] on link "3" at bounding box center [390, 242] width 12 height 12
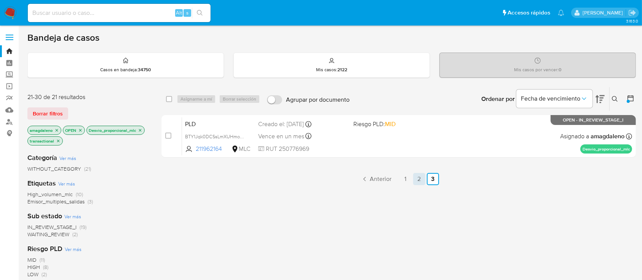
click at [416, 179] on link "2" at bounding box center [419, 179] width 12 height 12
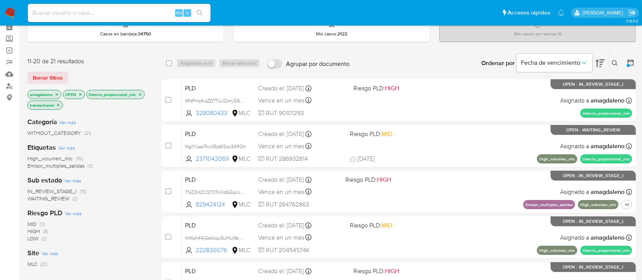
scroll to position [51, 0]
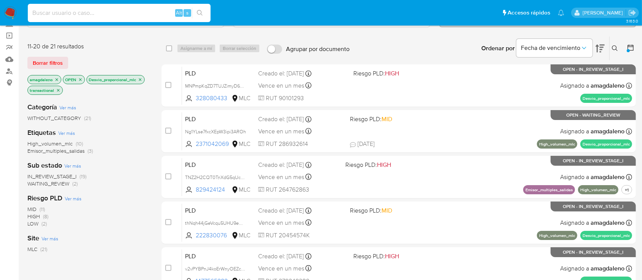
click at [120, 8] on input at bounding box center [119, 13] width 183 height 10
click at [142, 79] on icon "close-filter" at bounding box center [140, 79] width 5 height 5
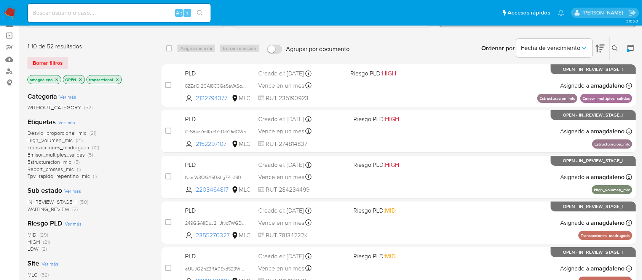
click at [64, 171] on span "Report_crosses_mlc" at bounding box center [50, 169] width 46 height 8
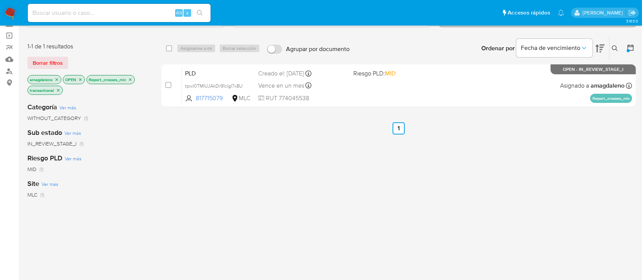
click at [131, 80] on icon "close-filter" at bounding box center [130, 79] width 5 height 5
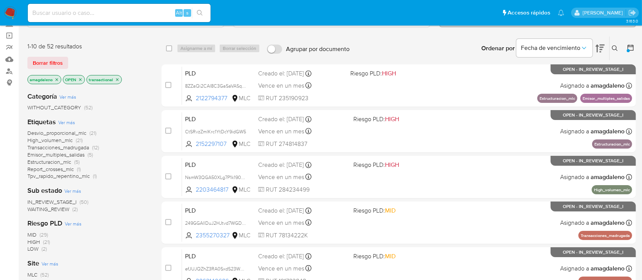
click at [58, 178] on span "Tpv_rapido_repentino_mlc" at bounding box center [58, 176] width 62 height 8
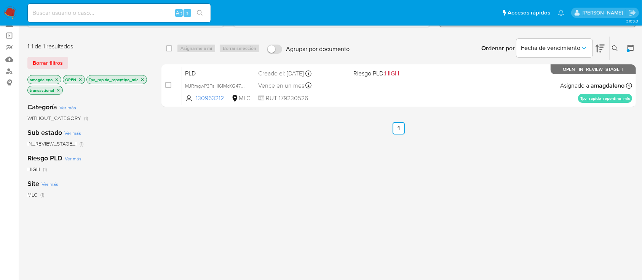
click at [140, 82] on icon "close-filter" at bounding box center [142, 79] width 5 height 5
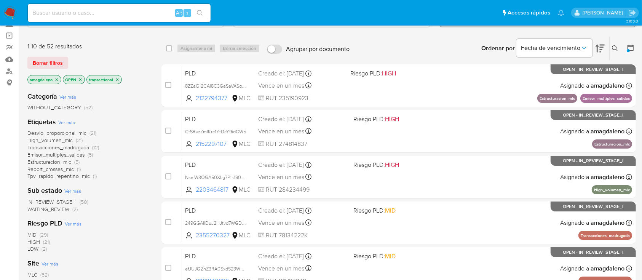
click at [53, 135] on span "Desvio_proporcional_mlc" at bounding box center [56, 133] width 59 height 8
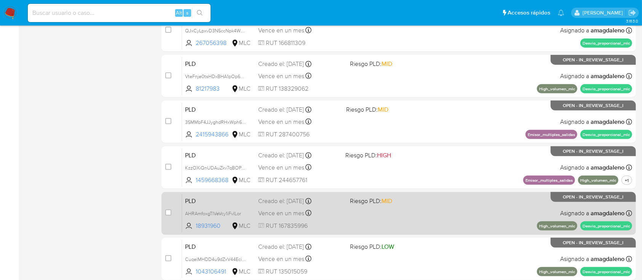
scroll to position [348, 0]
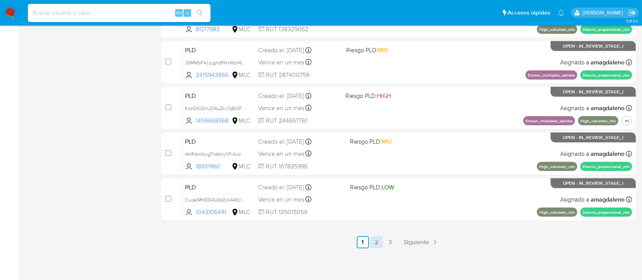
click at [380, 244] on link "2" at bounding box center [376, 242] width 12 height 12
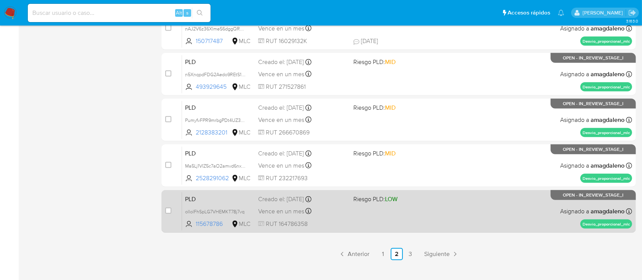
scroll to position [348, 0]
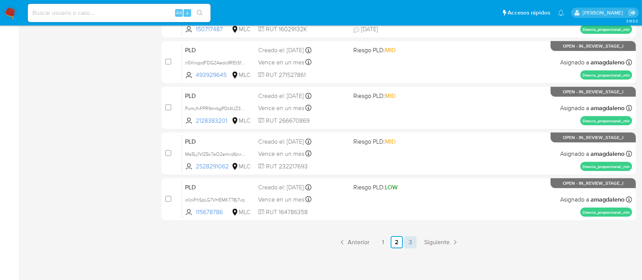
click at [413, 245] on link "3" at bounding box center [410, 242] width 12 height 12
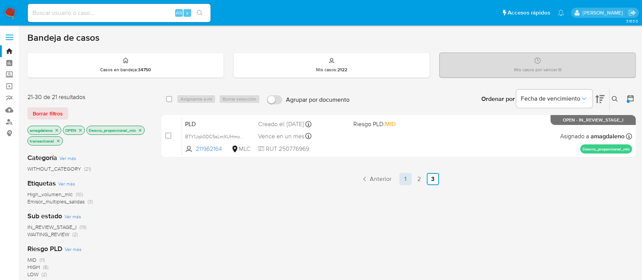
click at [404, 179] on link "1" at bounding box center [405, 179] width 12 height 12
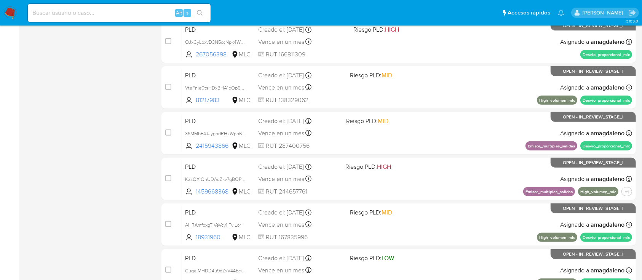
scroll to position [348, 0]
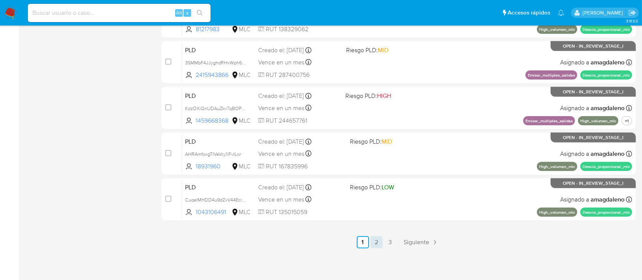
click at [373, 241] on link "2" at bounding box center [376, 242] width 12 height 12
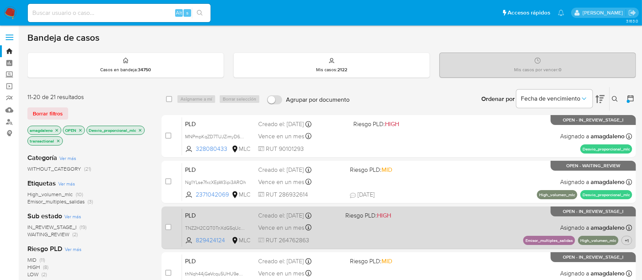
scroll to position [191, 0]
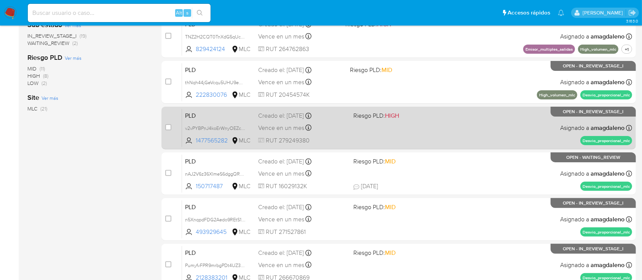
click at [350, 136] on div "PLD v2vPYBPnJ4koErWnyOEZcQ7t 1477565282 MLC Riesgo PLD: HIGH Creado el: 12/08/2…" at bounding box center [407, 127] width 450 height 38
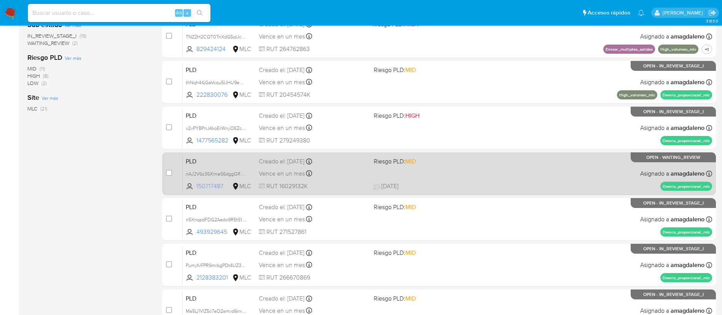
click at [203, 186] on span "150717487" at bounding box center [213, 186] width 34 height 8
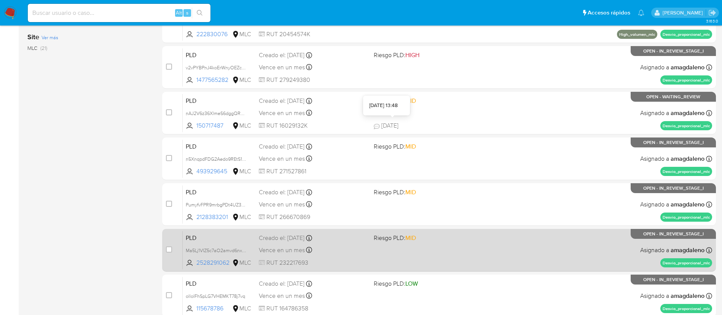
scroll to position [314, 0]
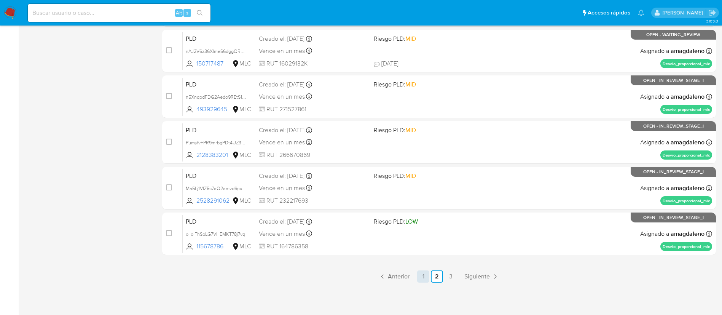
click at [420, 275] on link "1" at bounding box center [423, 276] width 12 height 12
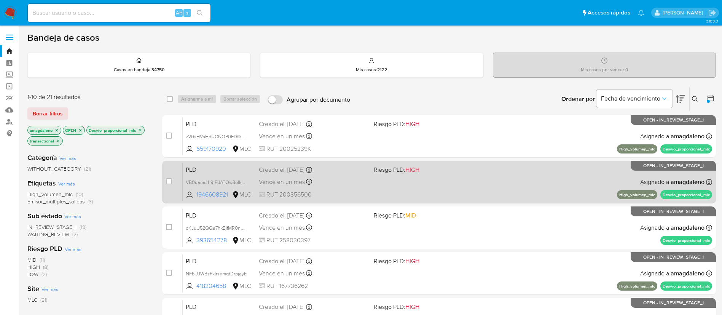
scroll to position [57, 0]
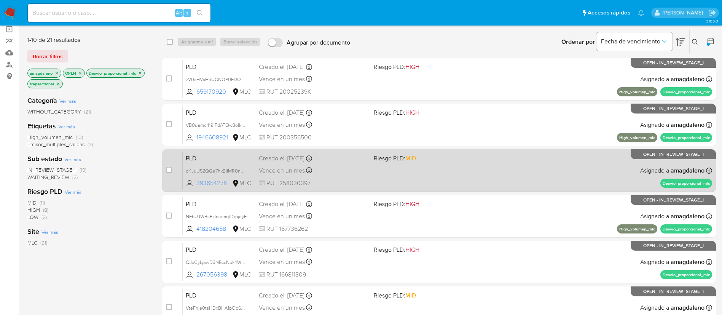
click at [222, 183] on span "393654278" at bounding box center [213, 183] width 34 height 8
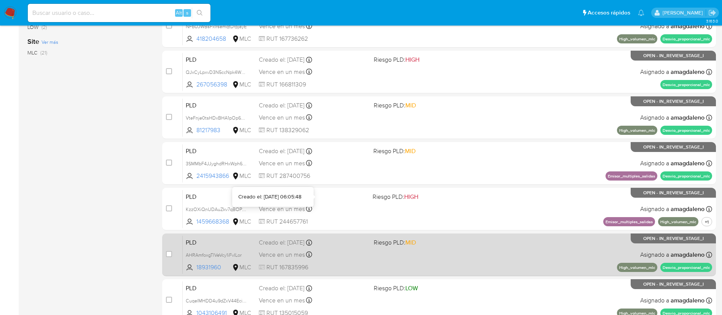
scroll to position [314, 0]
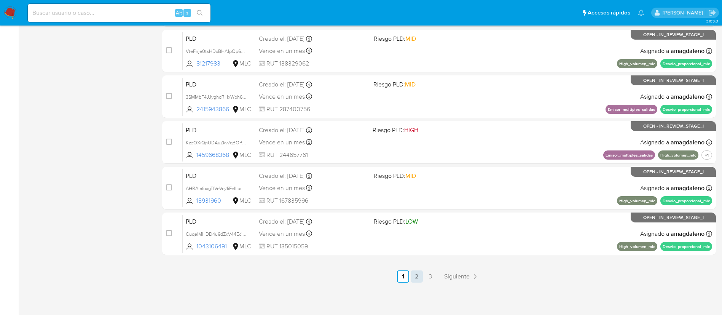
click at [420, 278] on link "2" at bounding box center [417, 276] width 12 height 12
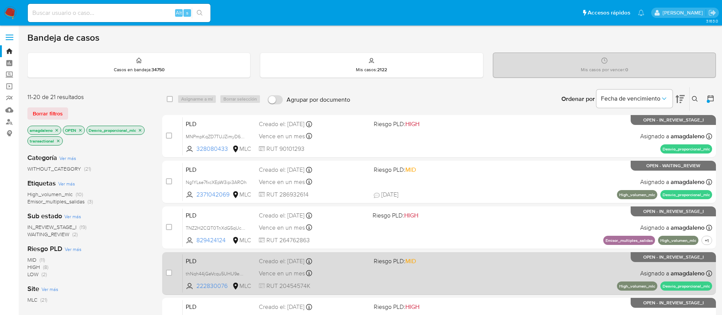
scroll to position [174, 0]
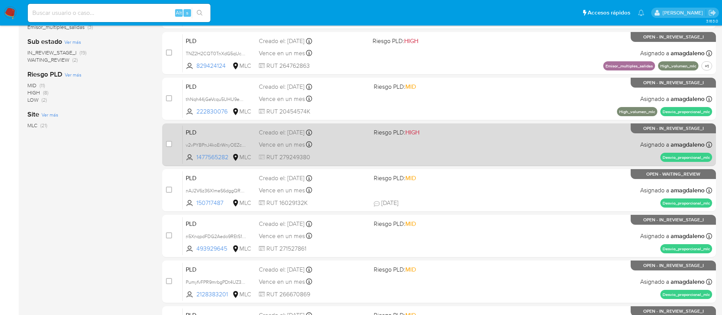
click at [368, 147] on div "PLD v2vPYBPnJ4koErWnyOEZcQ7t 1477565282 MLC Riesgo PLD: HIGH Creado el: 12/08/2…" at bounding box center [448, 144] width 530 height 38
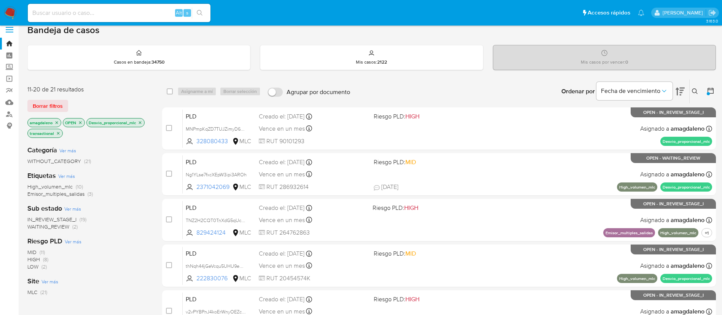
scroll to position [3, 0]
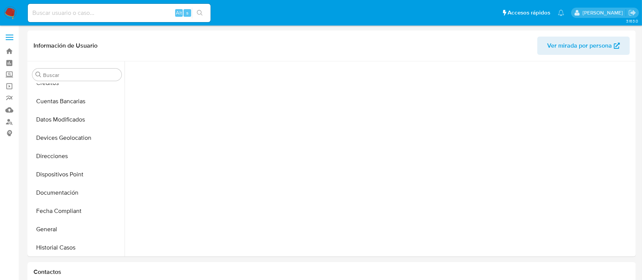
scroll to position [295, 0]
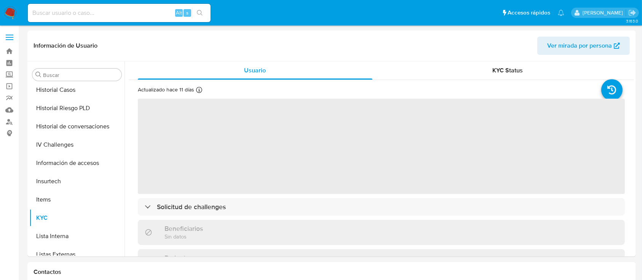
select select "10"
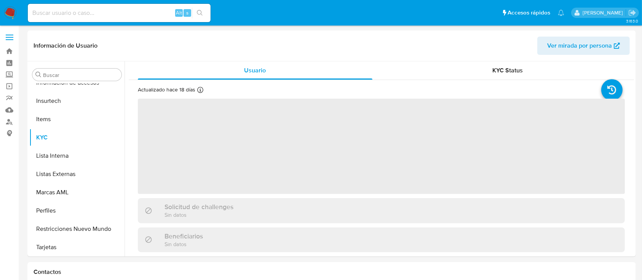
scroll to position [376, 0]
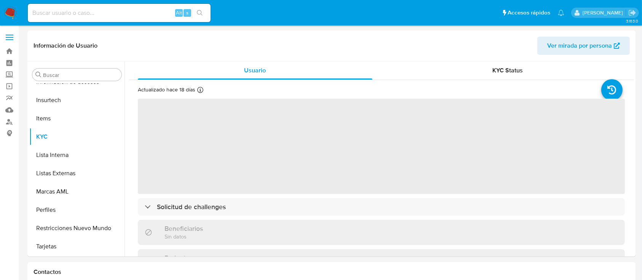
select select "10"
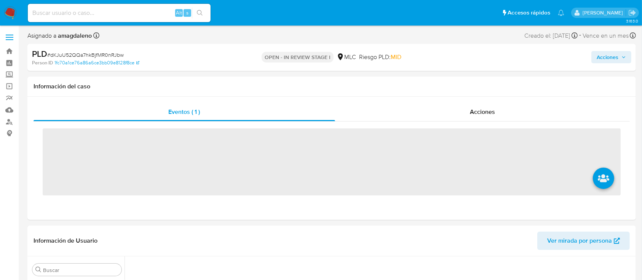
scroll to position [318, 0]
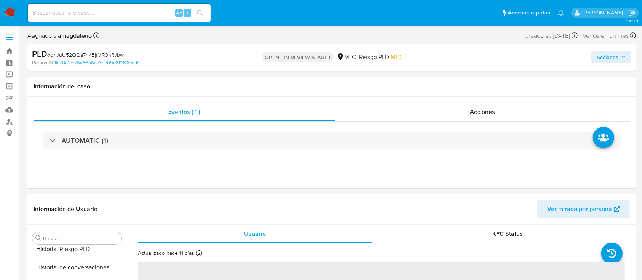
select select "10"
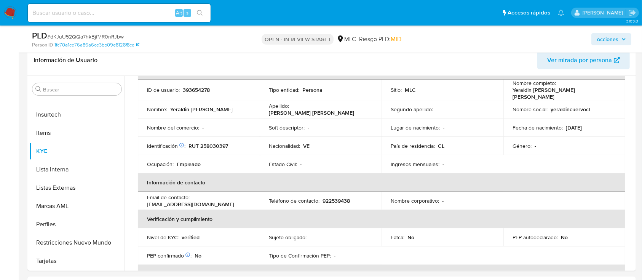
scroll to position [136, 0]
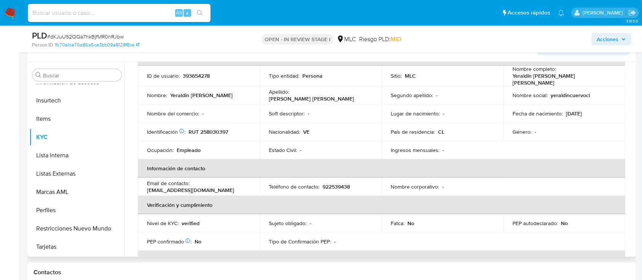
click at [225, 129] on p "RUT 258030397" at bounding box center [208, 131] width 40 height 7
copy p "258030397"
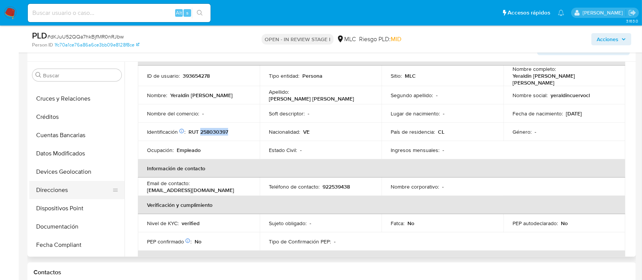
scroll to position [72, 0]
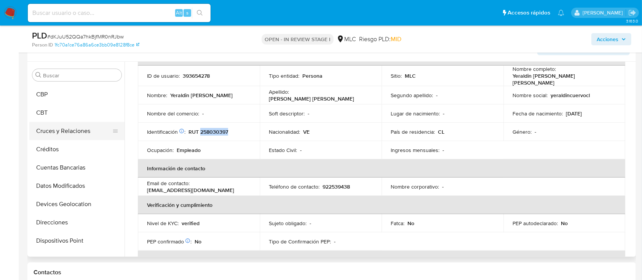
click at [75, 136] on button "Cruces y Relaciones" at bounding box center [73, 131] width 89 height 18
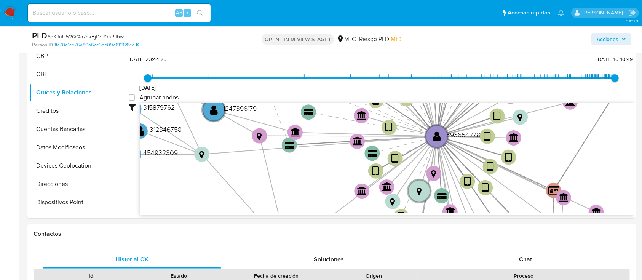
scroll to position [178, 0]
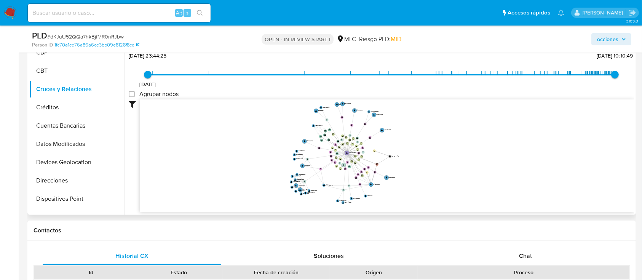
drag, startPoint x: 465, startPoint y: 139, endPoint x: 434, endPoint y: 159, distance: 37.2
click at [450, 143] on icon "device-68c5a6551ec1fee3ededff82  device-674e4e92553361250b7b8319  device-6825…" at bounding box center [387, 154] width 494 height 110
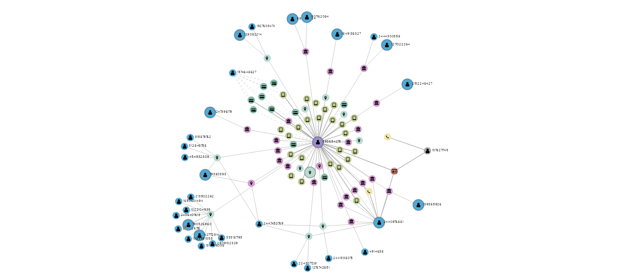
drag, startPoint x: 426, startPoint y: 145, endPoint x: 418, endPoint y: 146, distance: 7.7
click at [418, 146] on icon "device-68c5a6551ec1fee3ededff82  device-674e4e92553361250b7b8319  device-6825…" at bounding box center [387, 154] width 494 height 110
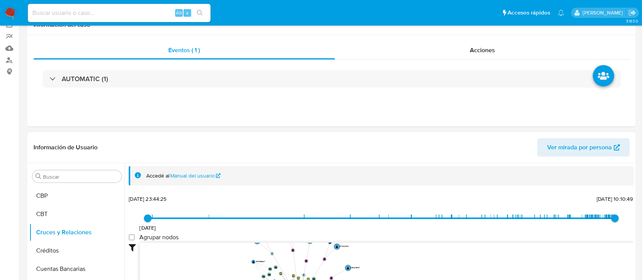
scroll to position [0, 0]
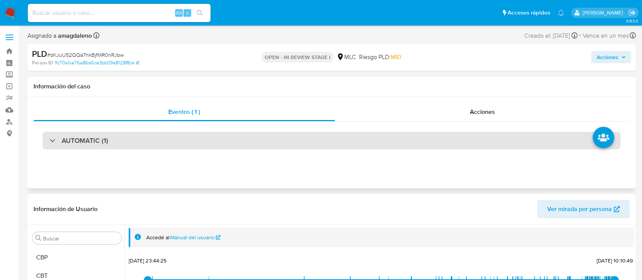
click at [458, 136] on div "AUTOMATIC (1)" at bounding box center [332, 141] width 578 height 18
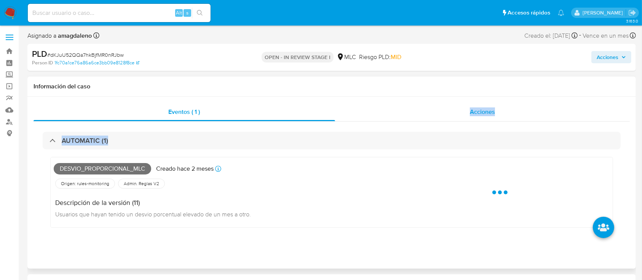
drag, startPoint x: 440, startPoint y: 124, endPoint x: 393, endPoint y: 109, distance: 49.7
click at [394, 110] on div "Eventos ( 1 ) Acciones AUTOMATIC (1) Desvio_proporcional_mlc Creado hace 2 mese…" at bounding box center [332, 176] width 596 height 147
click at [396, 110] on div "Acciones" at bounding box center [482, 112] width 295 height 18
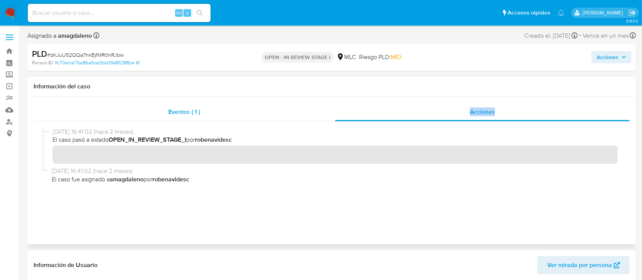
click at [226, 110] on div "Eventos ( 1 )" at bounding box center [185, 112] width 302 height 18
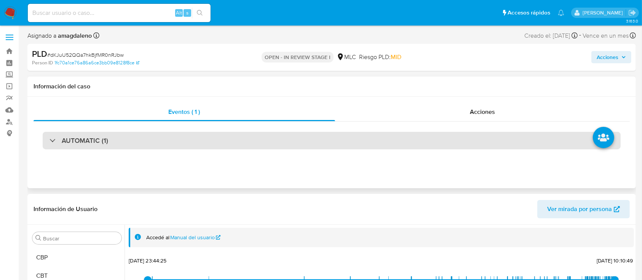
click at [164, 141] on div "AUTOMATIC (1)" at bounding box center [332, 141] width 578 height 18
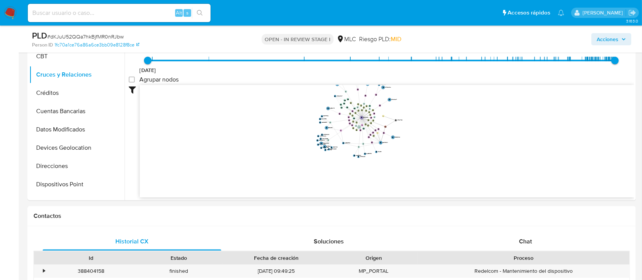
scroll to position [332, 0]
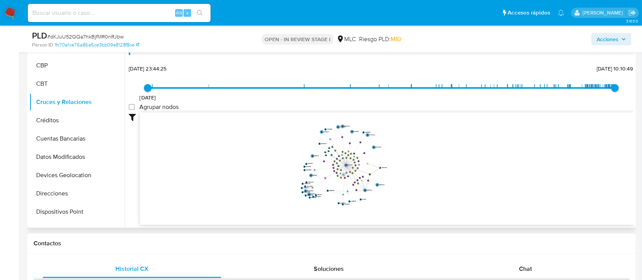
drag, startPoint x: 409, startPoint y: 171, endPoint x: 394, endPoint y: 189, distance: 24.0
click at [394, 189] on icon "device-68c5a6551ec1fee3ededff82  device-674e4e92553361250b7b8319  device-6825…" at bounding box center [387, 167] width 494 height 110
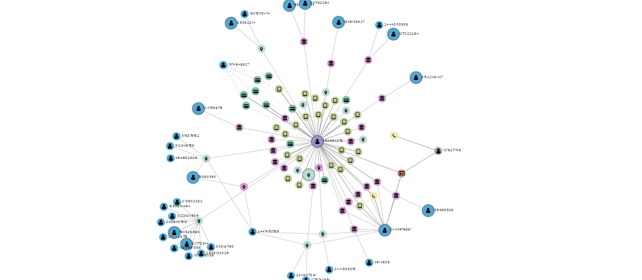
drag, startPoint x: 405, startPoint y: 168, endPoint x: 428, endPoint y: 167, distance: 22.8
click at [428, 167] on icon "device-68c5a6551ec1fee3ededff82  device-674e4e92553361250b7b8319  device-6825…" at bounding box center [387, 167] width 494 height 110
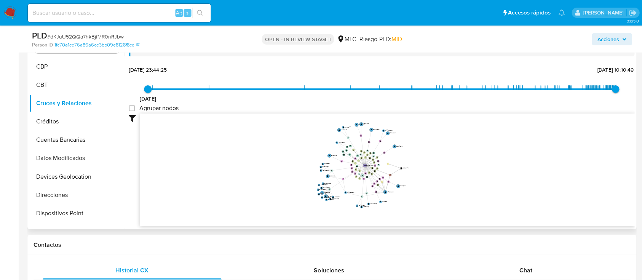
scroll to position [330, 0]
drag, startPoint x: 520, startPoint y: 270, endPoint x: 575, endPoint y: 198, distance: 91.0
click at [520, 270] on span "Chat" at bounding box center [525, 270] width 13 height 9
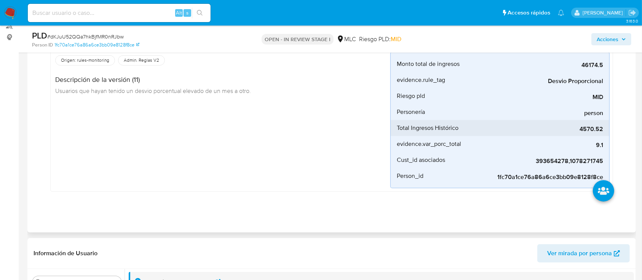
scroll to position [81, 0]
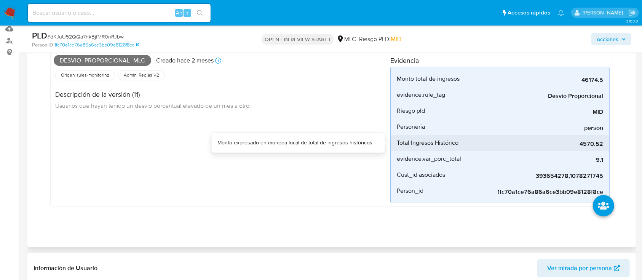
drag, startPoint x: 573, startPoint y: 142, endPoint x: 588, endPoint y: 144, distance: 15.4
click at [593, 144] on span "4570.52" at bounding box center [546, 144] width 114 height 8
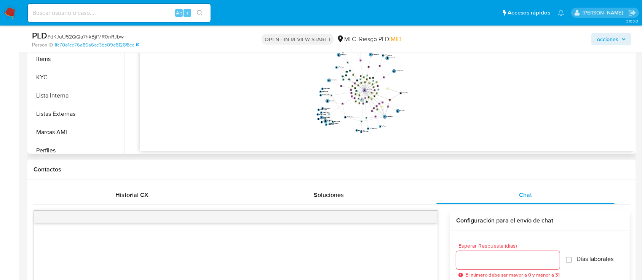
scroll to position [275, 0]
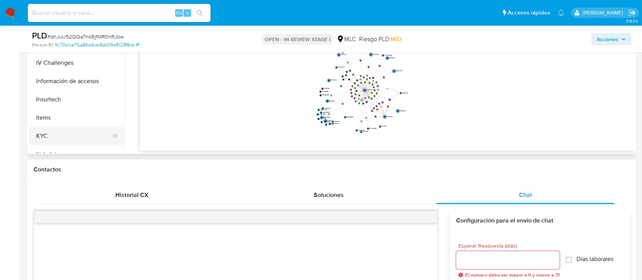
click at [81, 129] on button "KYC" at bounding box center [73, 136] width 89 height 18
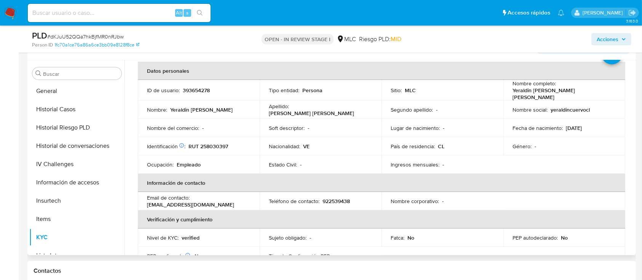
scroll to position [0, 0]
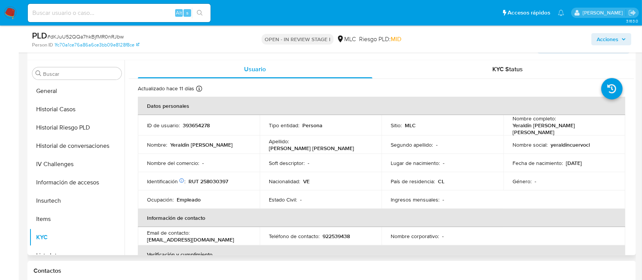
click at [214, 178] on p "RUT 258030397" at bounding box center [208, 181] width 40 height 7
copy p "258030397"
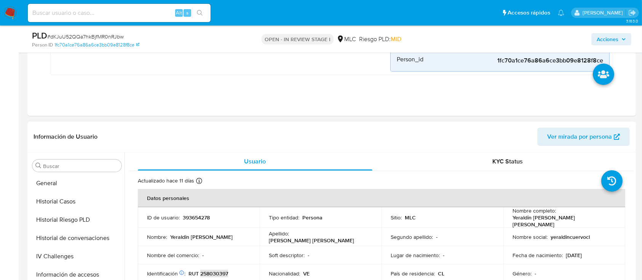
scroll to position [51, 0]
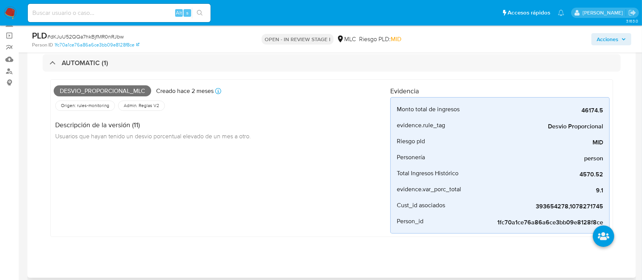
drag, startPoint x: 581, startPoint y: 175, endPoint x: 610, endPoint y: 177, distance: 29.4
click at [610, 177] on div "Desvio_proporcional_mlc Creado hace 2 meses Creado: 12/08/2025 06:04:53 Origen:…" at bounding box center [331, 158] width 563 height 158
drag, startPoint x: 576, startPoint y: 108, endPoint x: 611, endPoint y: 108, distance: 35.0
click at [611, 108] on div "Desvio_proporcional_mlc Creado hace 2 meses Creado: 12/08/2025 06:04:53 Origen:…" at bounding box center [331, 158] width 563 height 158
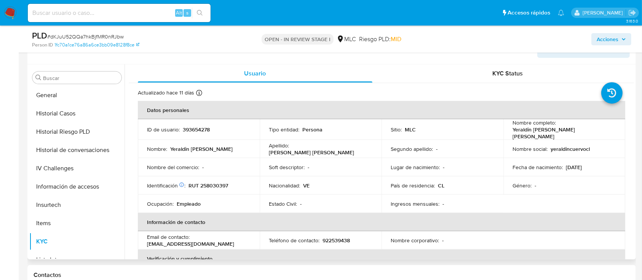
scroll to position [305, 0]
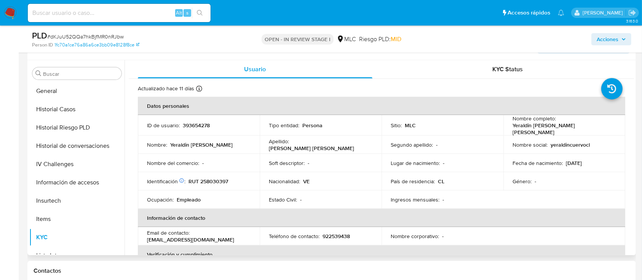
click at [200, 122] on p "393654278" at bounding box center [196, 125] width 27 height 7
copy p "393654278"
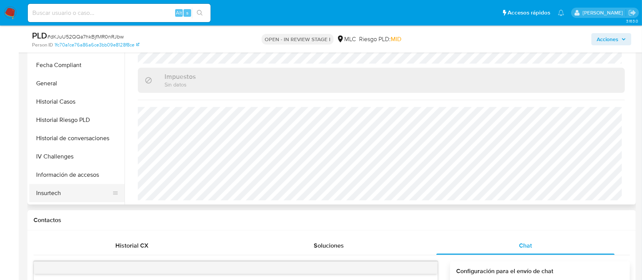
scroll to position [174, 0]
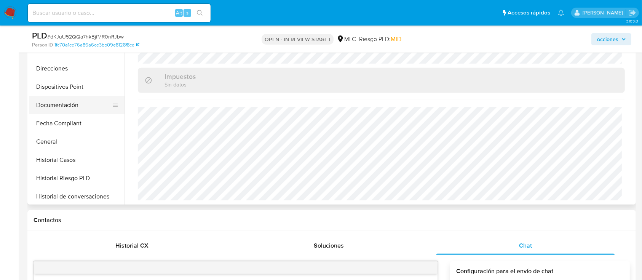
click at [85, 99] on button "Documentación" at bounding box center [73, 105] width 89 height 18
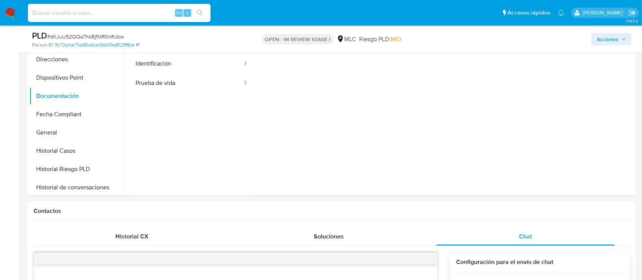
scroll to position [259, 0]
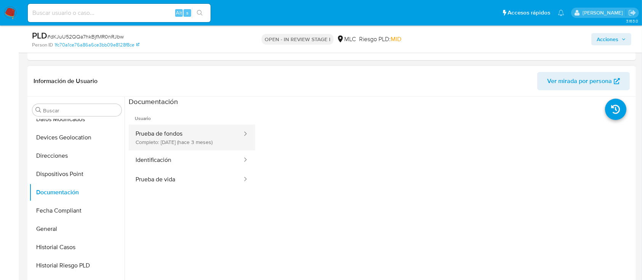
click at [171, 143] on button "Prueba de fondos Completo: 11/07/2025 (hace 3 meses)" at bounding box center [186, 137] width 114 height 26
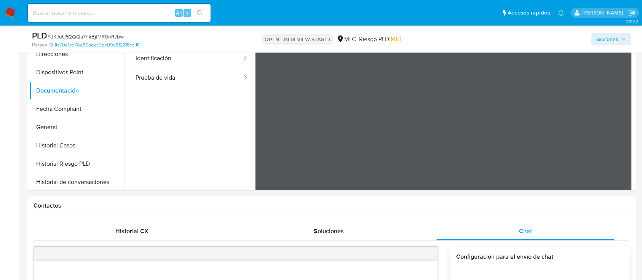
scroll to position [279, 0]
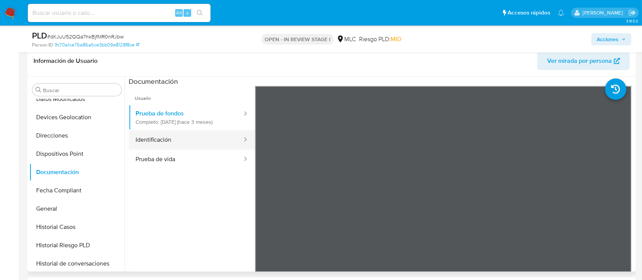
click at [163, 142] on button "Identificación" at bounding box center [186, 139] width 114 height 19
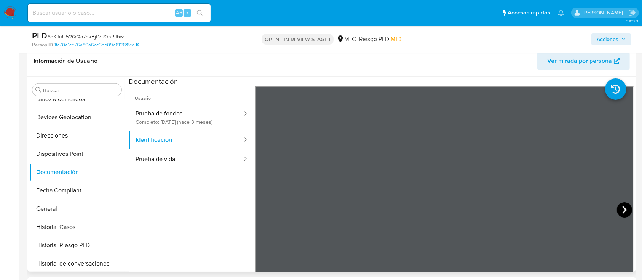
click at [617, 209] on icon at bounding box center [624, 209] width 15 height 15
click at [266, 208] on icon at bounding box center [264, 209] width 15 height 15
click at [620, 209] on icon at bounding box center [624, 209] width 15 height 15
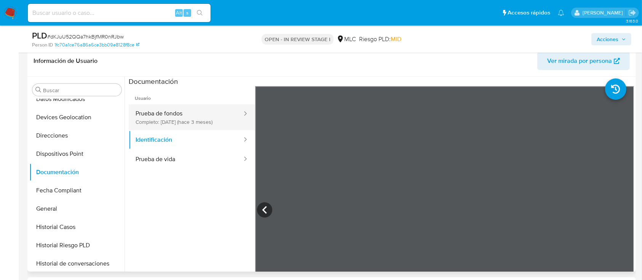
click at [173, 106] on button "Prueba de fondos Completo: 11/07/2025 (hace 3 meses)" at bounding box center [186, 117] width 114 height 26
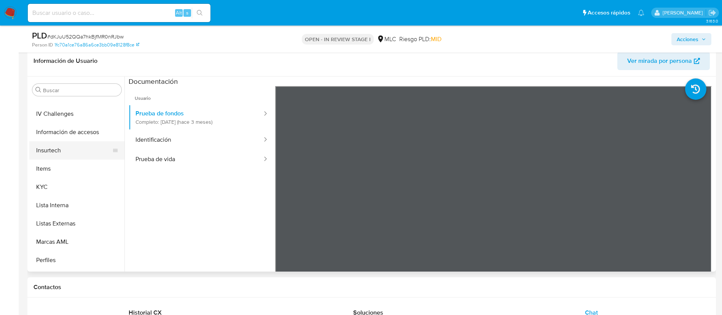
scroll to position [376, 0]
click at [44, 142] on button "Items" at bounding box center [73, 133] width 89 height 18
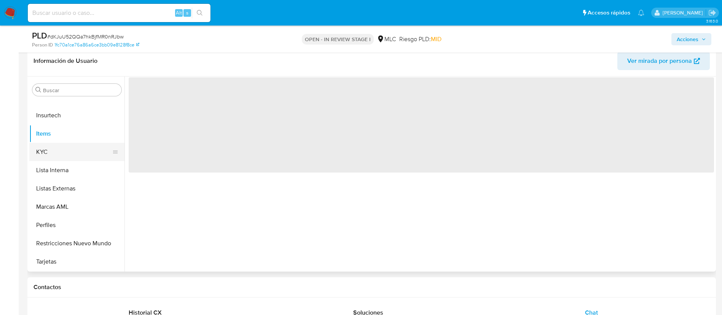
click at [46, 144] on button "KYC" at bounding box center [73, 152] width 89 height 18
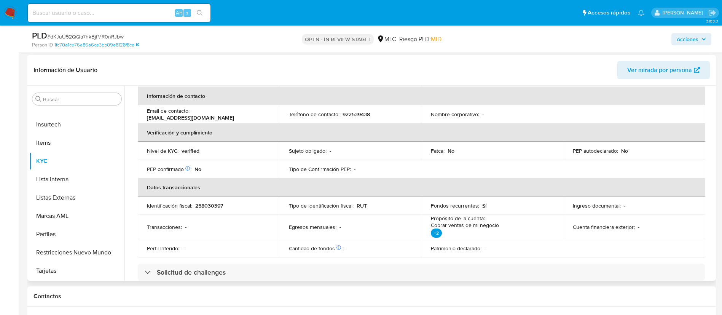
scroll to position [171, 0]
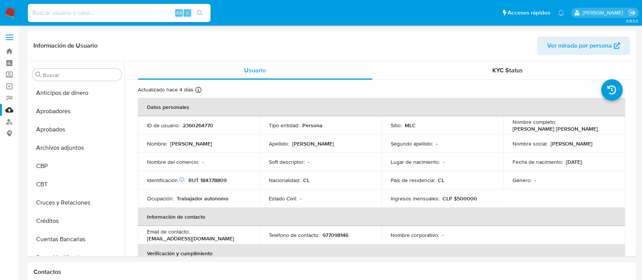
select select "10"
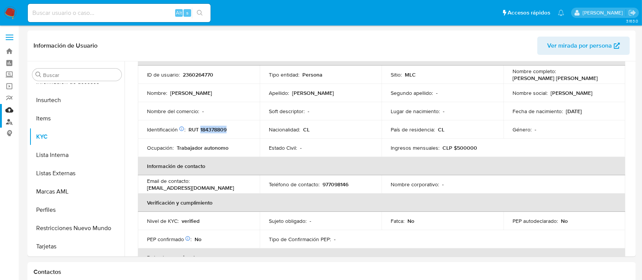
click at [10, 126] on link "Buscador de personas" at bounding box center [45, 122] width 91 height 12
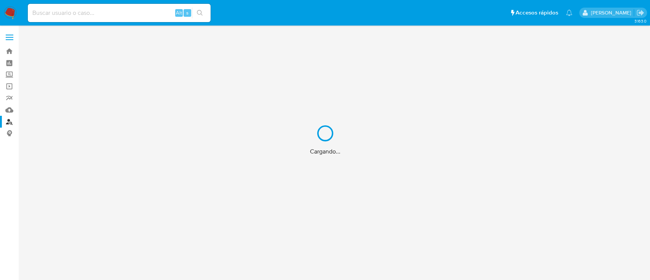
click at [12, 107] on div "Cargando..." at bounding box center [325, 140] width 650 height 280
click at [6, 111] on div "Cargando..." at bounding box center [325, 140] width 650 height 280
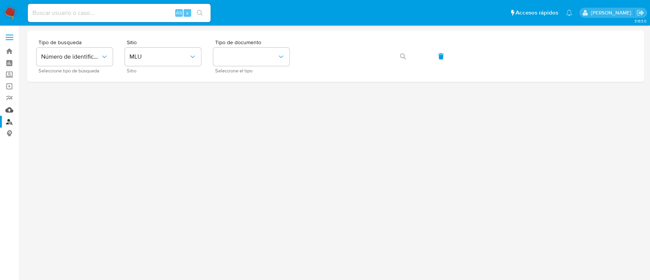
click at [8, 110] on link "Mulan" at bounding box center [45, 110] width 91 height 12
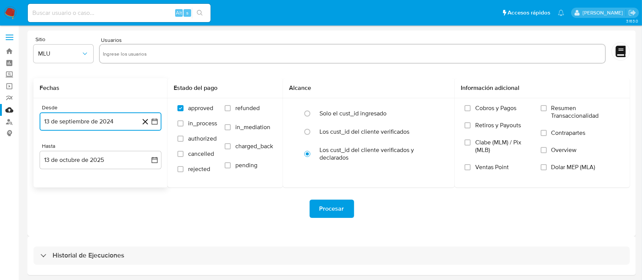
click at [73, 125] on button "13 de septiembre de 2024" at bounding box center [101, 121] width 122 height 18
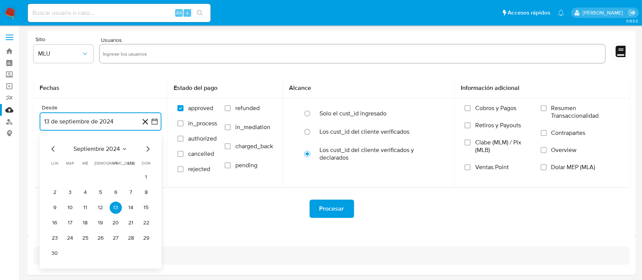
click at [83, 237] on button "25" at bounding box center [85, 238] width 12 height 12
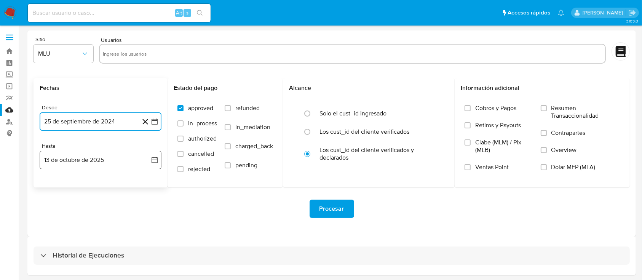
click at [100, 160] on button "13 de octubre de 2025" at bounding box center [101, 160] width 122 height 18
click at [53, 188] on icon "Mes anterior" at bounding box center [53, 187] width 9 height 9
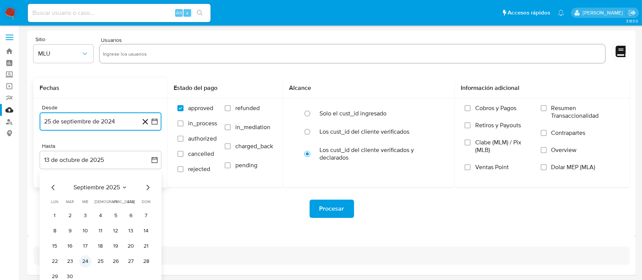
click at [83, 260] on button "24" at bounding box center [85, 261] width 12 height 12
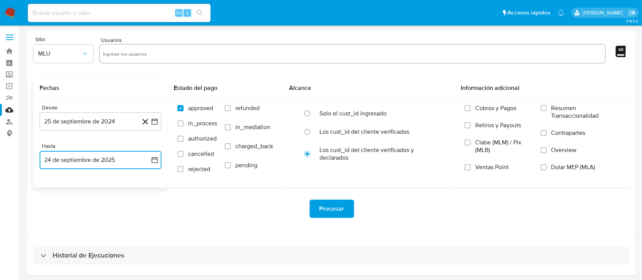
click at [161, 52] on input "text" at bounding box center [352, 54] width 499 height 12
type input "393654278"
click at [74, 51] on span "MLU" at bounding box center [59, 54] width 43 height 8
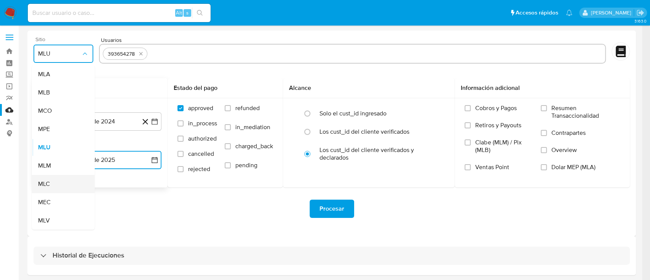
click at [62, 179] on div "MLC" at bounding box center [61, 184] width 46 height 18
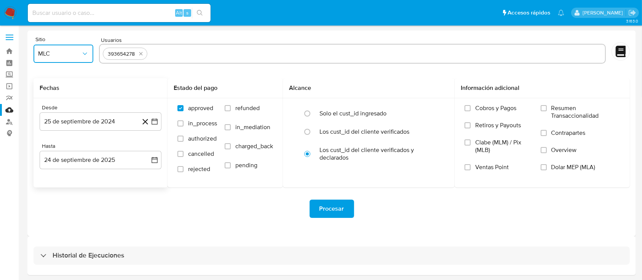
click at [183, 53] on input "text" at bounding box center [375, 54] width 451 height 12
type input "267056398"
click at [294, 53] on input "text" at bounding box center [400, 54] width 404 height 12
paste input "328080433"
type input "328080433"
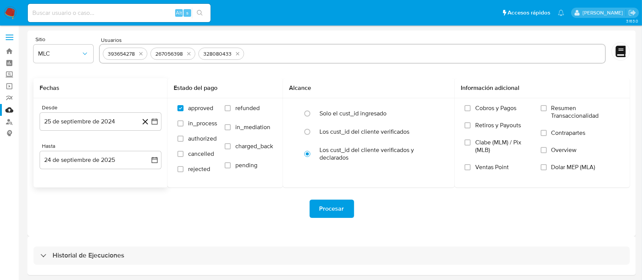
paste input "1477565282"
type input "1477565282"
click at [334, 208] on span "Procesar" at bounding box center [331, 208] width 25 height 17
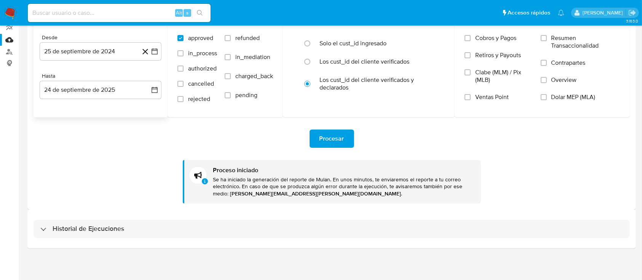
scroll to position [70, 0]
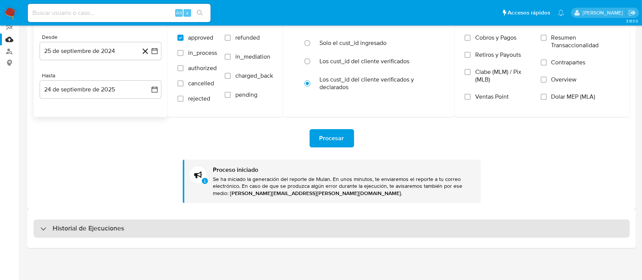
click at [68, 231] on h3 "Historial de Ejecuciones" at bounding box center [89, 228] width 72 height 9
select select "10"
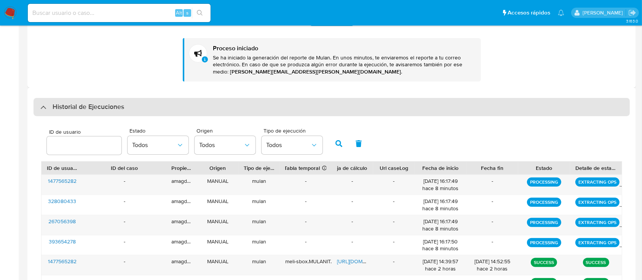
scroll to position [223, 0]
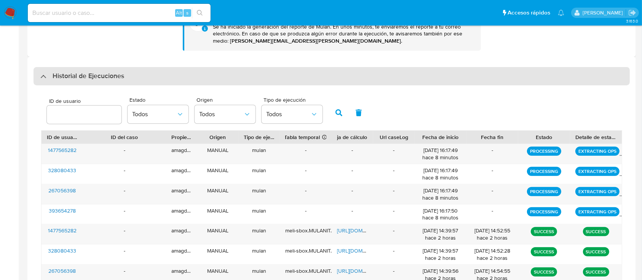
click at [45, 79] on div "Historial de Ejecuciones" at bounding box center [82, 76] width 84 height 9
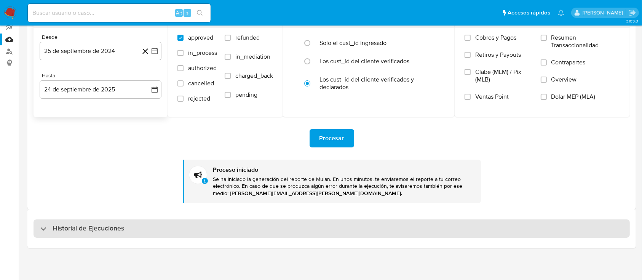
click at [40, 228] on div at bounding box center [40, 228] width 0 height 0
select select "10"
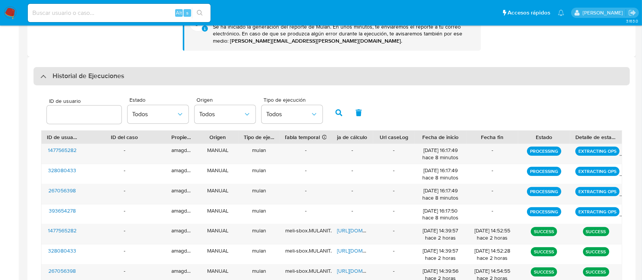
click at [46, 79] on div "Historial de Ejecuciones" at bounding box center [82, 76] width 84 height 9
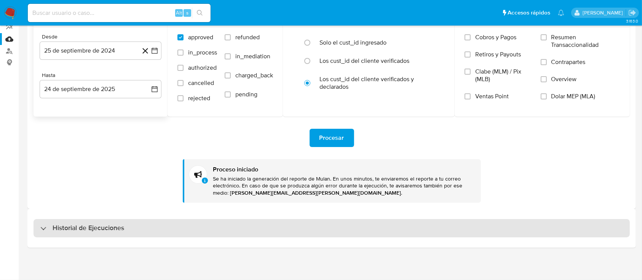
scroll to position [70, 0]
click at [51, 227] on div "Historial de Ejecuciones" at bounding box center [82, 228] width 84 height 9
select select "10"
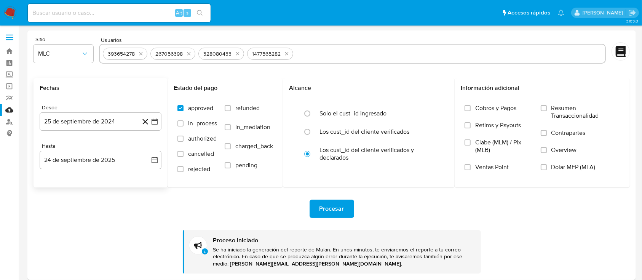
scroll to position [0, 0]
click at [139, 54] on icon "quitar 393654278" at bounding box center [141, 54] width 6 height 6
click at [139, 54] on icon "quitar 267056398" at bounding box center [141, 54] width 6 height 6
click at [139, 54] on icon "quitar 328080433" at bounding box center [142, 54] width 6 height 6
click at [139, 54] on button "quitar 1477565282" at bounding box center [142, 53] width 9 height 9
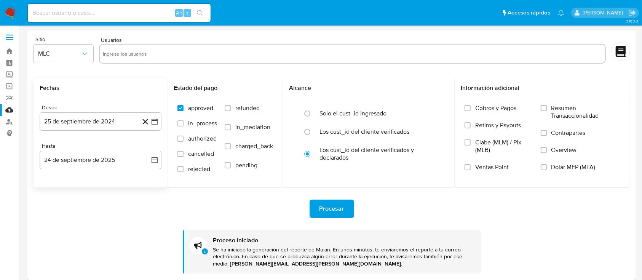
click at [139, 54] on input "text" at bounding box center [352, 54] width 499 height 12
paste input "1946608921"
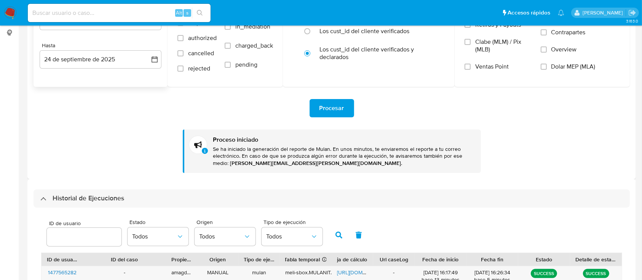
scroll to position [101, 0]
type input "1946608921"
click at [320, 106] on span "Procesar" at bounding box center [331, 107] width 25 height 17
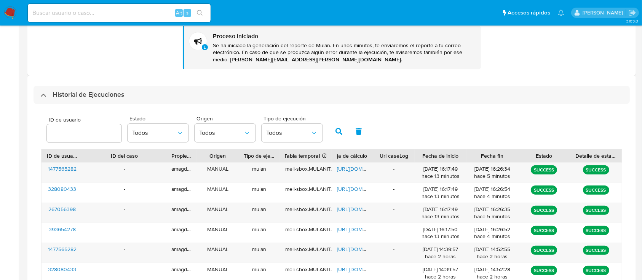
scroll to position [254, 0]
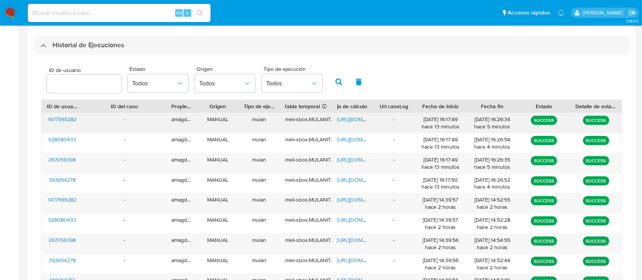
click at [349, 121] on span "https://docs.google.com/spreadsheets/d/1WZAwbH2F6O1pGuJAG0_yfQPl-q1iRmh3ZpVY4yo…" at bounding box center [363, 119] width 53 height 8
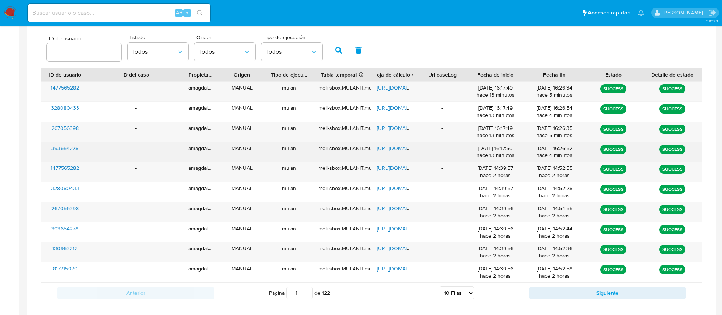
scroll to position [287, 0]
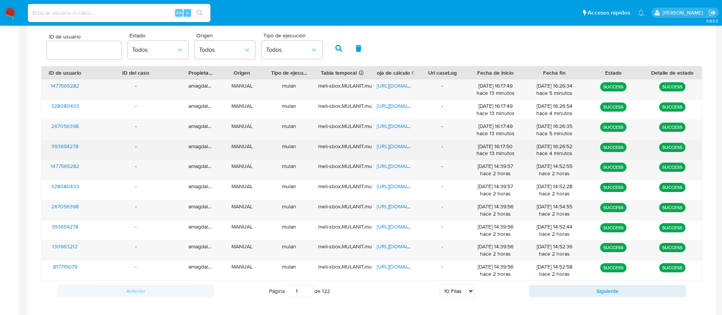
click at [386, 142] on span "https://docs.google.com/spreadsheets/d/1AgP_Evag0Fs0BkrNcX0wB4iqHe110wdQP6B6aTl…" at bounding box center [403, 146] width 53 height 8
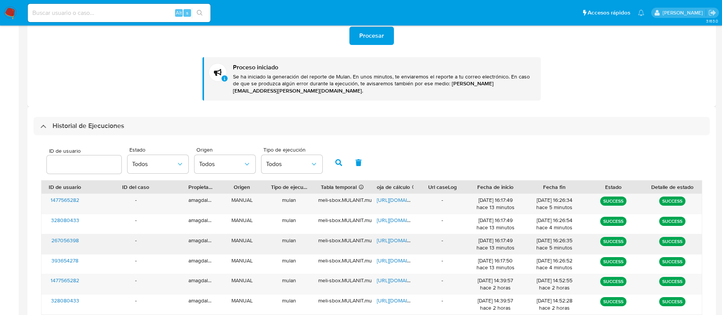
scroll to position [230, 0]
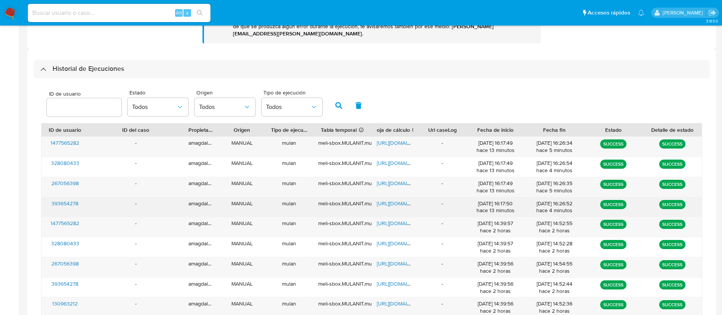
click at [391, 199] on span "https://docs.google.com/spreadsheets/d/1AgP_Evag0Fs0BkrNcX0wB4iqHe110wdQP6B6aTl…" at bounding box center [403, 203] width 53 height 8
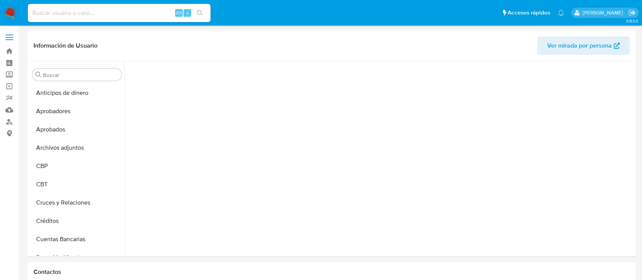
scroll to position [281, 0]
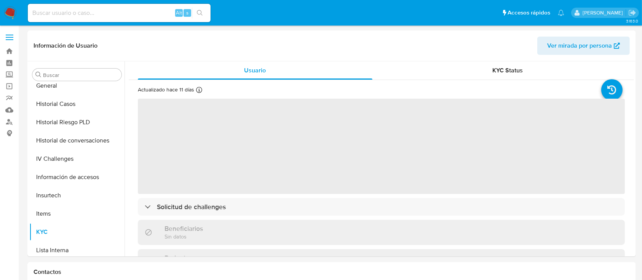
select select "10"
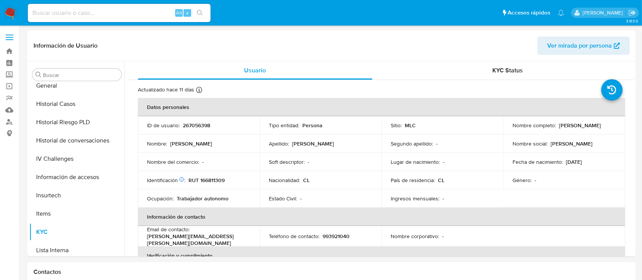
scroll to position [376, 0]
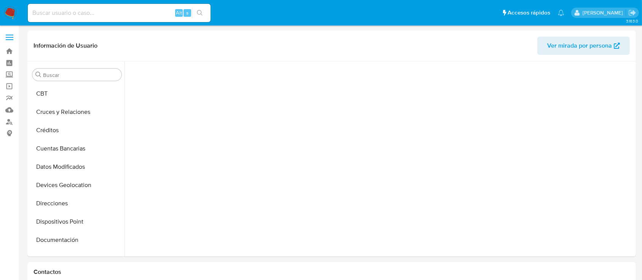
scroll to position [295, 0]
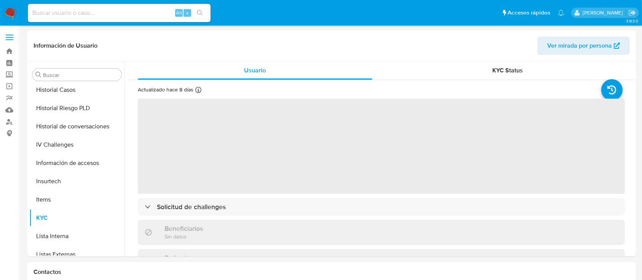
select select "10"
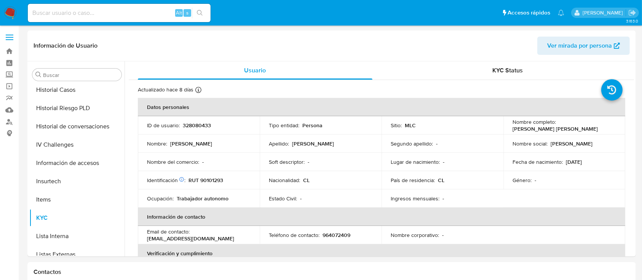
scroll to position [376, 0]
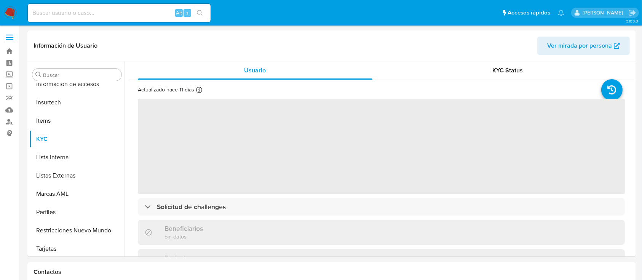
scroll to position [376, 0]
select select "10"
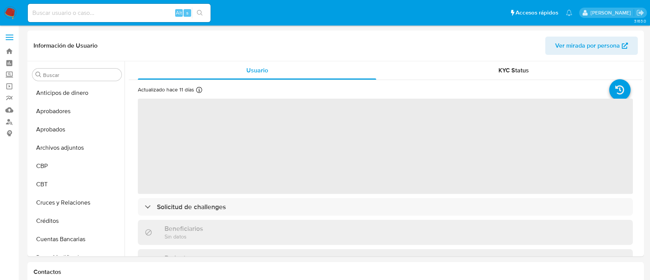
select select "10"
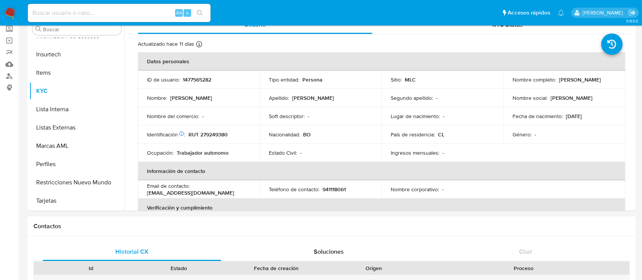
scroll to position [51, 0]
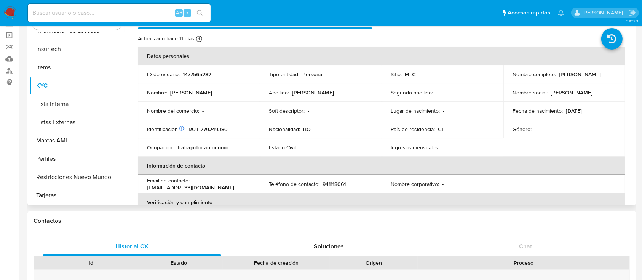
click at [223, 131] on p "RUT 279249380" at bounding box center [207, 129] width 39 height 7
copy p "279249380"
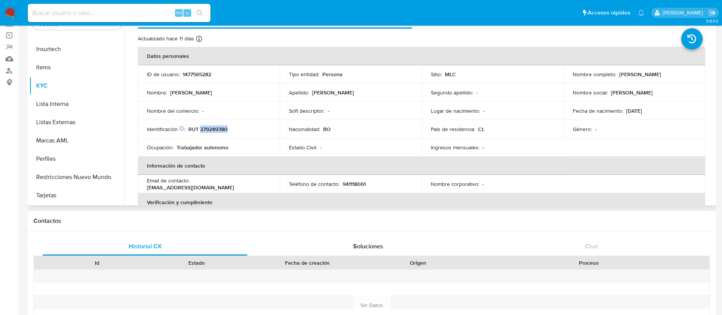
scroll to position [376, 0]
drag, startPoint x: 616, startPoint y: 73, endPoint x: 683, endPoint y: 73, distance: 67.0
click at [649, 73] on div "Nombre completo : [PERSON_NAME]" at bounding box center [635, 74] width 124 height 7
copy div "[PERSON_NAME]"
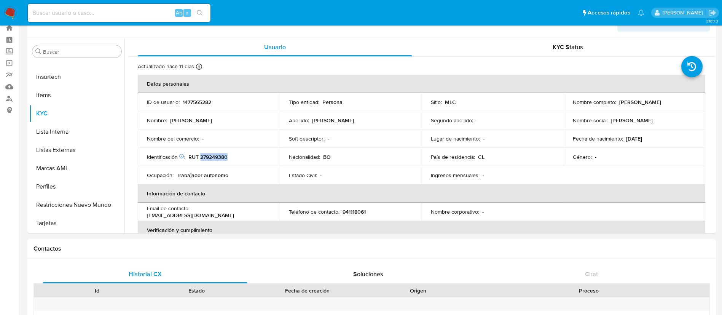
scroll to position [0, 0]
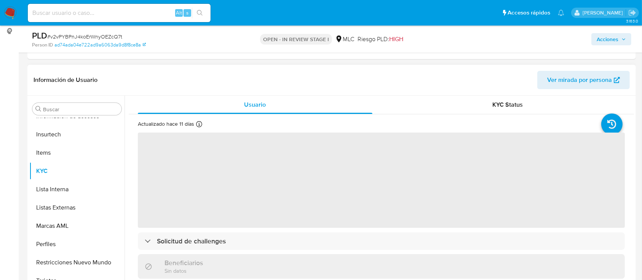
scroll to position [152, 0]
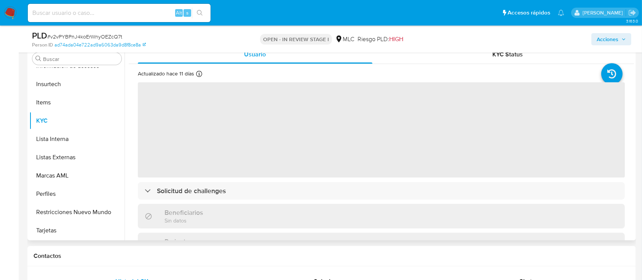
select select "10"
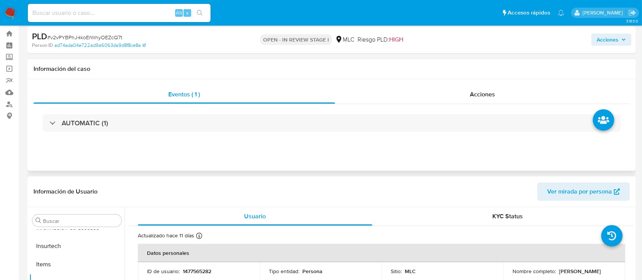
scroll to position [0, 0]
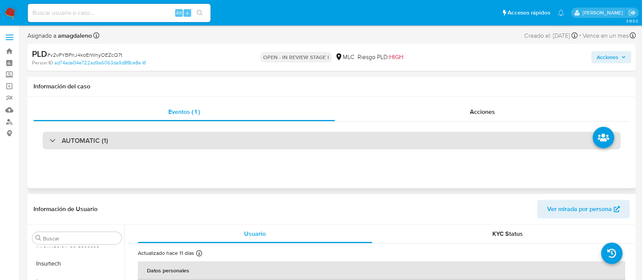
click at [404, 141] on div "AUTOMATIC (1)" at bounding box center [332, 141] width 578 height 18
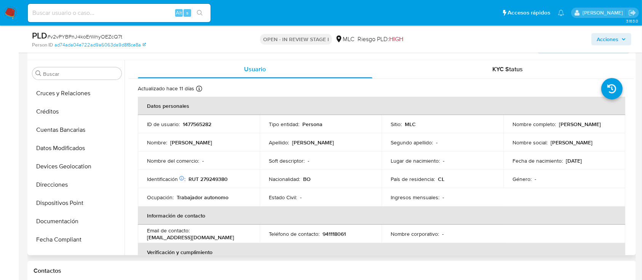
scroll to position [72, 0]
click at [81, 125] on button "Cruces y Relaciones" at bounding box center [73, 129] width 89 height 18
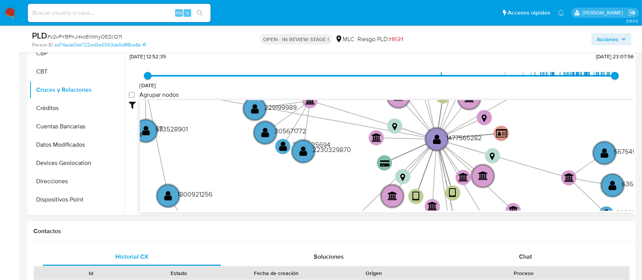
scroll to position [356, 0]
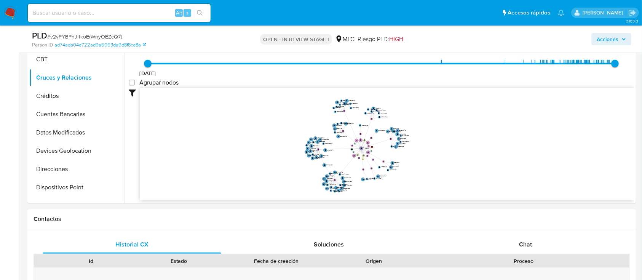
drag, startPoint x: 454, startPoint y: 148, endPoint x: 440, endPoint y: 152, distance: 14.3
click at [440, 153] on icon "user-1477565282  1477565282 device-6776eb65dc6d687fdeb968a6  device-680020eeb…" at bounding box center [387, 143] width 494 height 110
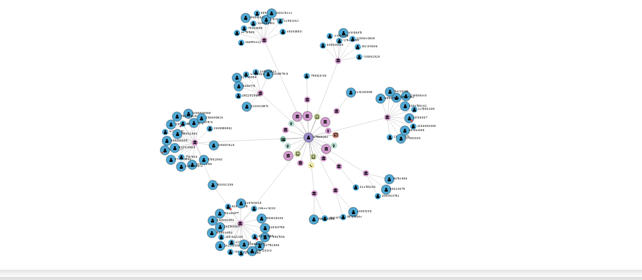
drag, startPoint x: 444, startPoint y: 160, endPoint x: 470, endPoint y: 160, distance: 25.5
click at [470, 160] on icon "user-1477565282  1477565282 device-6776eb65dc6d687fdeb968a6  device-680020eeb…" at bounding box center [387, 143] width 494 height 110
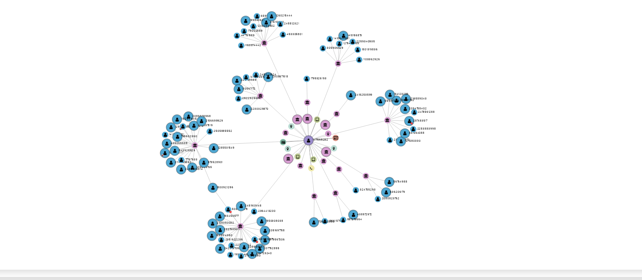
click at [470, 161] on icon "user-1477565282  1477565282 device-6776eb65dc6d687fdeb968a6  device-680020eeb…" at bounding box center [387, 143] width 494 height 110
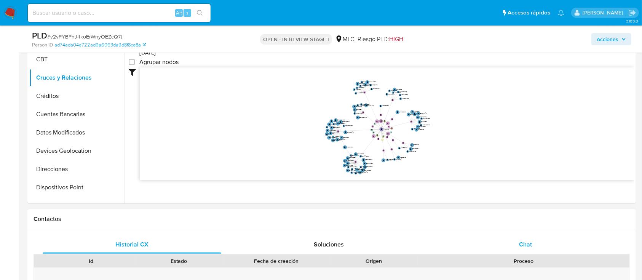
click at [515, 241] on div "Chat" at bounding box center [525, 244] width 179 height 18
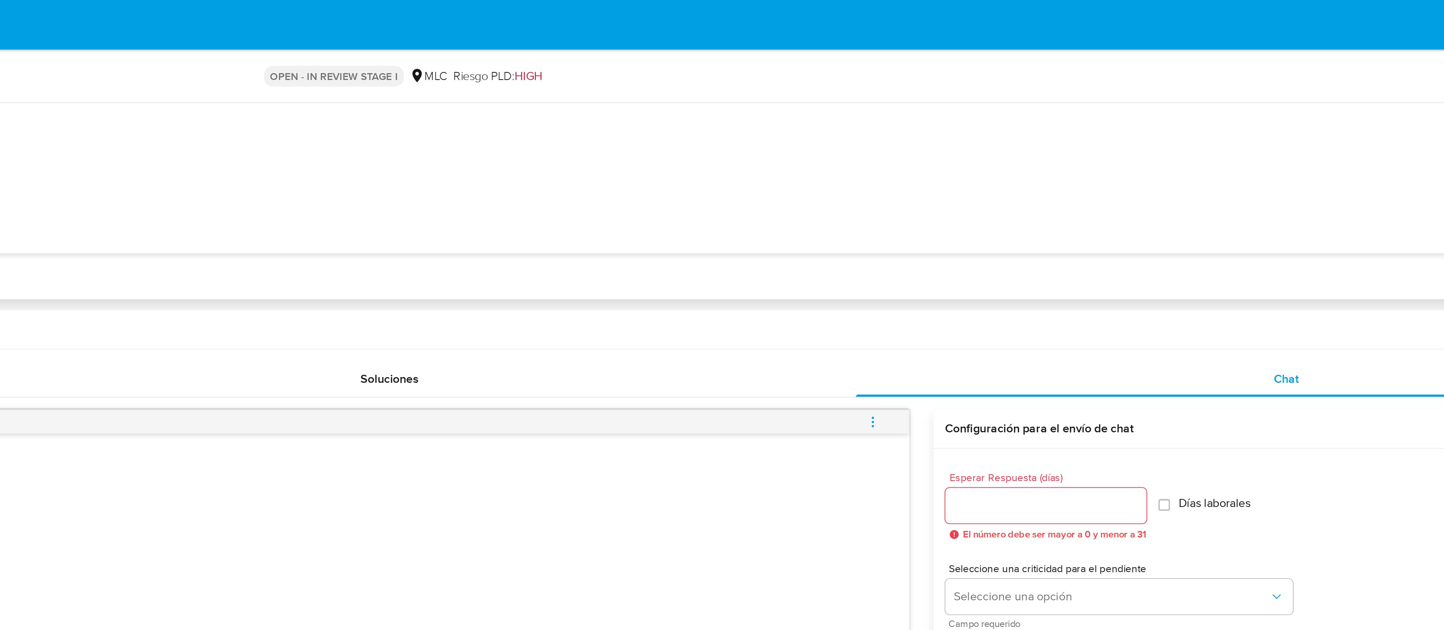
scroll to position [345, 0]
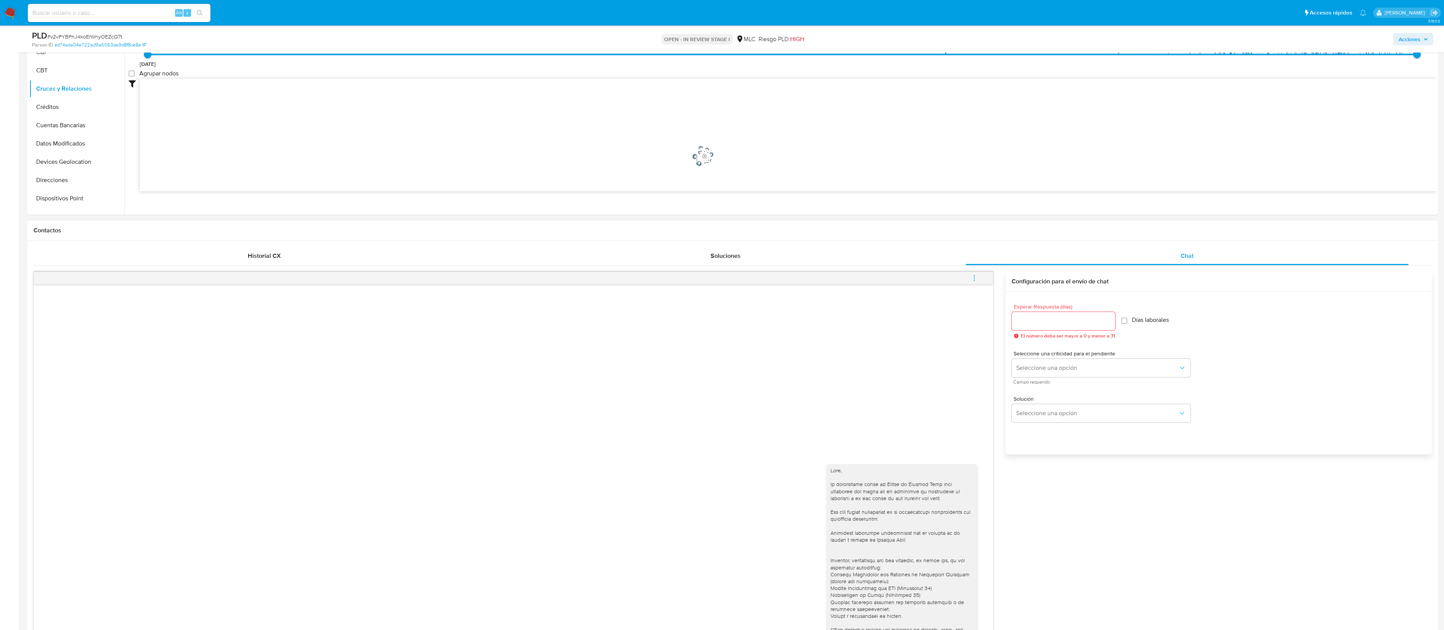
click at [277, 273] on div "18/08/2025 14:00:42 Enviar Configuración para el envío de chat Esperar Respuest…" at bounding box center [733, 551] width 1399 height 573
click at [277, 260] on span "Historial CX" at bounding box center [264, 255] width 33 height 9
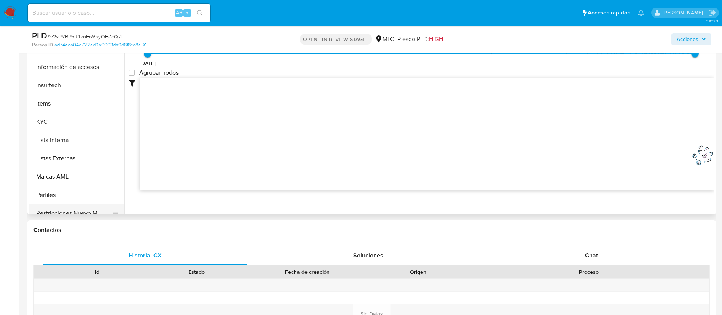
scroll to position [376, 0]
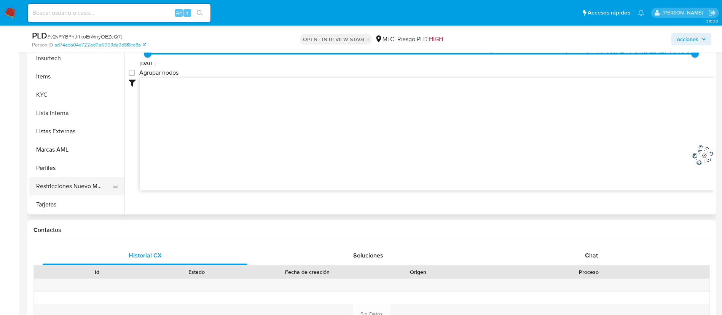
click at [70, 182] on button "Restricciones Nuevo Mundo" at bounding box center [73, 186] width 89 height 18
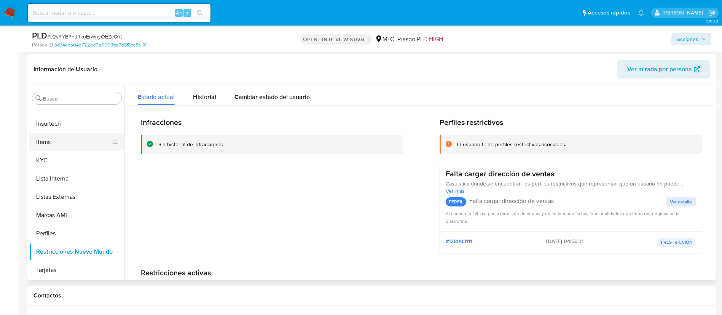
scroll to position [288, 0]
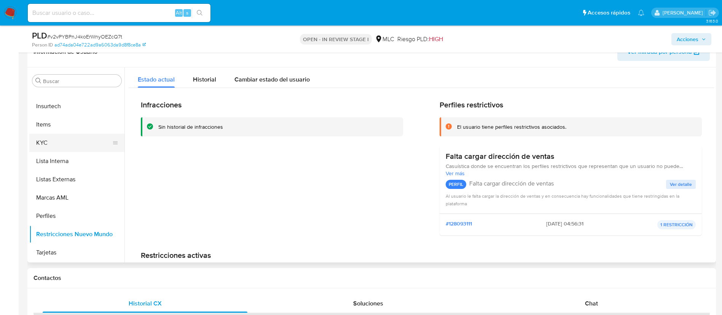
click at [46, 143] on button "KYC" at bounding box center [73, 143] width 89 height 18
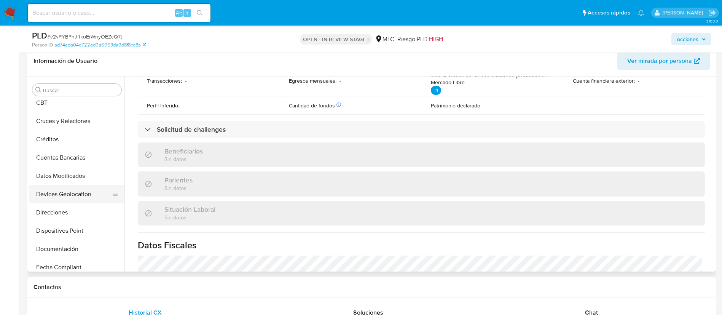
scroll to position [114, 0]
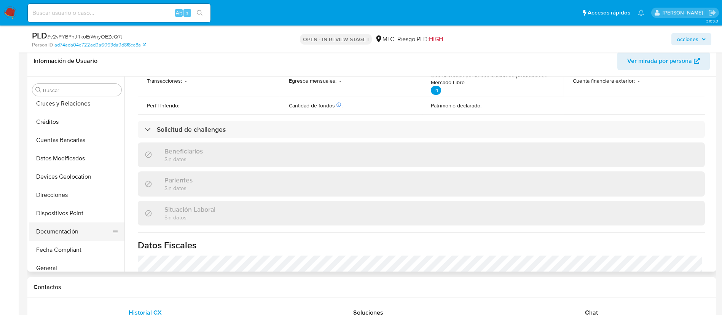
click at [49, 239] on button "Documentación" at bounding box center [73, 231] width 89 height 18
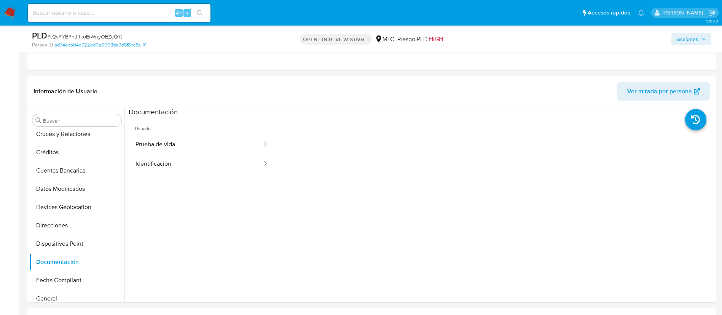
scroll to position [231, 0]
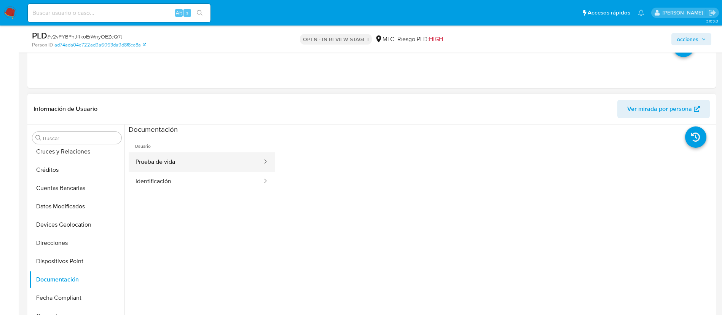
click at [195, 163] on button "Prueba de vida" at bounding box center [196, 161] width 134 height 19
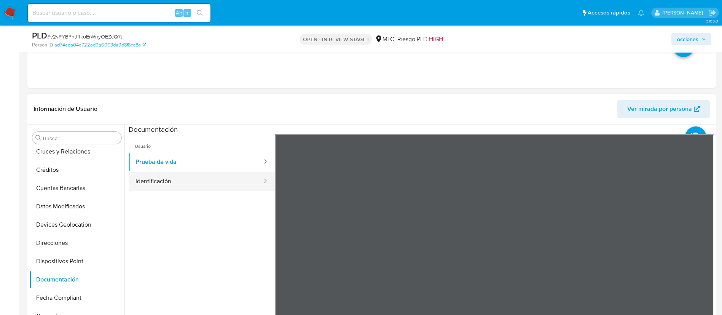
click at [173, 186] on button "Identificación" at bounding box center [196, 181] width 134 height 19
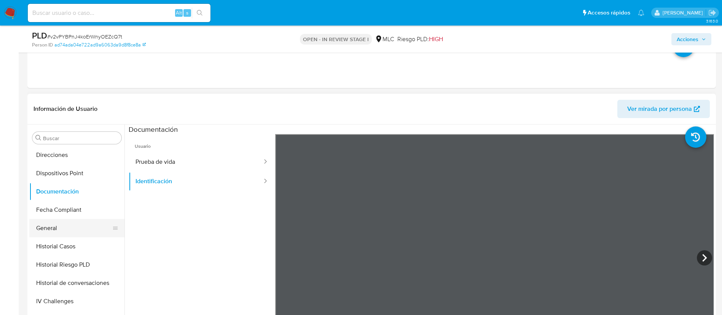
scroll to position [228, 0]
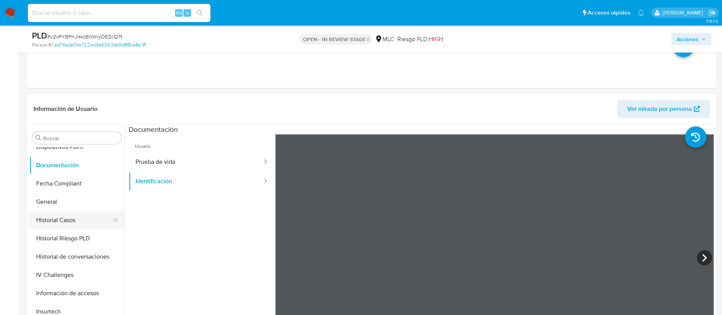
click at [75, 211] on button "Historial Casos" at bounding box center [73, 220] width 89 height 18
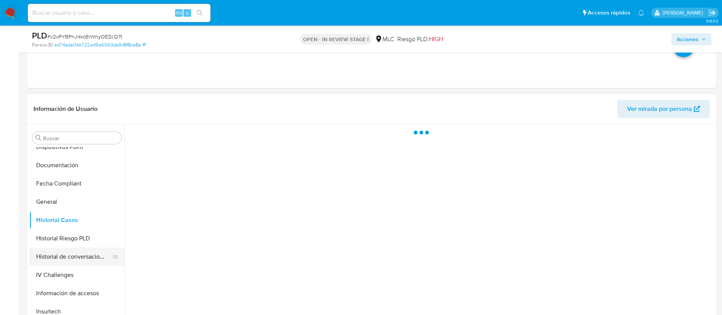
click at [79, 253] on button "Historial de conversaciones" at bounding box center [73, 256] width 89 height 18
click at [74, 270] on button "IV Challenges" at bounding box center [73, 275] width 89 height 18
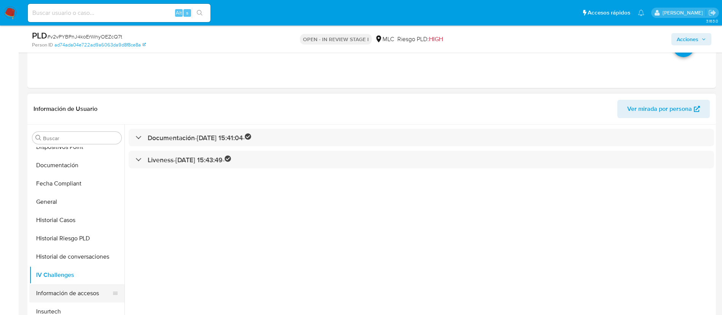
click at [82, 279] on button "Información de accesos" at bounding box center [73, 293] width 89 height 18
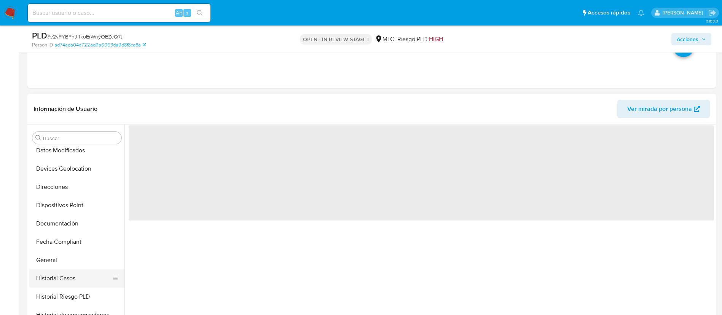
scroll to position [114, 0]
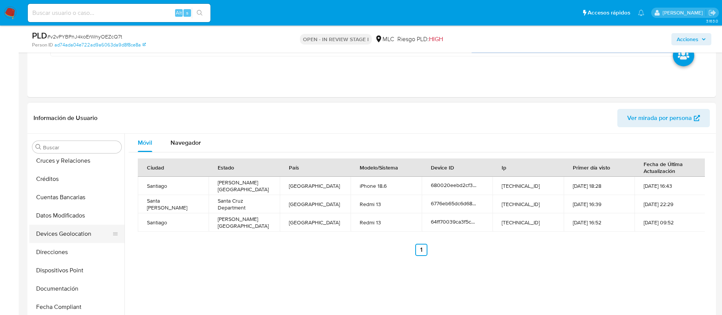
click at [66, 232] on button "Devices Geolocation" at bounding box center [73, 234] width 89 height 18
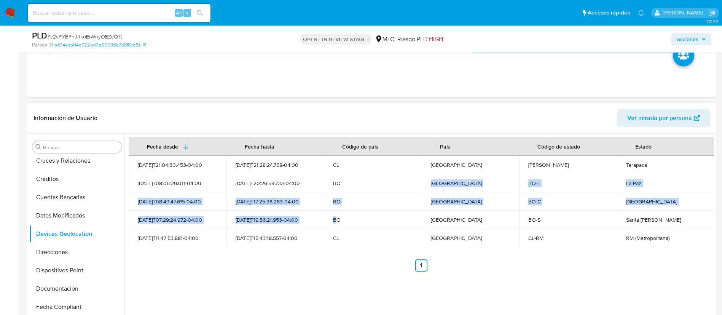
drag, startPoint x: 338, startPoint y: 183, endPoint x: 335, endPoint y: 225, distance: 42.0
click at [335, 225] on tbody "2025-09-06T21:04:30.453-04:00 2025-09-10T21:28:24.768-04:00 CL Chile CL-TA Tara…" at bounding box center [422, 201] width 586 height 91
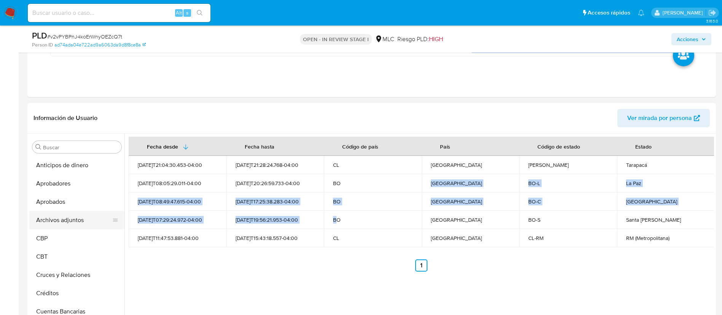
click at [69, 214] on button "Archivos adjuntos" at bounding box center [73, 220] width 89 height 18
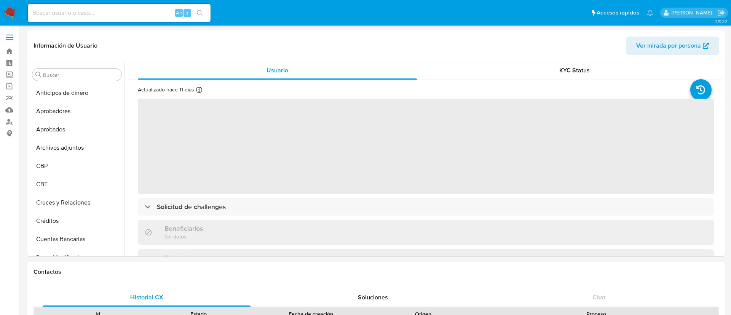
select select "10"
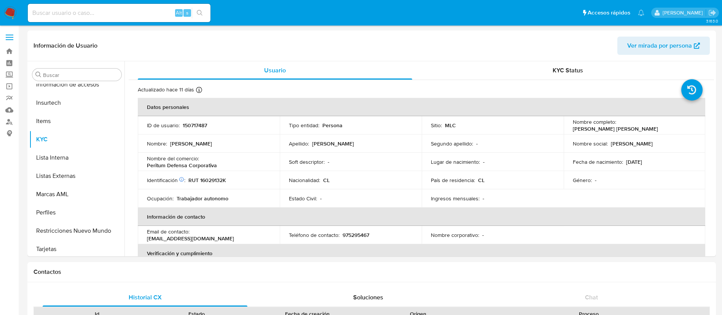
scroll to position [376, 0]
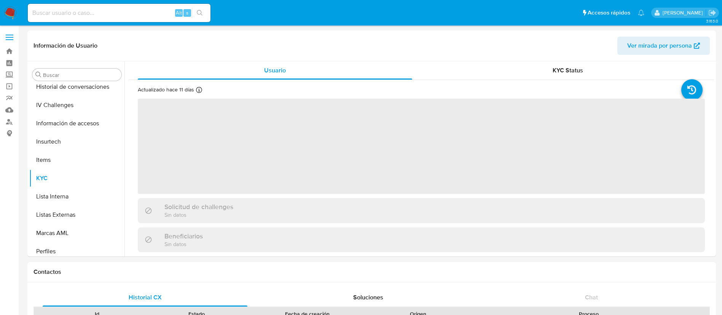
scroll to position [376, 0]
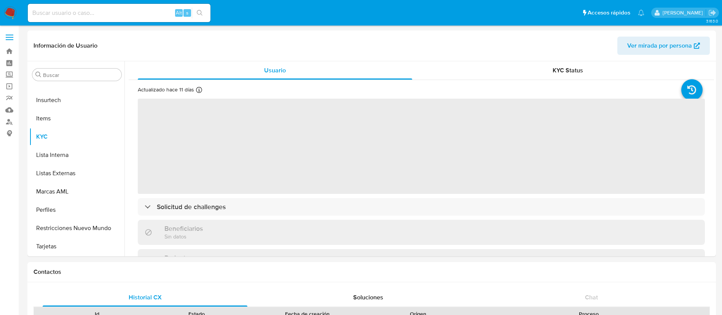
select select "10"
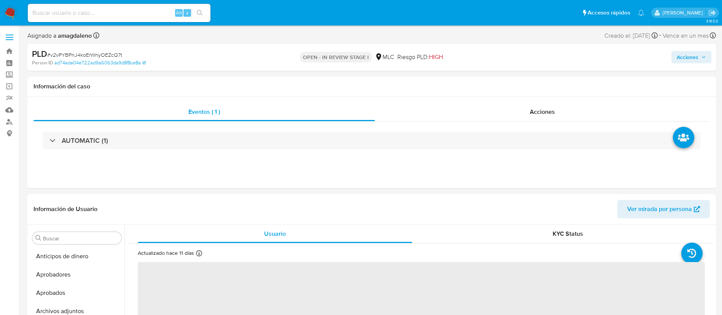
scroll to position [66, 0]
select select "10"
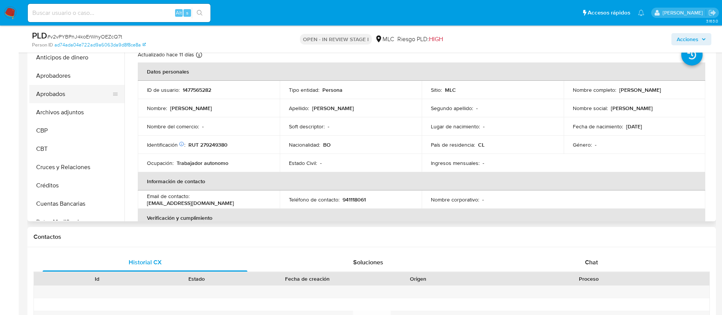
scroll to position [0, 0]
click at [70, 113] on button "Archivos adjuntos" at bounding box center [73, 113] width 89 height 18
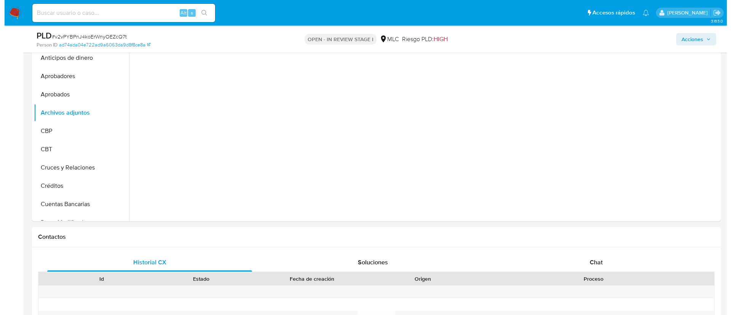
scroll to position [127, 0]
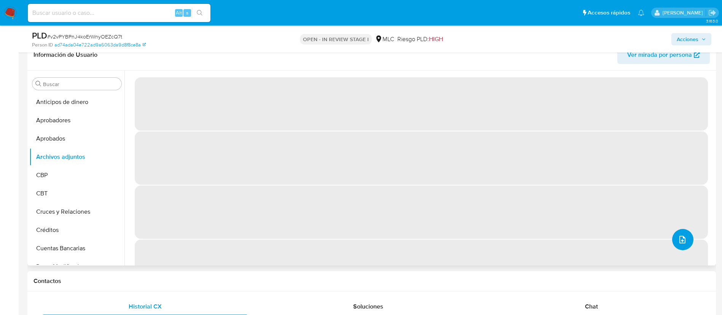
click at [672, 243] on button "upload-file" at bounding box center [682, 239] width 21 height 21
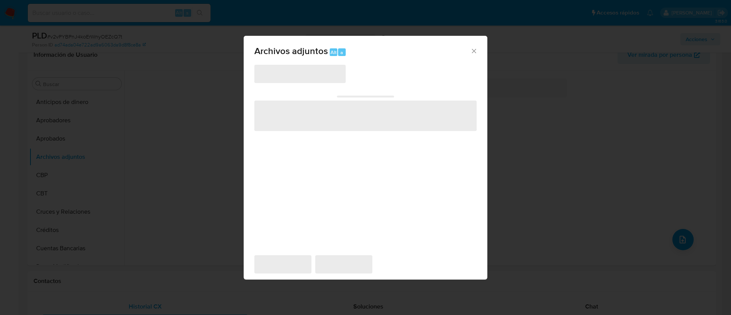
click at [293, 72] on span "‌" at bounding box center [299, 74] width 91 height 18
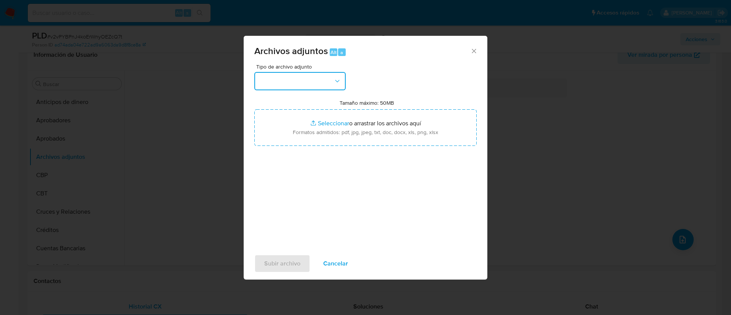
click at [294, 80] on button "button" at bounding box center [299, 81] width 91 height 18
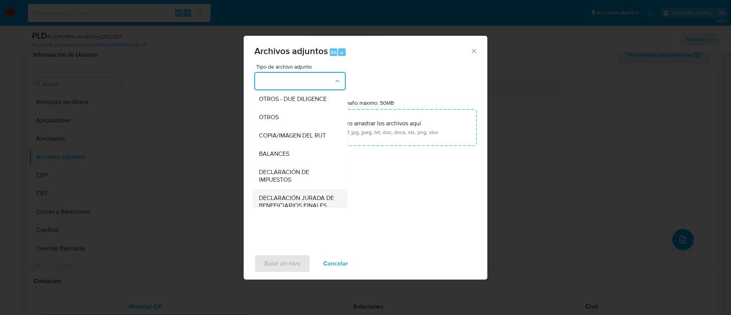
scroll to position [31, 0]
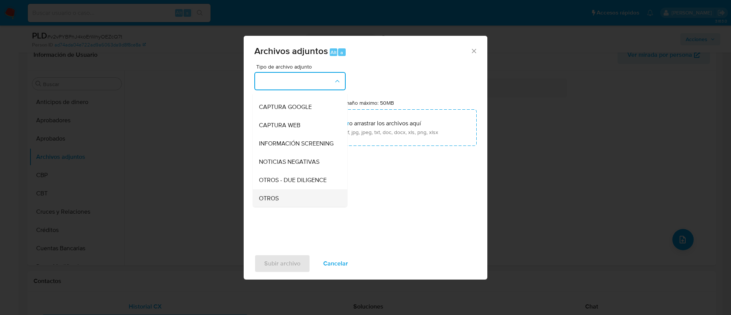
click at [288, 201] on div "OTROS" at bounding box center [298, 198] width 78 height 18
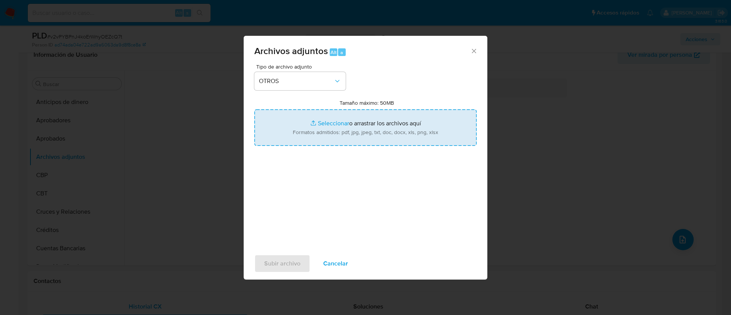
click at [343, 114] on input "Tamaño máximo: 50MB Seleccionar archivos" at bounding box center [365, 127] width 222 height 37
type input "C:\fakepath\AM 1477565282 - 13_10_2025.xlsx"
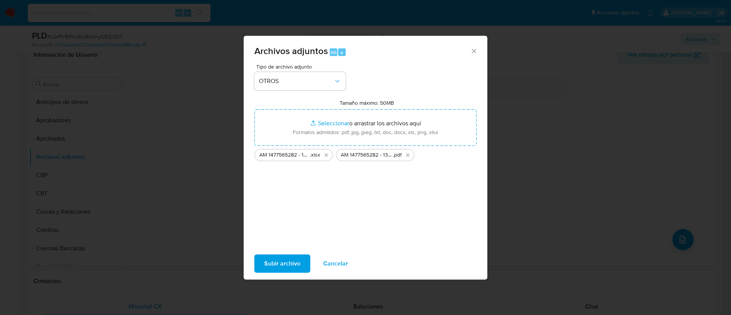
click at [278, 268] on span "Subir archivo" at bounding box center [282, 263] width 36 height 17
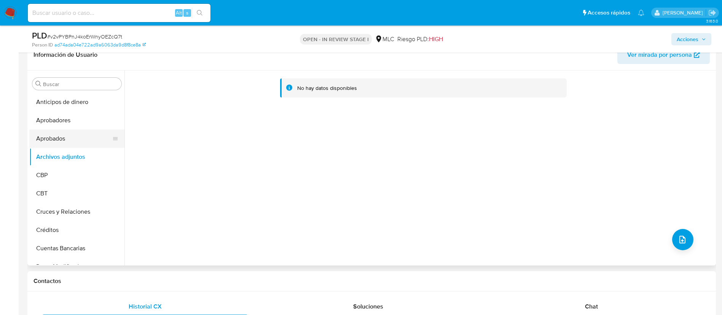
click at [80, 142] on button "Aprobados" at bounding box center [73, 138] width 89 height 18
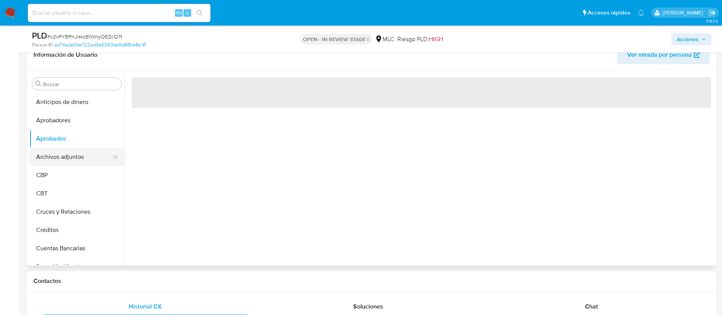
click at [80, 153] on button "Archivos adjuntos" at bounding box center [73, 157] width 89 height 18
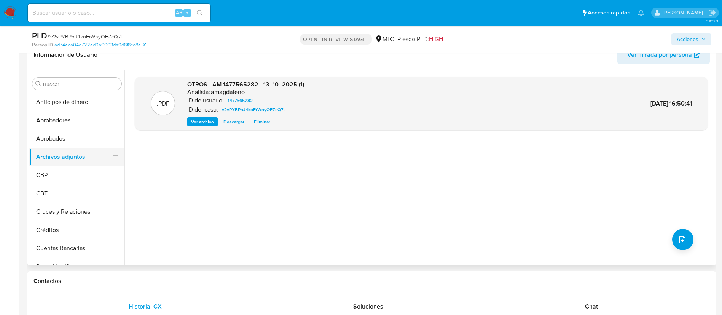
click at [54, 153] on button "Archivos adjuntos" at bounding box center [73, 157] width 89 height 18
click at [54, 139] on button "Aprobados" at bounding box center [73, 138] width 89 height 18
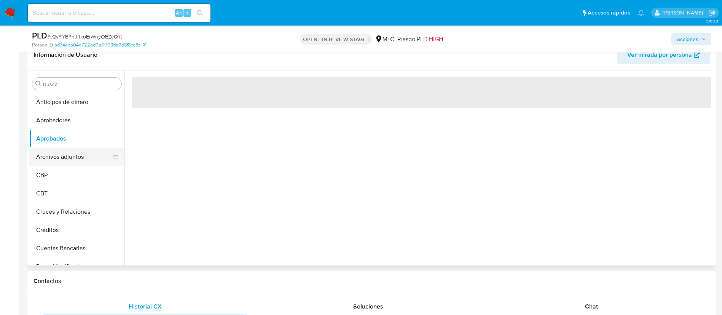
click at [60, 155] on button "Archivos adjuntos" at bounding box center [73, 157] width 89 height 18
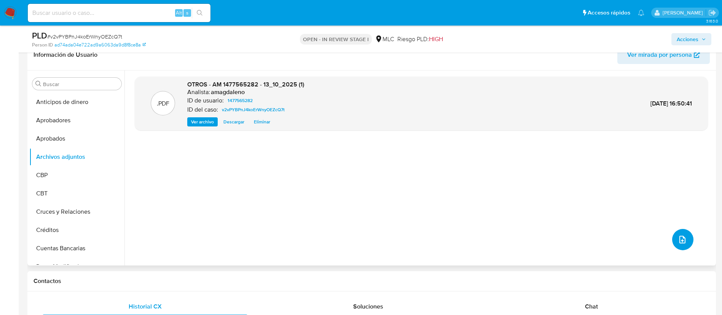
click at [683, 246] on button "upload-file" at bounding box center [682, 239] width 21 height 21
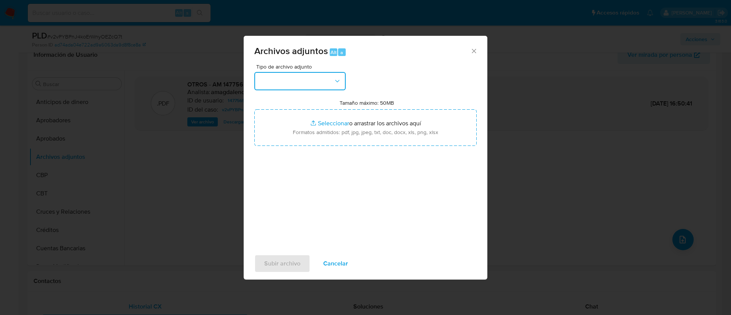
click at [306, 89] on button "button" at bounding box center [299, 81] width 91 height 18
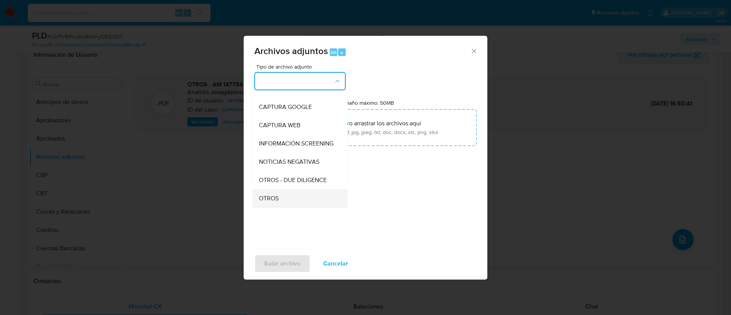
click at [274, 202] on span "OTROS" at bounding box center [269, 199] width 20 height 8
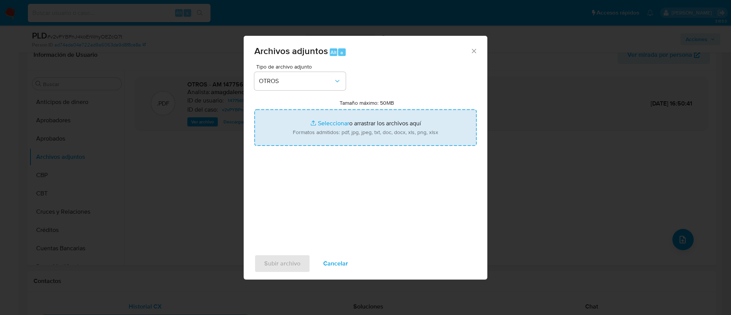
click at [337, 119] on input "Tamaño máximo: 50MB Seleccionar archivos" at bounding box center [365, 127] width 222 height 37
type input "C:\fakepath\AM 1477565282 - 13_10_2025.xlsx"
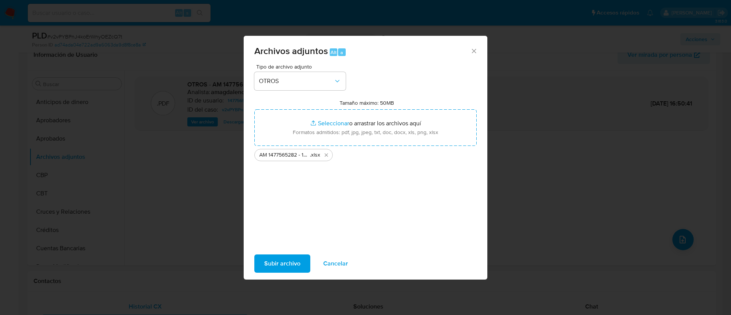
click at [294, 260] on span "Subir archivo" at bounding box center [282, 263] width 36 height 17
click at [473, 52] on icon "Cerrar" at bounding box center [474, 51] width 8 height 8
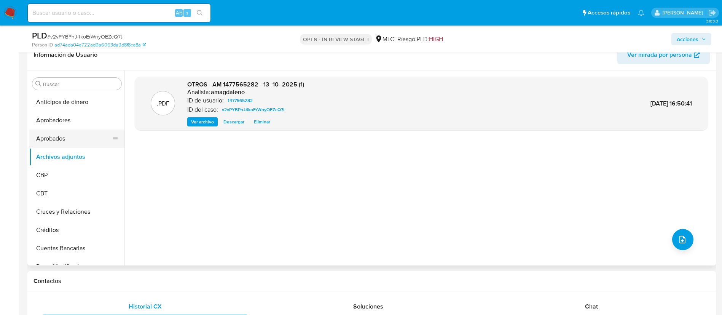
click at [72, 135] on button "Aprobados" at bounding box center [73, 138] width 89 height 18
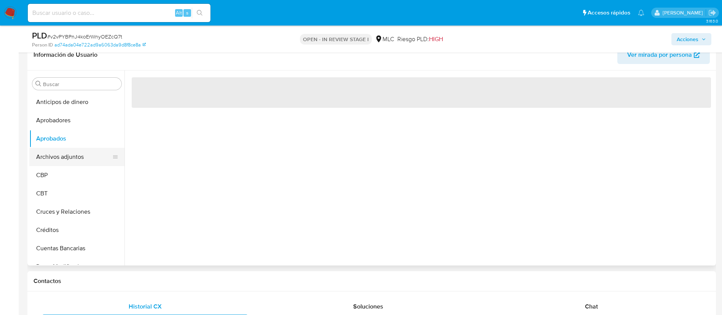
click at [67, 154] on button "Archivos adjuntos" at bounding box center [73, 157] width 89 height 18
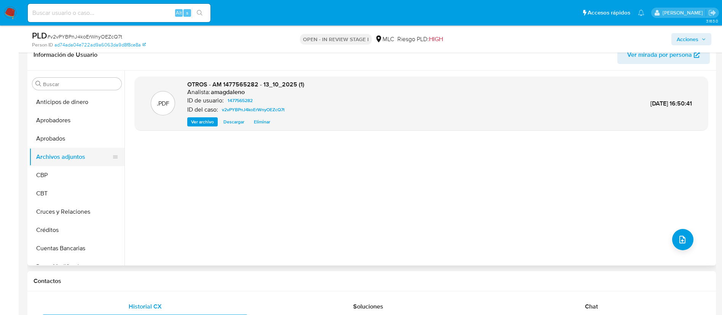
click at [73, 152] on button "Archivos adjuntos" at bounding box center [73, 157] width 89 height 18
click at [75, 139] on button "Aprobados" at bounding box center [73, 138] width 89 height 18
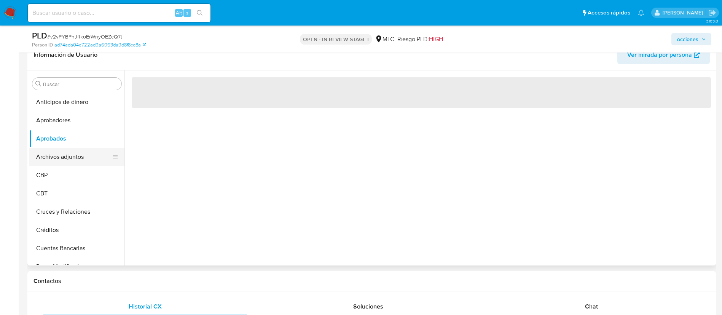
click at [66, 153] on button "Archivos adjuntos" at bounding box center [73, 157] width 89 height 18
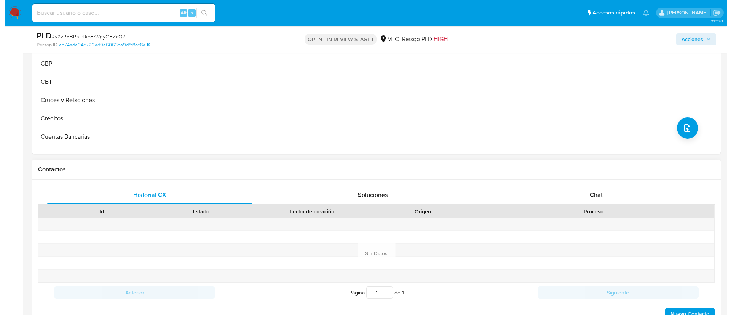
scroll to position [241, 0]
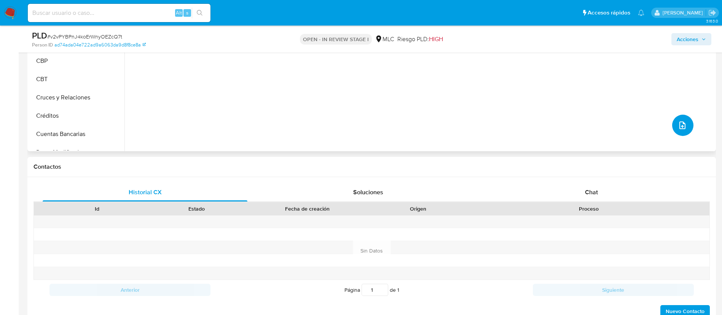
click at [684, 124] on icon "upload-file" at bounding box center [682, 125] width 9 height 9
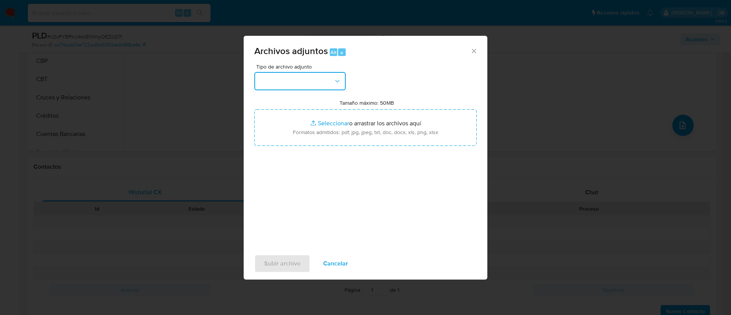
click at [274, 80] on button "button" at bounding box center [299, 81] width 91 height 18
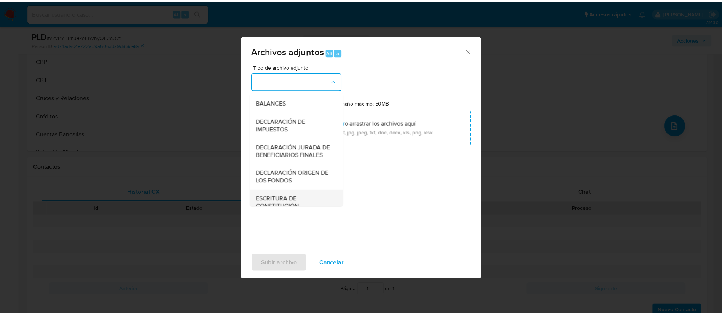
scroll to position [145, 0]
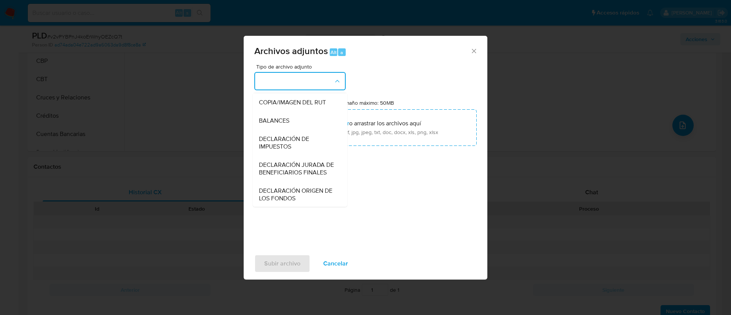
click at [279, 93] on div "OTROS" at bounding box center [298, 84] width 78 height 18
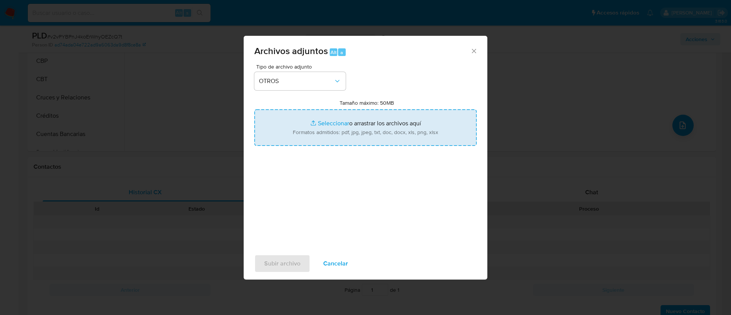
click at [337, 122] on input "Tamaño máximo: 50MB Seleccionar archivos" at bounding box center [365, 127] width 222 height 37
type input "C:\fakepath\AM 1477565282 - 13_10_2025.xlsx"
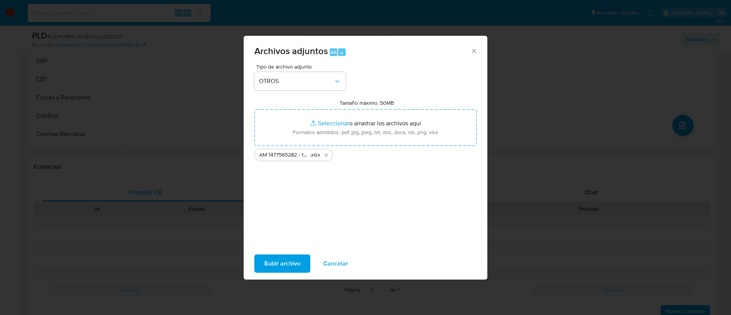
click at [277, 267] on span "Subir archivo" at bounding box center [282, 263] width 36 height 17
click at [280, 268] on span "Subir archivo" at bounding box center [282, 263] width 36 height 17
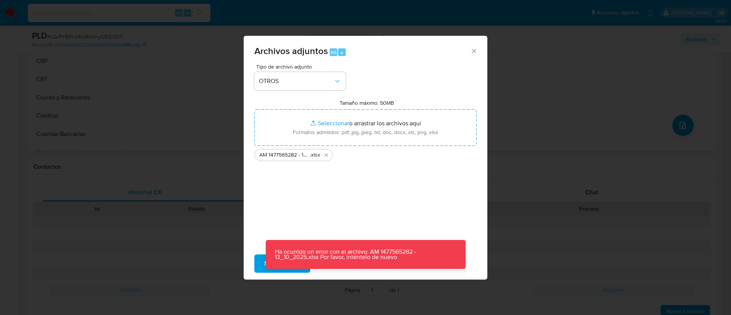
click at [262, 263] on button "Subir archivo" at bounding box center [282, 263] width 56 height 18
click at [471, 51] on icon "Cerrar" at bounding box center [474, 51] width 8 height 8
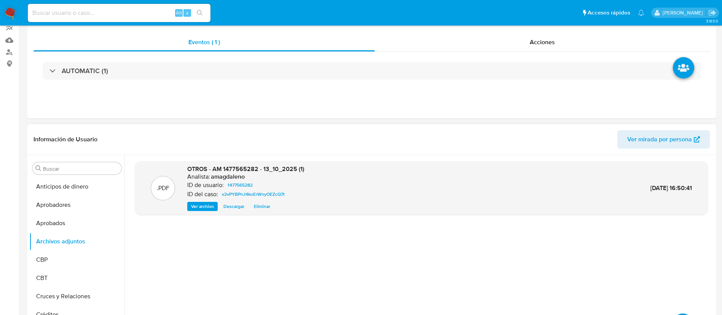
scroll to position [13, 0]
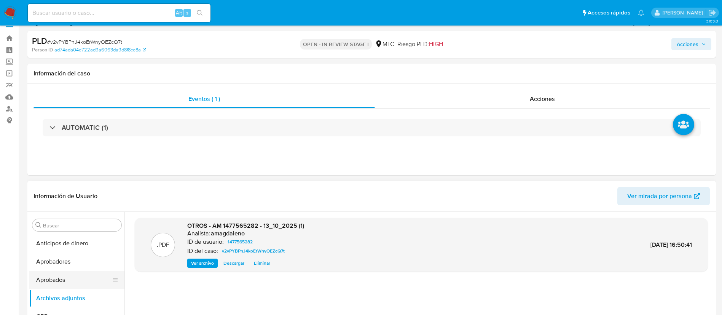
click at [76, 272] on button "Aprobados" at bounding box center [73, 280] width 89 height 18
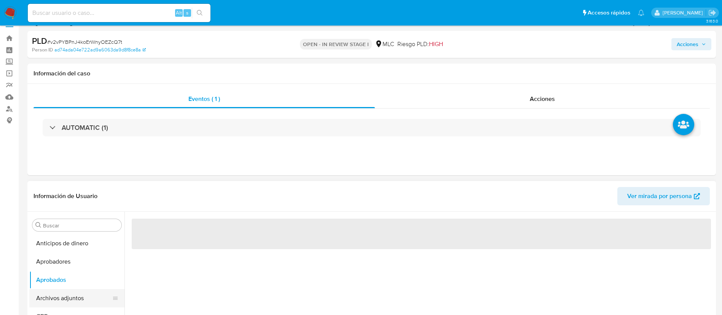
click at [71, 296] on button "Archivos adjuntos" at bounding box center [73, 298] width 89 height 18
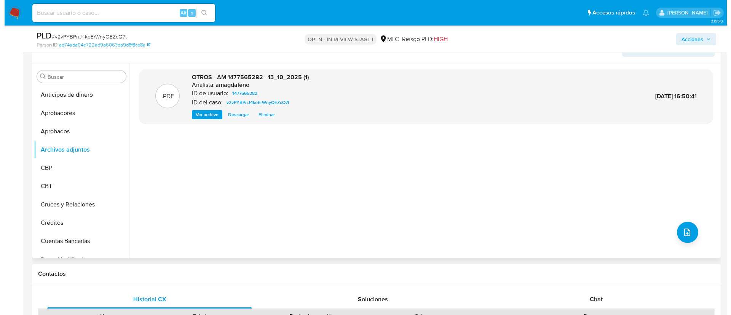
scroll to position [70, 0]
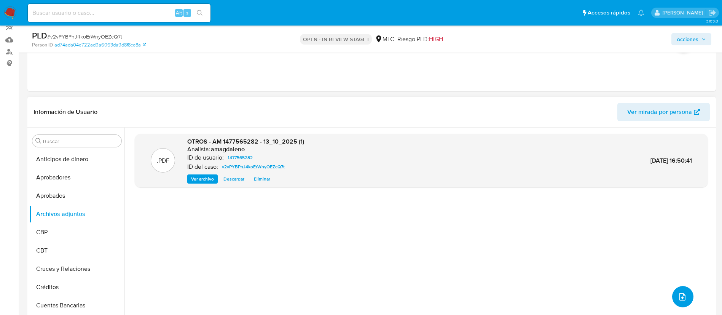
click at [683, 292] on span "upload-file" at bounding box center [682, 296] width 9 height 9
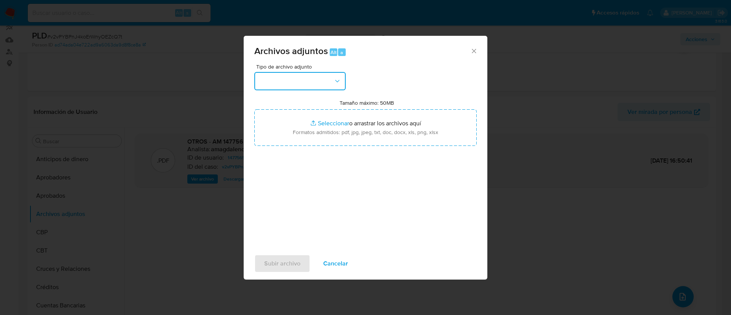
click at [326, 84] on button "button" at bounding box center [299, 81] width 91 height 18
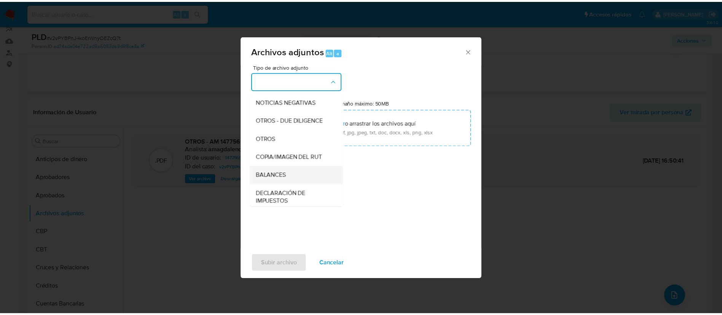
scroll to position [88, 0]
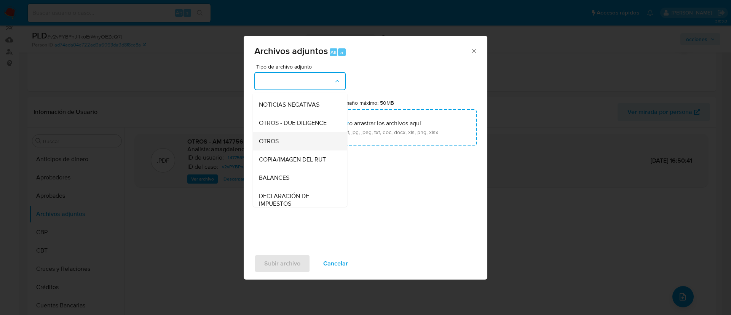
click at [273, 145] on span "OTROS" at bounding box center [269, 141] width 20 height 8
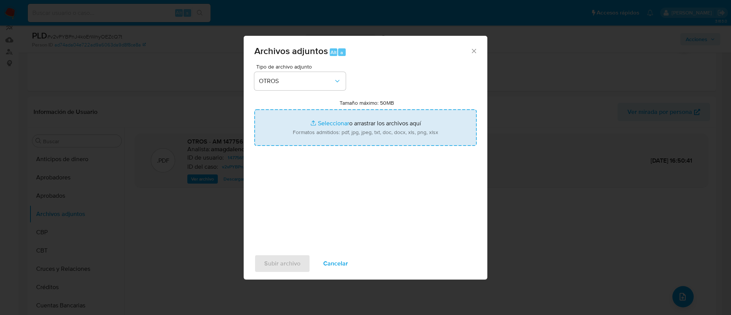
click at [324, 122] on input "Tamaño máximo: 50MB Seleccionar archivos" at bounding box center [365, 127] width 222 height 37
type input "C:\fakepath\AM 1477565282 - 13_10_2025.xlsx"
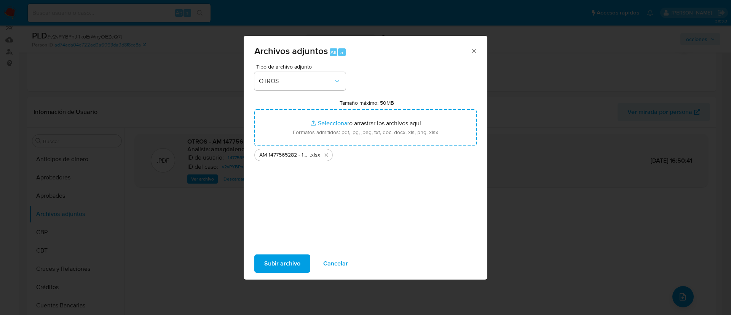
click at [273, 263] on span "Subir archivo" at bounding box center [282, 263] width 36 height 17
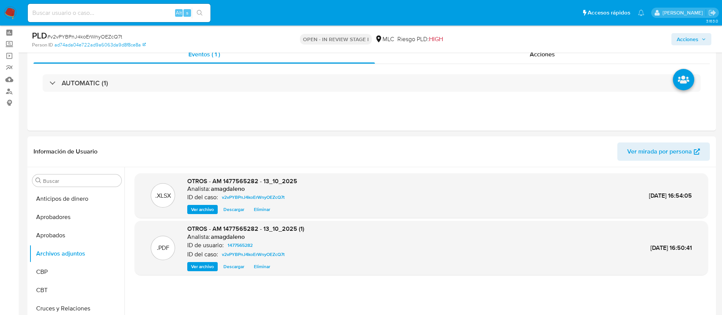
scroll to position [13, 0]
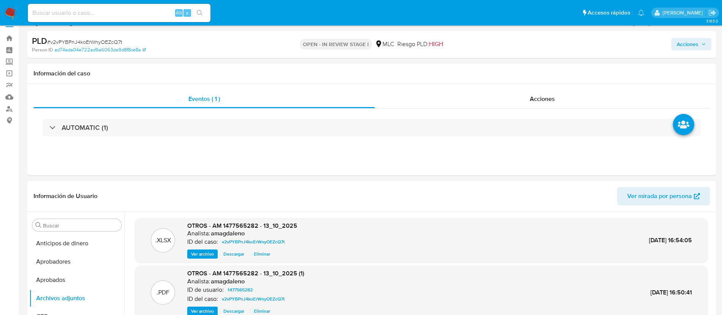
click at [686, 49] on span "Acciones" at bounding box center [688, 44] width 22 height 12
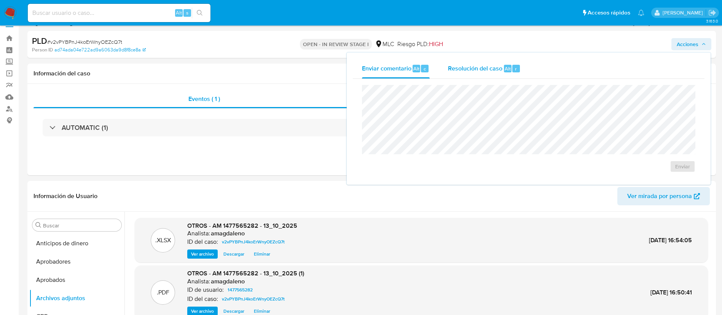
click at [466, 69] on span "Resolución del caso" at bounding box center [475, 68] width 54 height 9
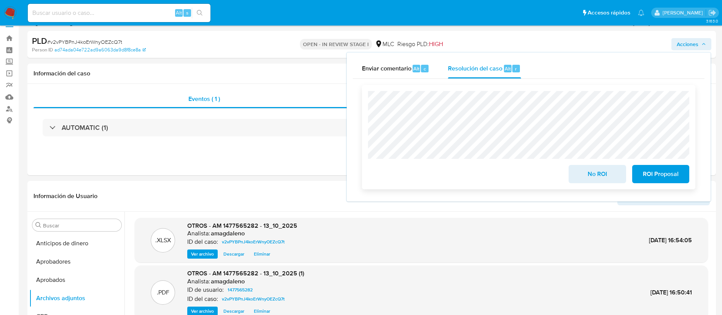
click at [659, 178] on span "ROI Proposal" at bounding box center [660, 174] width 37 height 17
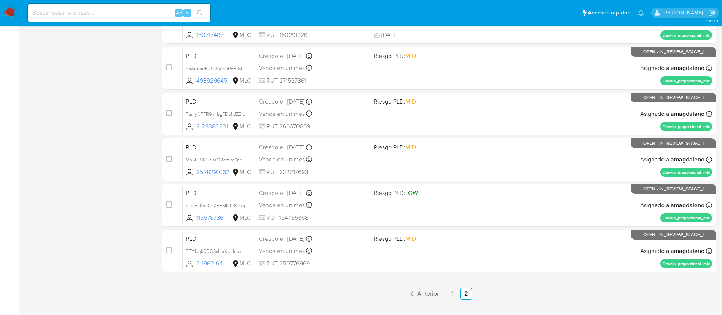
scroll to position [314, 0]
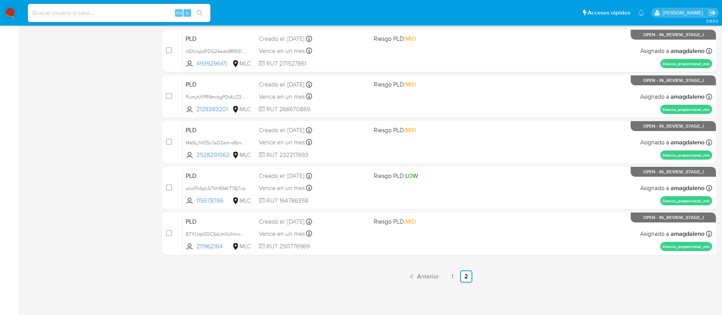
click at [450, 276] on link "1" at bounding box center [453, 276] width 12 height 12
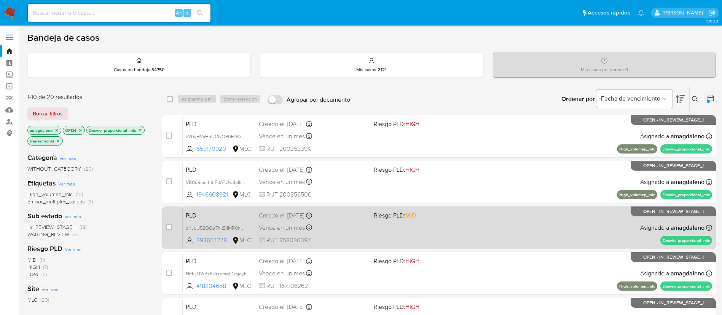
click at [352, 230] on div "Vence en un mes Vence el [DATE] 06:04:53" at bounding box center [313, 227] width 109 height 10
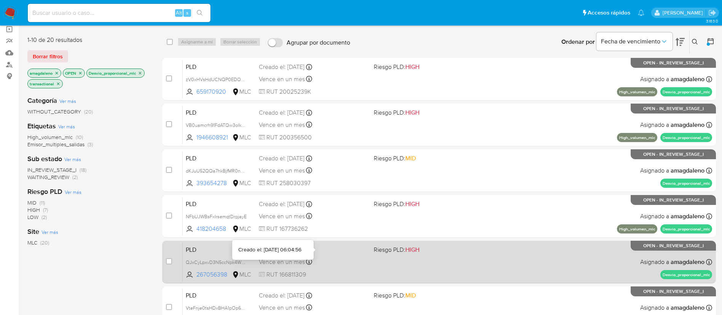
scroll to position [114, 0]
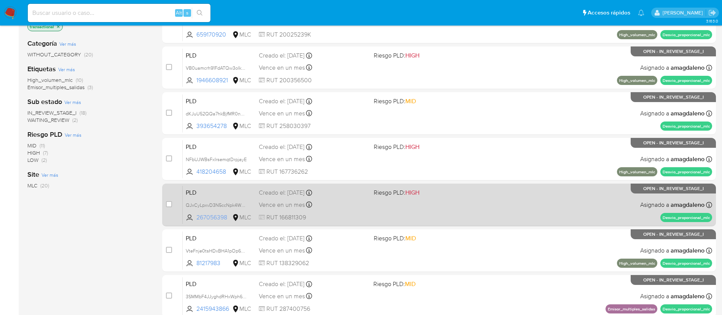
click at [200, 214] on span "267056398" at bounding box center [213, 217] width 34 height 8
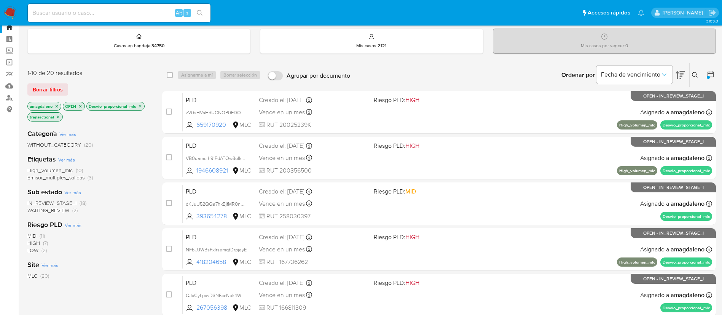
scroll to position [0, 0]
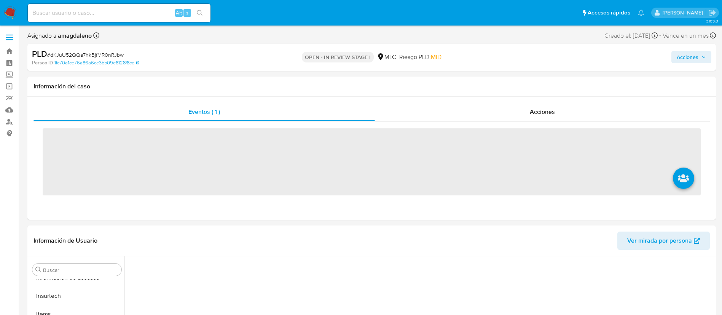
scroll to position [376, 0]
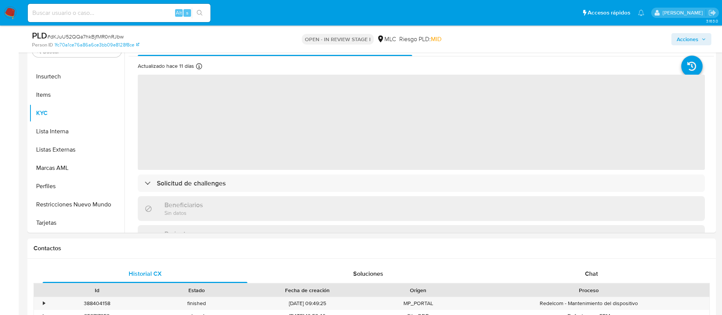
select select "10"
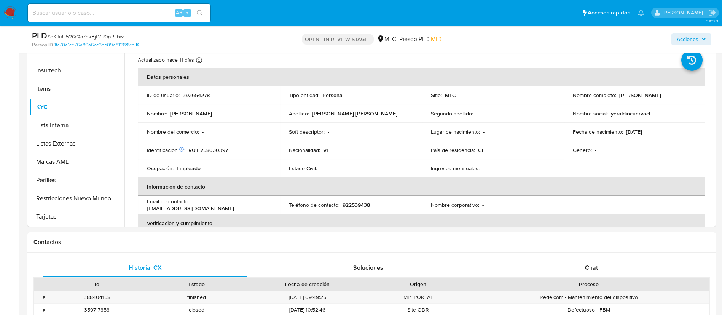
scroll to position [177, 0]
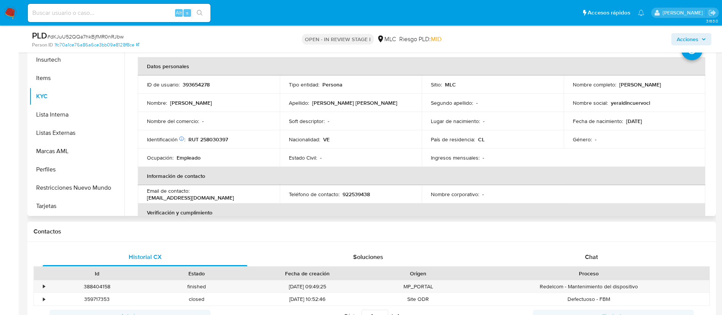
click at [214, 134] on td "Identificación Nº de serie: 602517899 : RUT 258030397" at bounding box center [209, 139] width 142 height 18
click at [215, 136] on p "RUT 258030397" at bounding box center [208, 139] width 40 height 7
copy p "258030397"
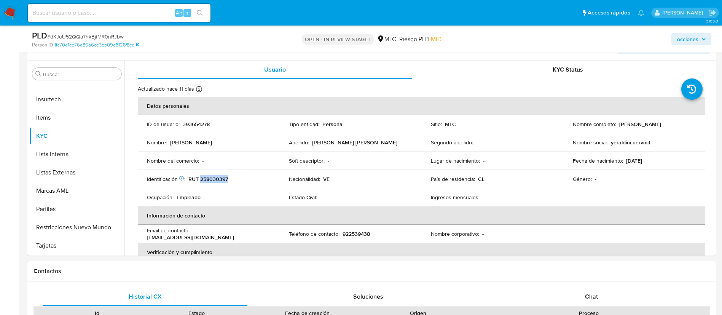
scroll to position [120, 0]
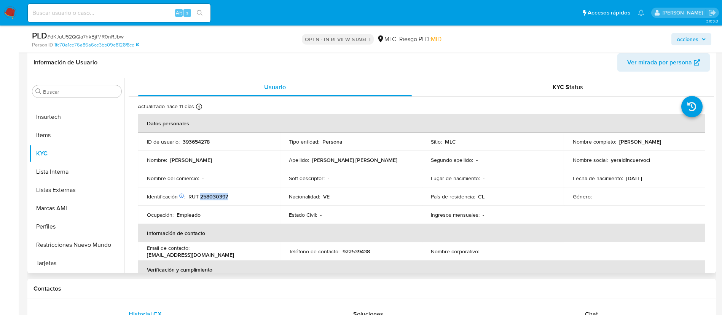
click at [204, 197] on p "RUT 258030397" at bounding box center [208, 196] width 40 height 7
click at [214, 197] on p "RUT 258030397" at bounding box center [208, 196] width 40 height 7
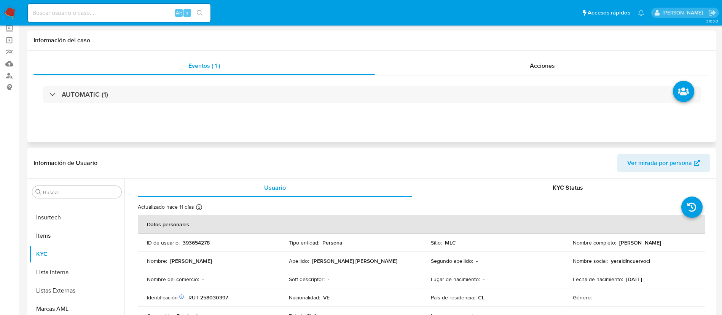
scroll to position [0, 0]
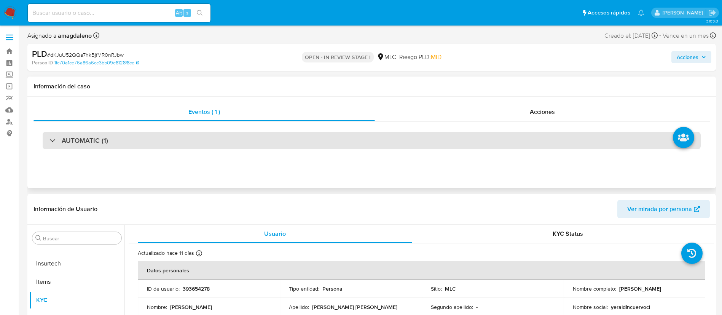
click at [438, 145] on div "AUTOMATIC (1)" at bounding box center [372, 141] width 658 height 18
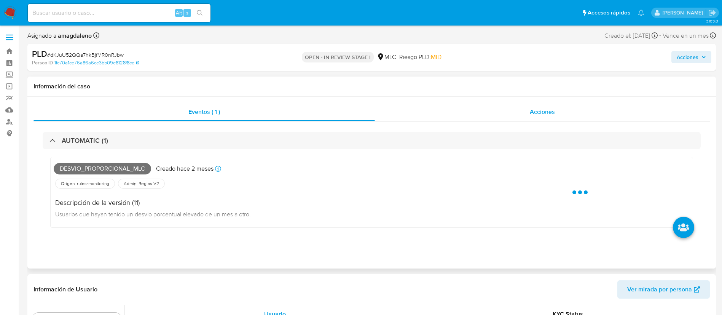
click at [435, 108] on div "Acciones" at bounding box center [542, 112] width 335 height 18
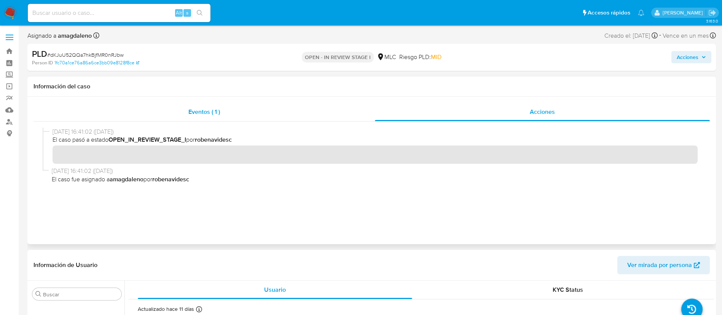
click at [236, 114] on div "Eventos ( 1 )" at bounding box center [204, 112] width 341 height 18
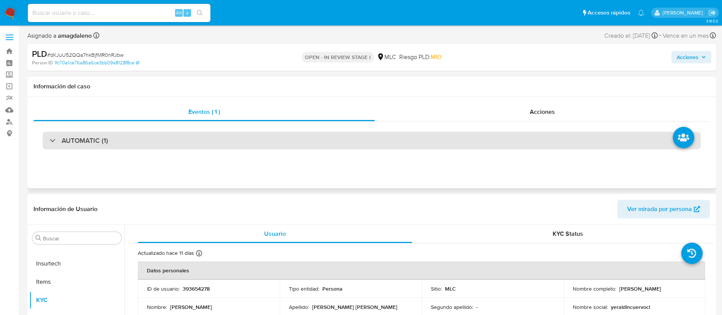
click at [238, 142] on div "AUTOMATIC (1)" at bounding box center [372, 141] width 658 height 18
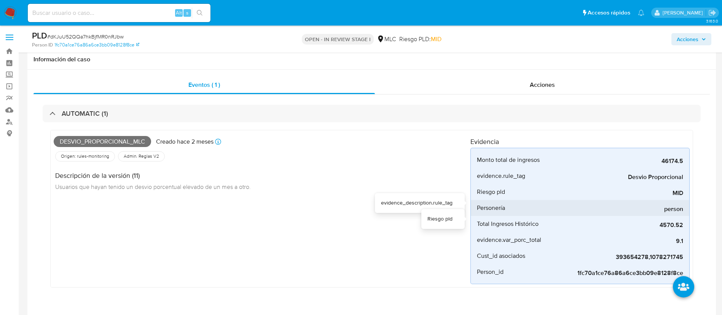
scroll to position [57, 0]
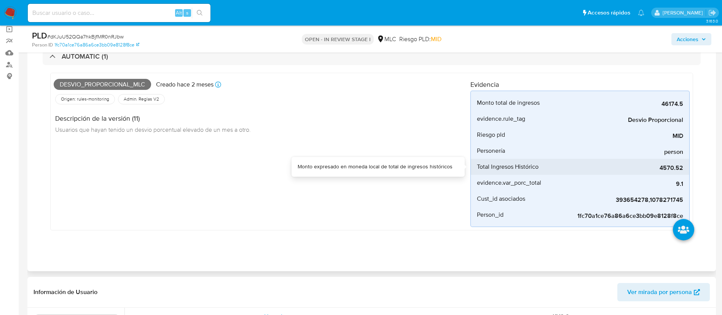
click at [661, 162] on div "4570.52" at bounding box center [626, 167] width 114 height 16
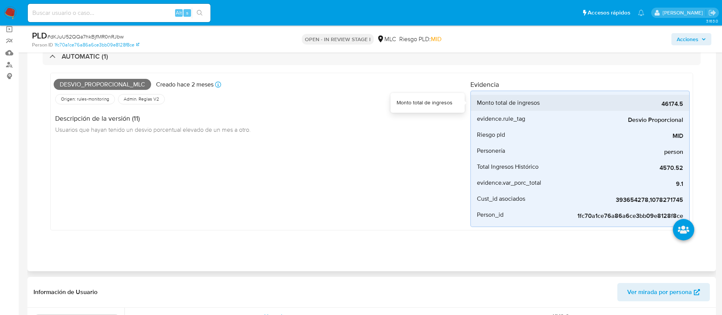
click at [665, 107] on span "46174.5" at bounding box center [626, 104] width 114 height 8
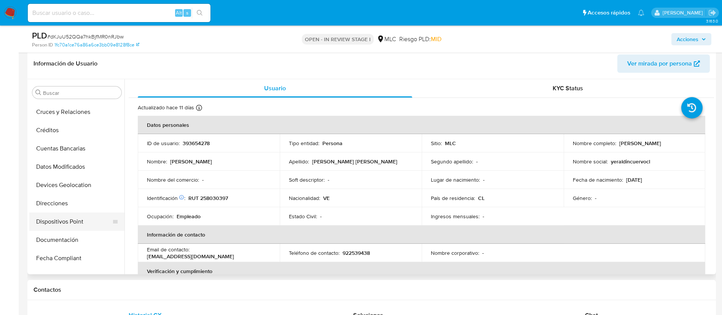
scroll to position [91, 0]
click at [61, 119] on button "CBT" at bounding box center [73, 111] width 89 height 18
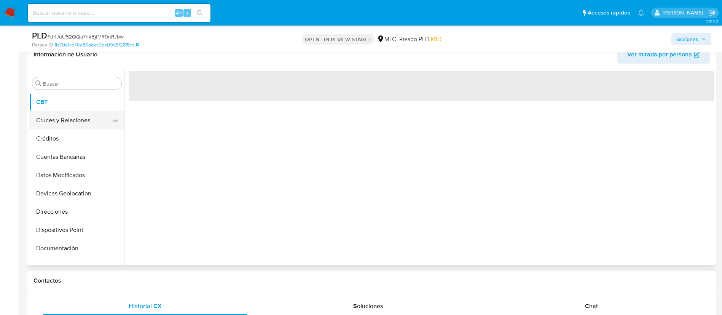
click at [65, 123] on button "Cruces y Relaciones" at bounding box center [73, 120] width 89 height 18
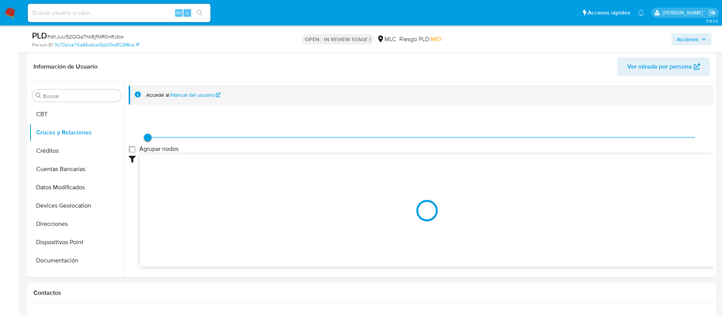
scroll to position [285, 0]
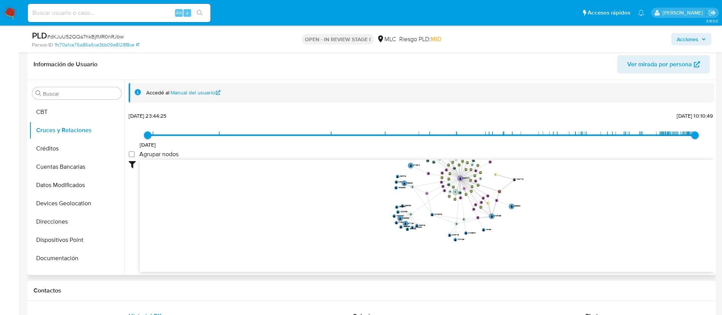
click at [640, 187] on icon "device-68c5a6551ec1fee3ededff82  device-674e4e92553361250b7b8319  device-6825…" at bounding box center [427, 215] width 574 height 110
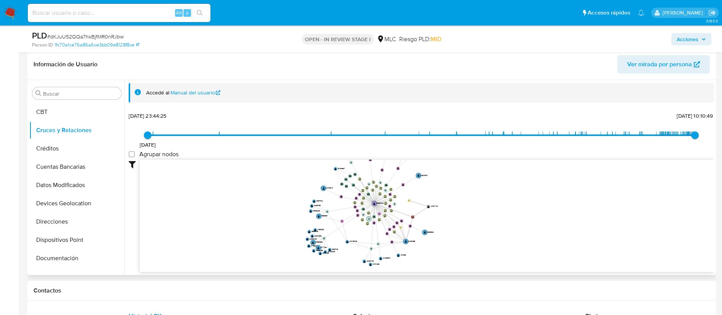
drag, startPoint x: 639, startPoint y: 188, endPoint x: 553, endPoint y: 210, distance: 88.8
click at [553, 210] on icon "device-68c5a6551ec1fee3ededff82  device-674e4e92553361250b7b8319  device-6825…" at bounding box center [427, 215] width 574 height 110
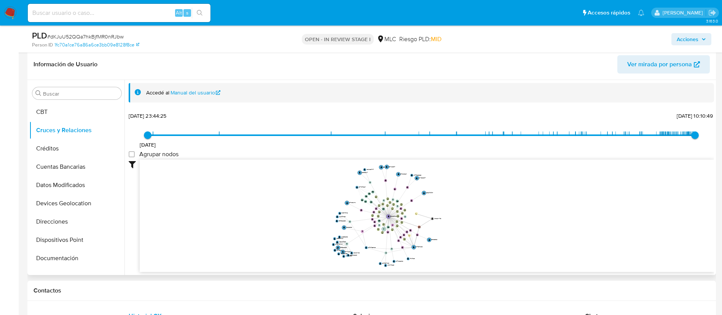
drag, startPoint x: 531, startPoint y: 219, endPoint x: 520, endPoint y: 222, distance: 11.9
click at [520, 222] on icon "device-68c5a6551ec1fee3ededff82  device-674e4e92553361250b7b8319  device-6825…" at bounding box center [427, 215] width 574 height 110
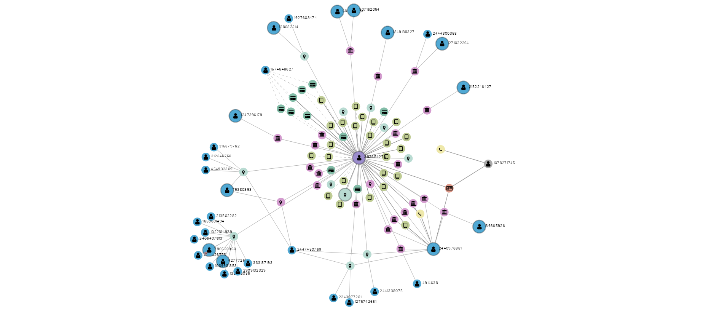
click at [466, 207] on icon "device-68c5a6551ec1fee3ededff82  device-674e4e92553361250b7b8319  device-6825…" at bounding box center [427, 215] width 574 height 110
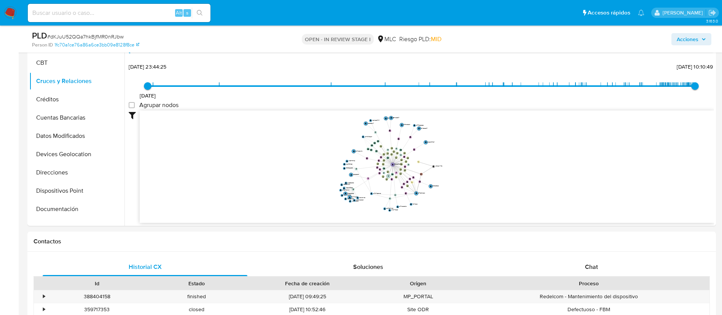
scroll to position [349, 0]
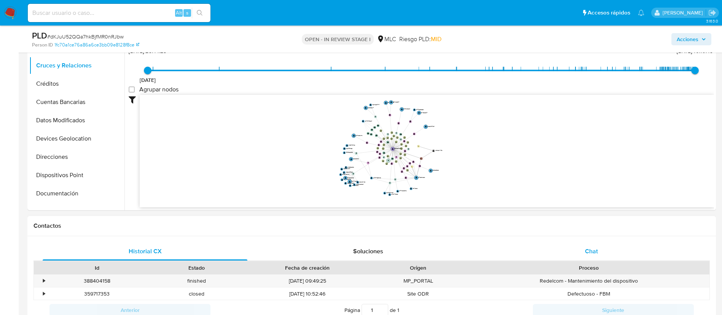
click at [585, 249] on span "Chat" at bounding box center [591, 251] width 13 height 9
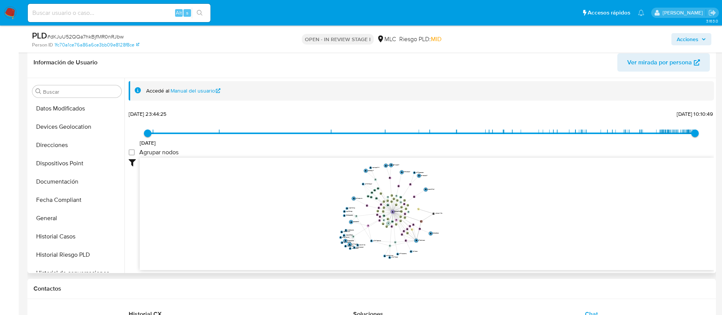
scroll to position [376, 0]
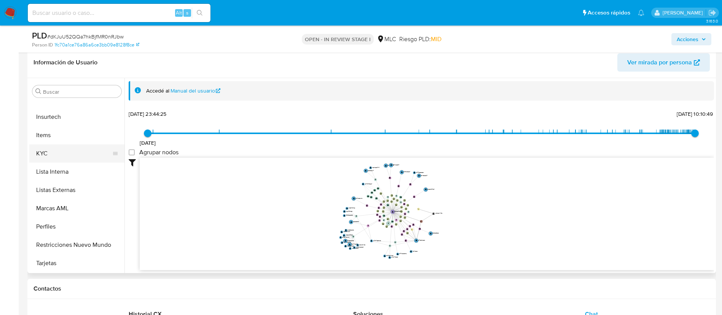
click at [68, 155] on button "KYC" at bounding box center [73, 153] width 89 height 18
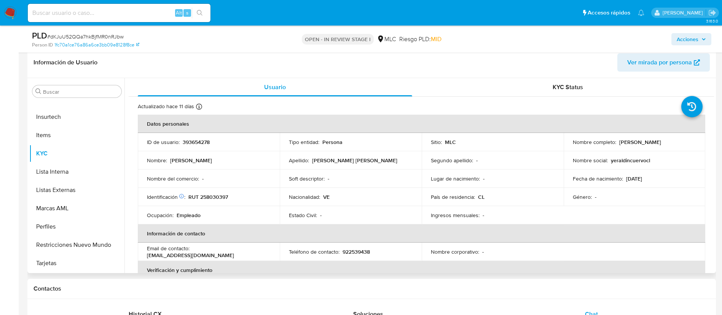
click at [215, 196] on p "RUT 258030397" at bounding box center [208, 196] width 40 height 7
click at [201, 144] on p "393654278" at bounding box center [196, 142] width 27 height 7
copy p "393654278"
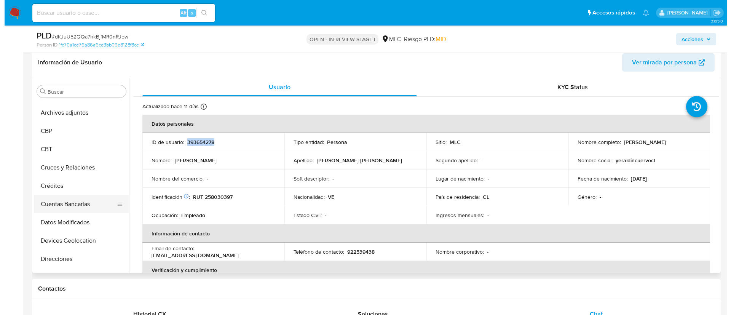
scroll to position [34, 0]
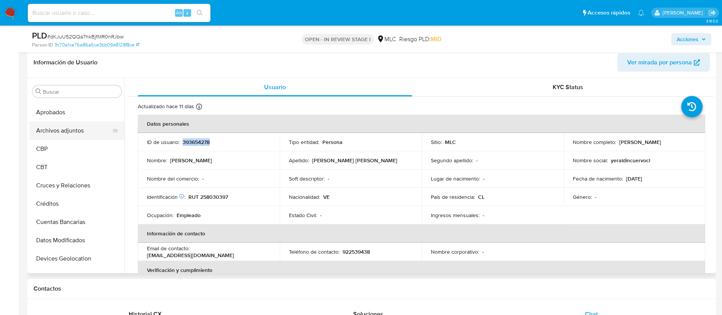
click at [75, 132] on button "Archivos adjuntos" at bounding box center [73, 130] width 89 height 18
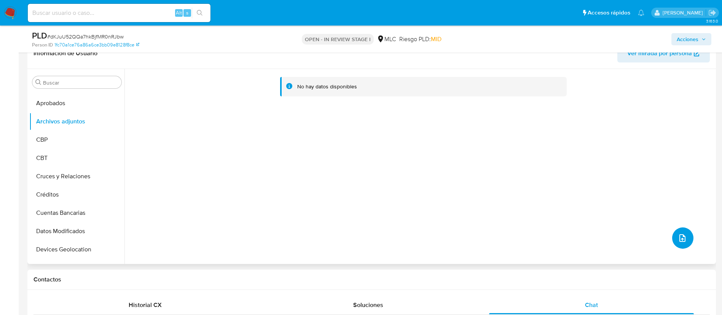
click at [680, 241] on icon "upload-file" at bounding box center [682, 237] width 9 height 9
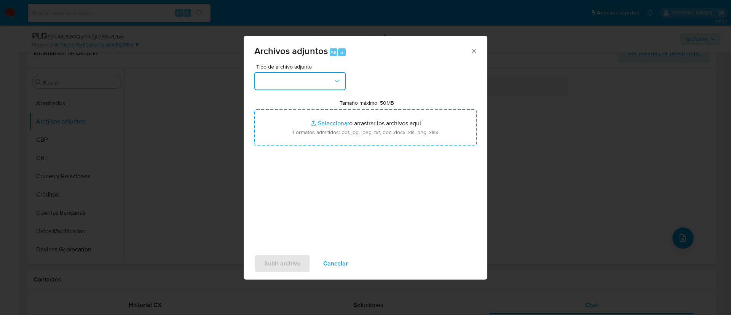
click at [292, 77] on button "button" at bounding box center [299, 81] width 91 height 18
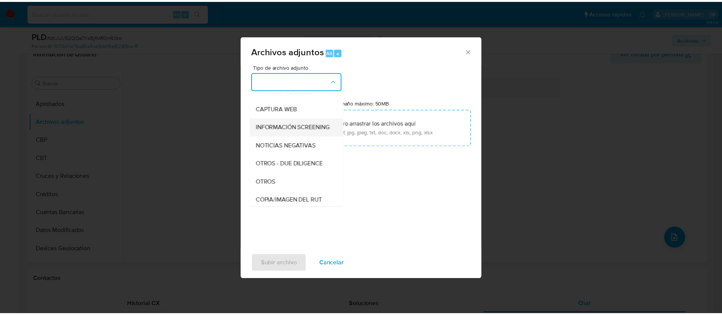
scroll to position [31, 0]
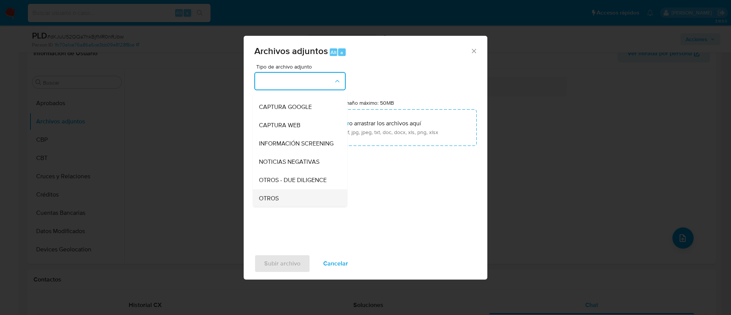
click at [271, 200] on div "OTROS" at bounding box center [298, 198] width 78 height 18
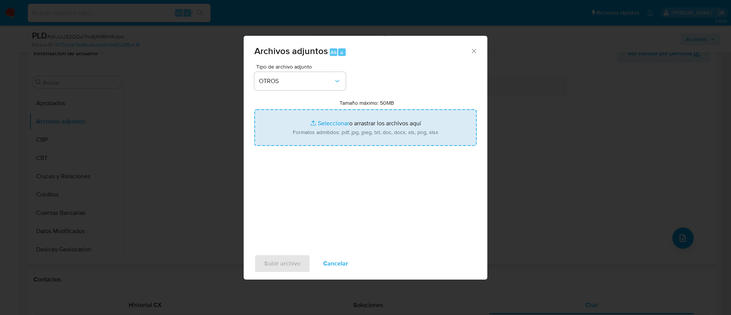
click at [333, 121] on input "Tamaño máximo: 50MB Seleccionar archivos" at bounding box center [365, 127] width 222 height 37
click at [325, 121] on input "Tamaño máximo: 50MB Seleccionar archivos" at bounding box center [365, 127] width 222 height 37
type input "C:\fakepath\AM 393654278 - 13_10_2025.xlsx"
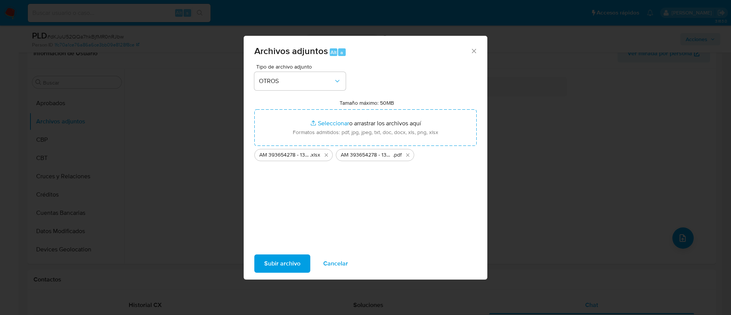
click at [276, 268] on span "Subir archivo" at bounding box center [282, 263] width 36 height 17
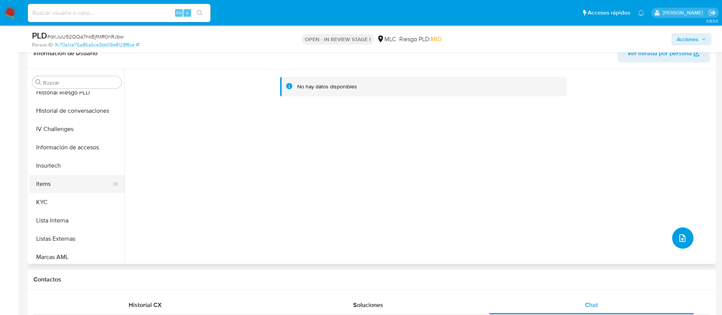
scroll to position [319, 0]
click at [74, 201] on button "KYC" at bounding box center [73, 201] width 89 height 18
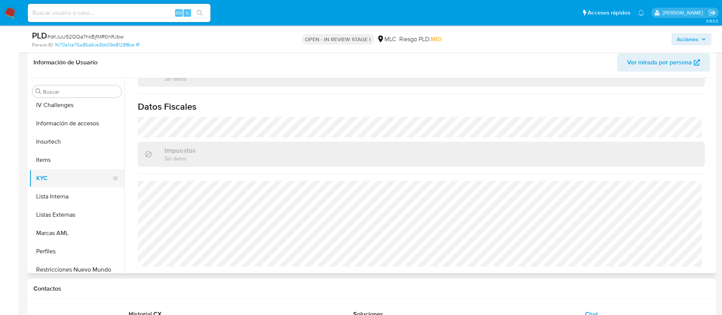
scroll to position [376, 0]
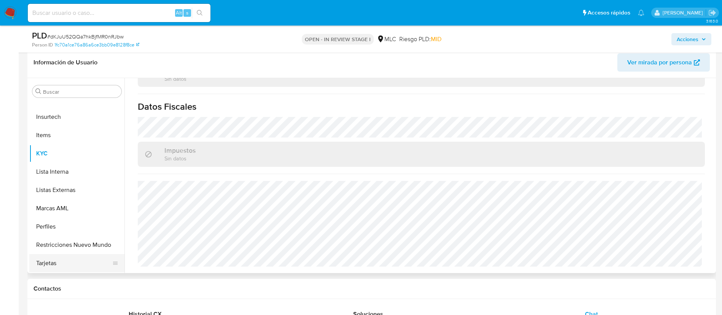
click at [65, 254] on button "Tarjetas" at bounding box center [73, 263] width 89 height 18
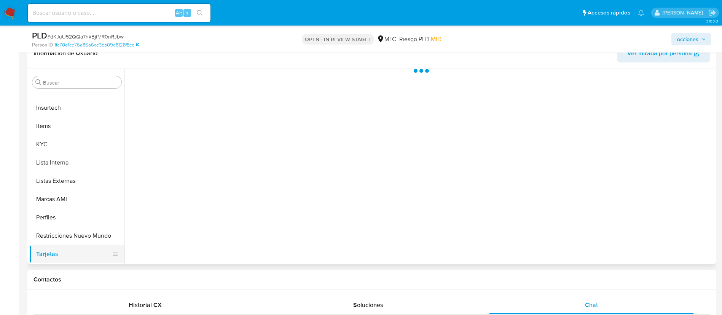
scroll to position [0, 0]
click at [67, 246] on button "Tarjetas" at bounding box center [73, 254] width 89 height 18
click at [70, 241] on button "Restricciones Nuevo Mundo" at bounding box center [73, 236] width 89 height 18
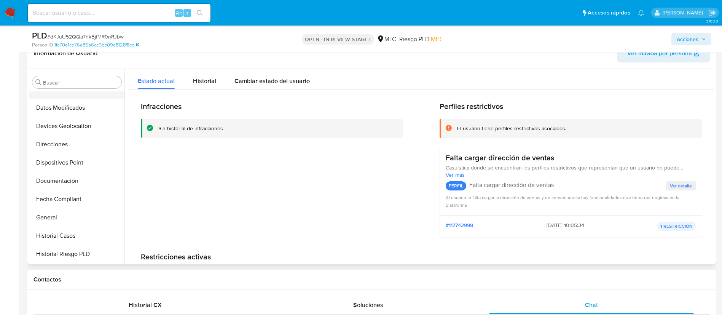
scroll to position [91, 0]
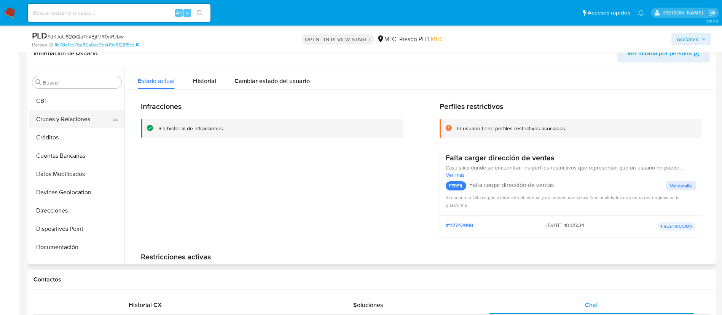
click at [66, 118] on button "Cruces y Relaciones" at bounding box center [73, 119] width 89 height 18
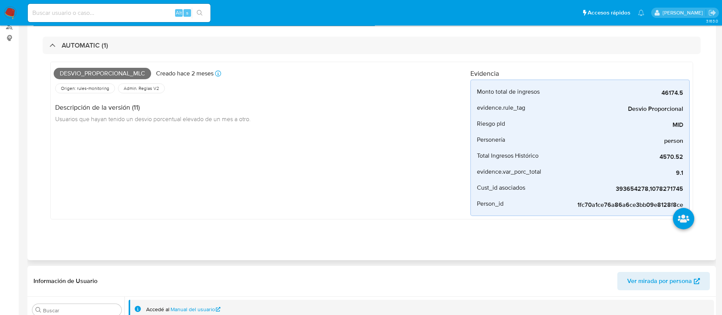
scroll to position [0, 0]
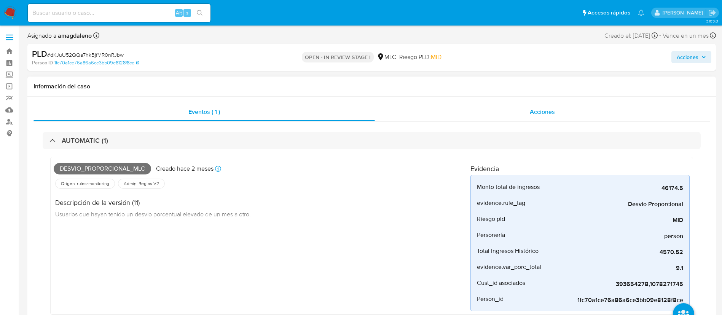
click at [423, 114] on div "Acciones" at bounding box center [542, 112] width 335 height 18
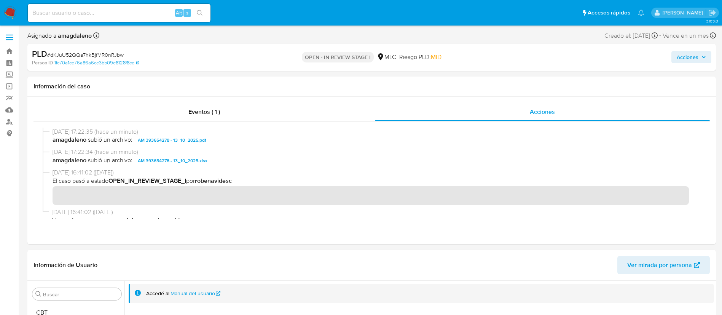
click at [687, 62] on span "Acciones" at bounding box center [688, 57] width 22 height 12
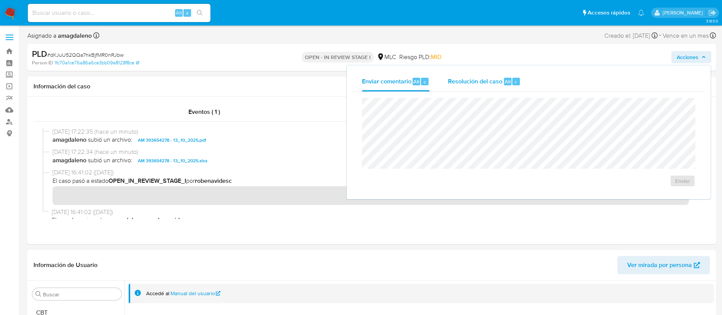
click at [485, 75] on div "Resolución del caso Alt r" at bounding box center [484, 82] width 73 height 20
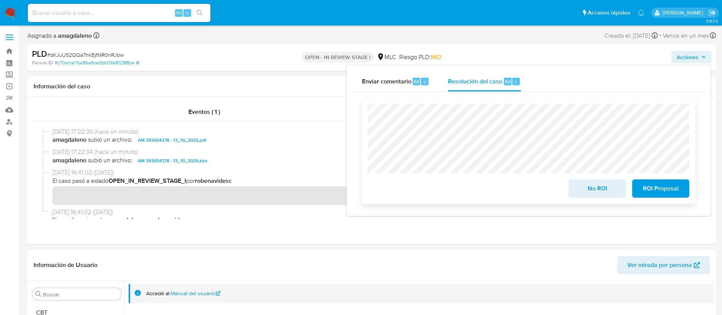
click at [605, 189] on span "No ROI" at bounding box center [597, 188] width 37 height 17
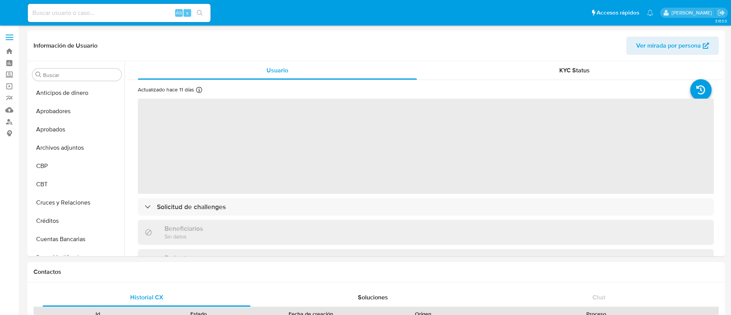
select select "10"
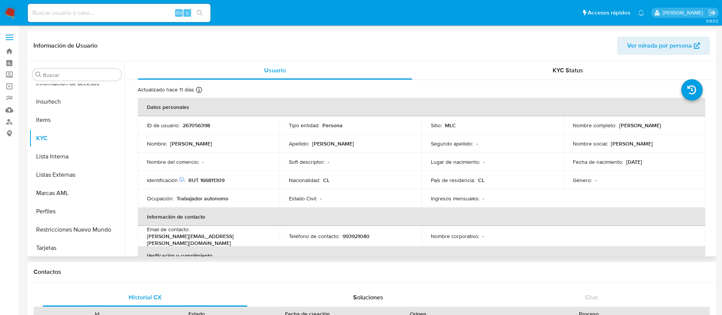
scroll to position [376, 0]
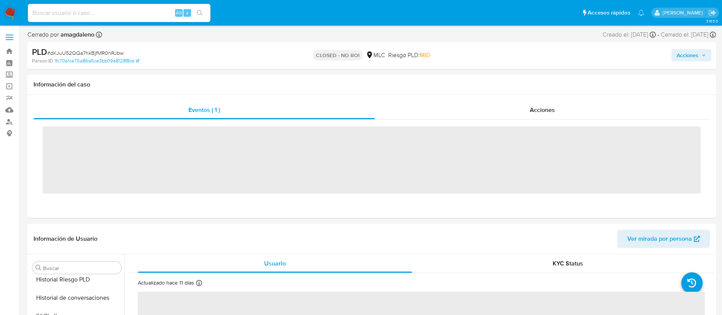
scroll to position [376, 0]
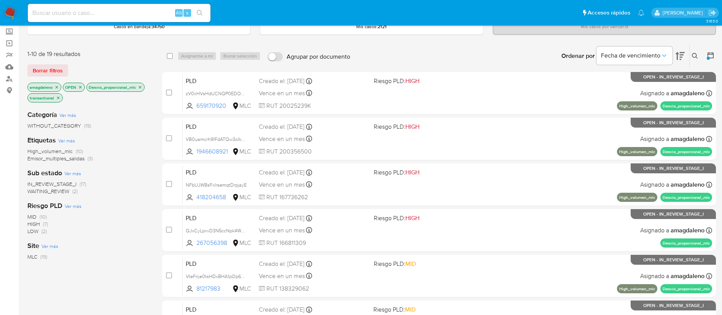
scroll to position [57, 0]
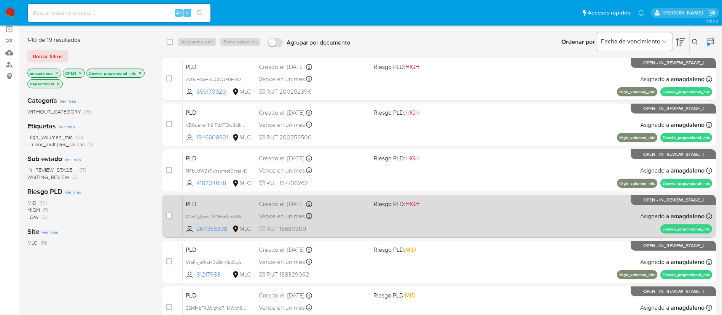
click at [372, 217] on div "PLD QJxCyLpxvD3N5ccNpk4Wni91 267056398 MLC Riesgo PLD: HIGH Creado el: [DATE] C…" at bounding box center [448, 216] width 530 height 38
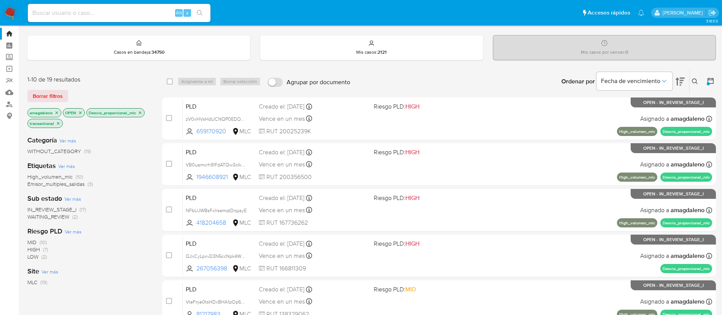
scroll to position [0, 0]
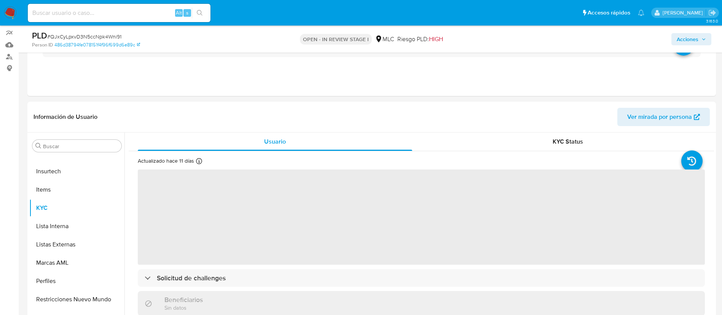
scroll to position [140, 0]
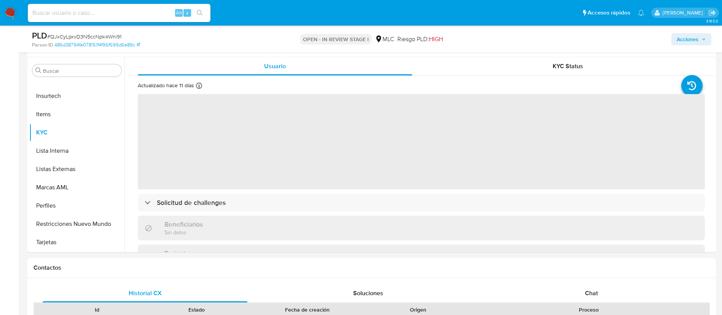
select select "10"
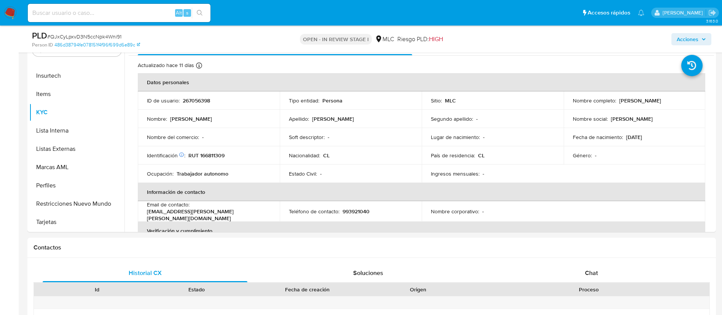
scroll to position [162, 0]
click at [216, 154] on p "RUT 166811309" at bounding box center [206, 153] width 36 height 7
copy p "166811309"
click at [600, 273] on div "Chat" at bounding box center [591, 271] width 205 height 18
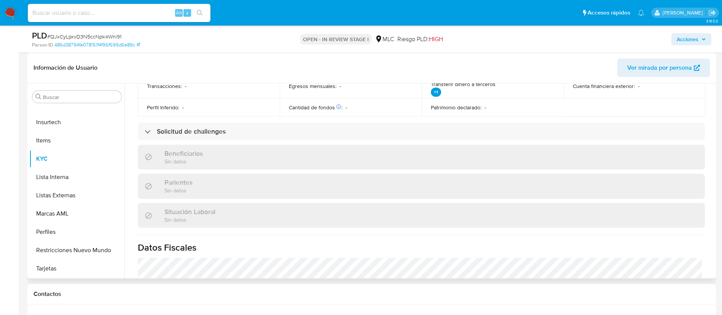
scroll to position [343, 0]
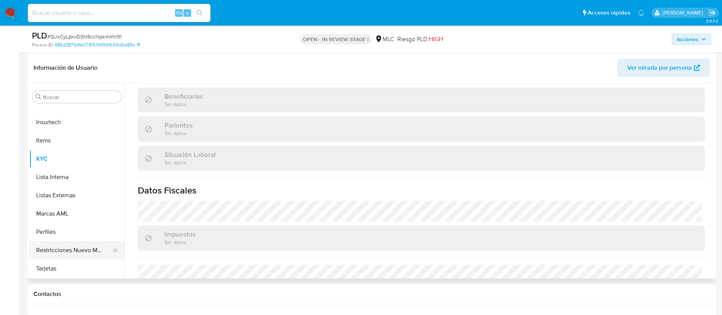
click at [61, 255] on button "Restricciones Nuevo Mundo" at bounding box center [73, 250] width 89 height 18
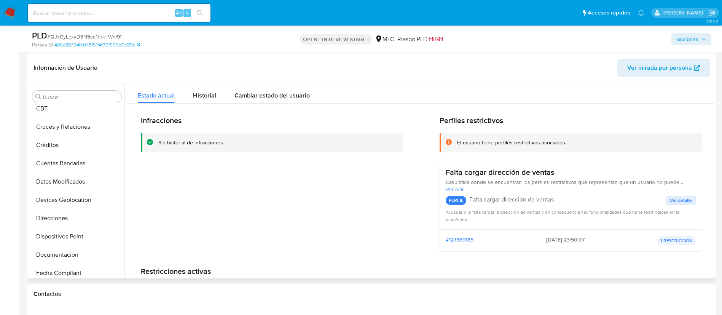
scroll to position [91, 0]
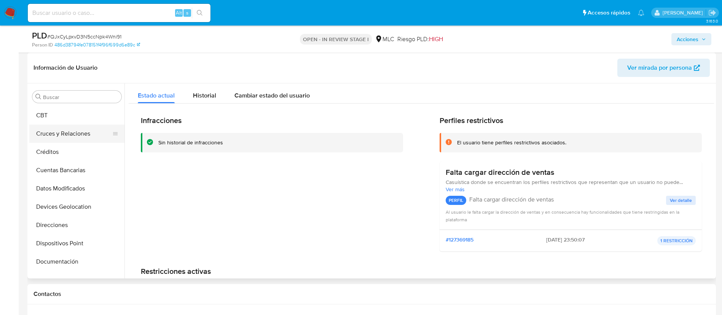
click at [71, 134] on button "Cruces y Relaciones" at bounding box center [73, 133] width 89 height 18
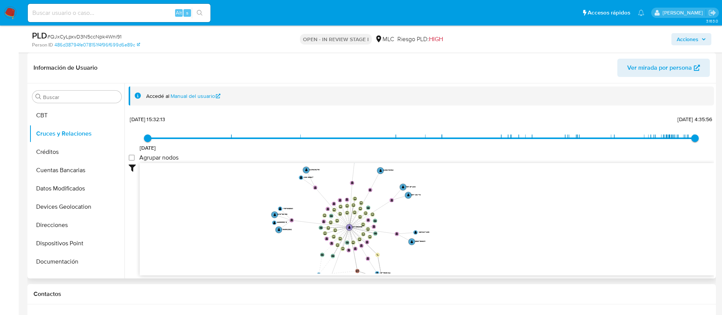
drag, startPoint x: 493, startPoint y: 217, endPoint x: 499, endPoint y: 233, distance: 16.8
click at [499, 236] on icon "device-6822a10170c2ee92df83bb16  device-662e7fa0229a2a3e534b5c7c  device-64a9…" at bounding box center [427, 218] width 574 height 110
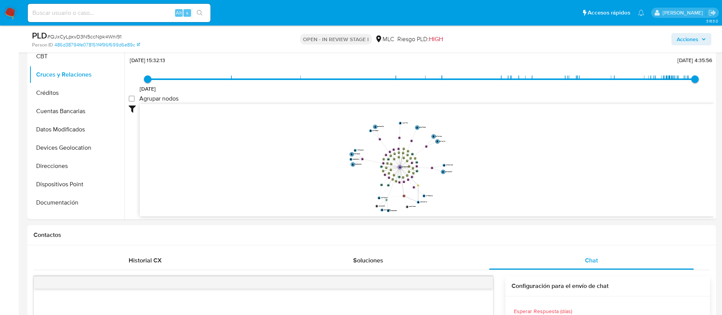
scroll to position [199, 0]
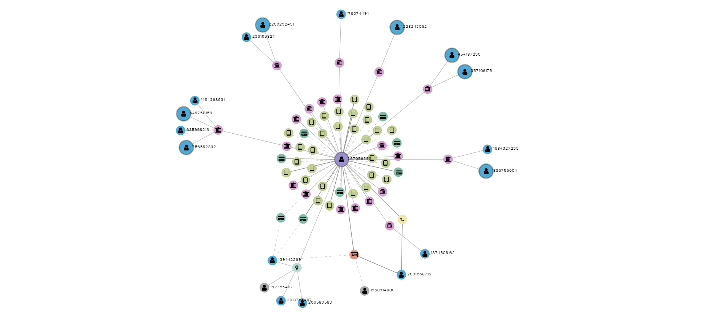
click at [468, 145] on icon "device-6822a10170c2ee92df83bb16  device-662e7fa0229a2a3e534b5c7c  device-64a9…" at bounding box center [427, 133] width 574 height 110
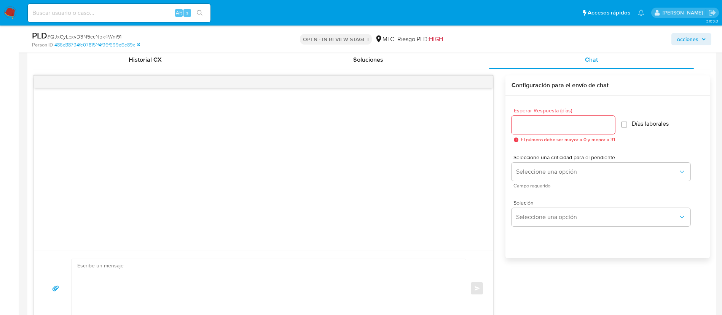
scroll to position [370, 0]
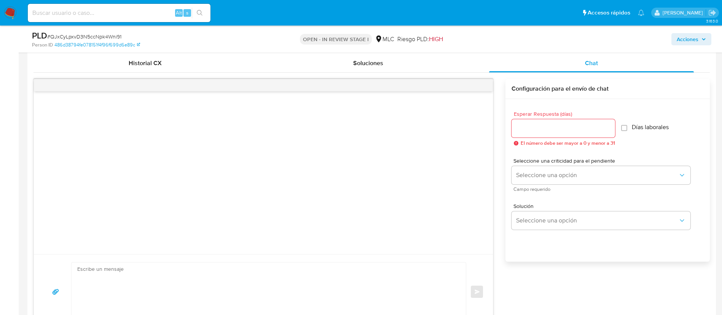
click at [570, 129] on input "Esperar Respuesta (días)" at bounding box center [564, 128] width 104 height 10
